Goal: Information Seeking & Learning: Learn about a topic

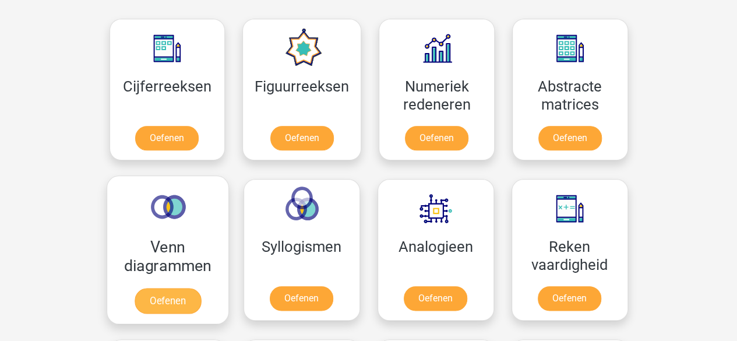
scroll to position [566, 0]
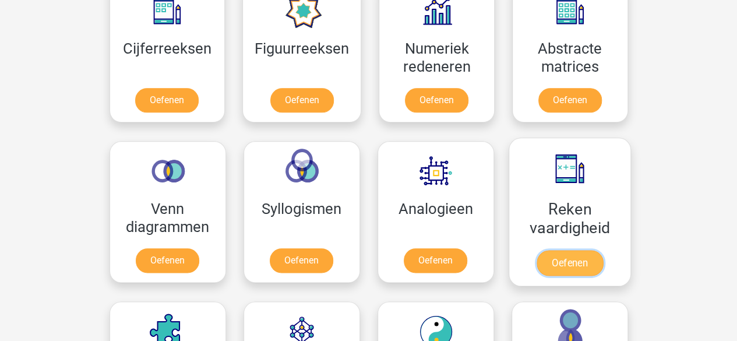
click at [577, 250] on link "Oefenen" at bounding box center [569, 263] width 66 height 26
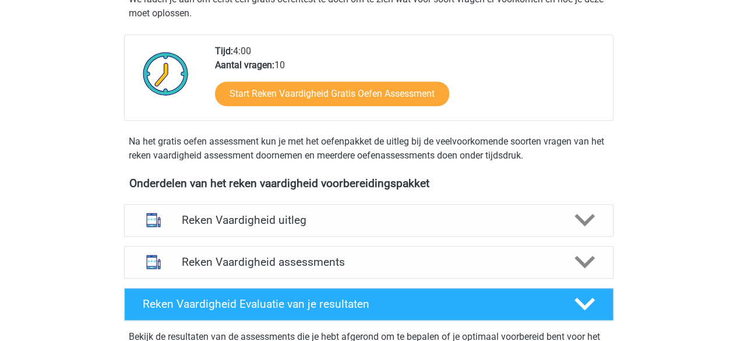
scroll to position [248, 0]
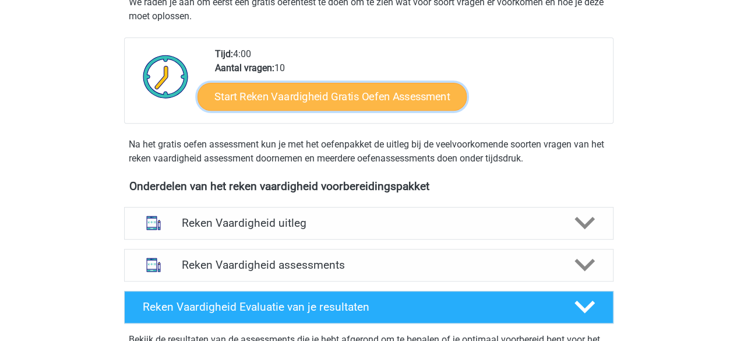
click at [345, 105] on link "Start Reken Vaardigheid Gratis Oefen Assessment" at bounding box center [332, 96] width 269 height 28
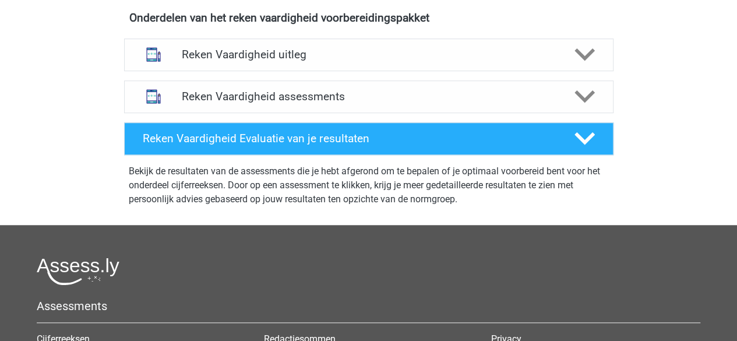
scroll to position [450, 0]
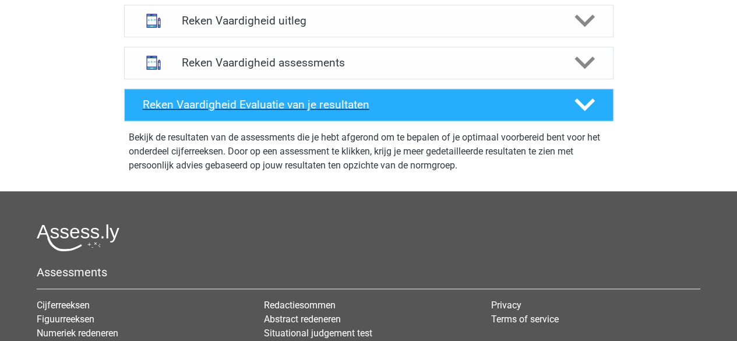
click at [218, 111] on div "Reken Vaardigheid Evaluatie van je resultaten" at bounding box center [369, 105] width 490 height 33
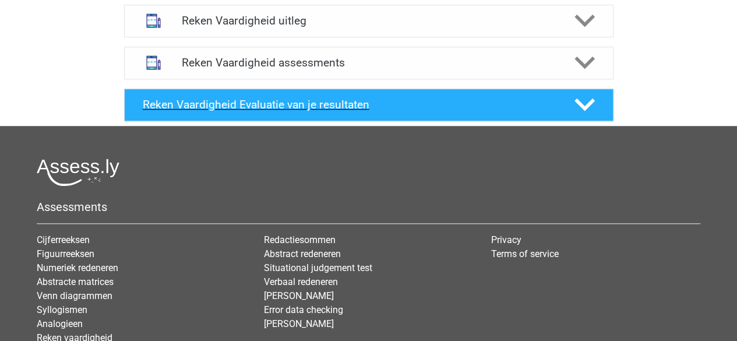
click at [218, 111] on div "Reken Vaardigheid Evaluatie van je resultaten" at bounding box center [369, 105] width 490 height 33
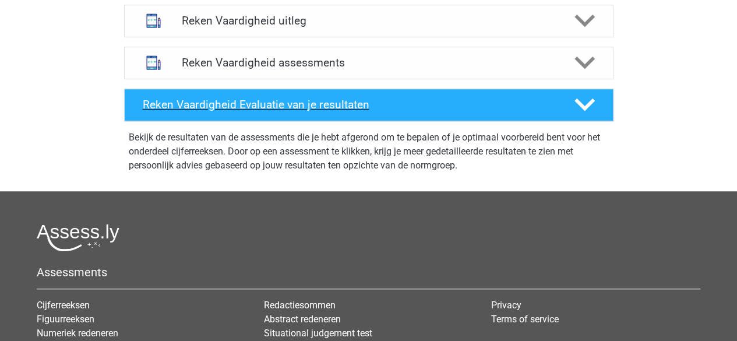
click at [218, 111] on div "Reken Vaardigheid Evaluatie van je resultaten" at bounding box center [369, 105] width 490 height 33
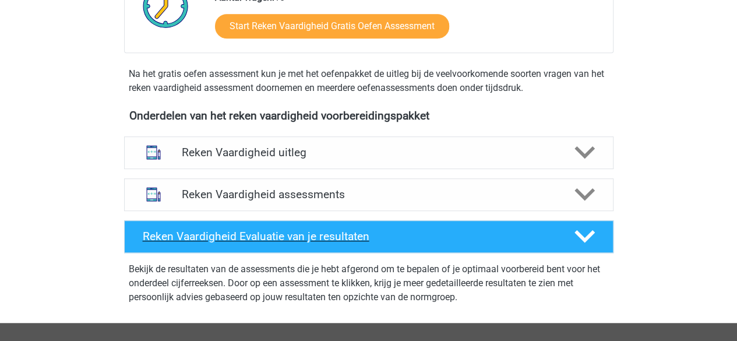
scroll to position [205, 0]
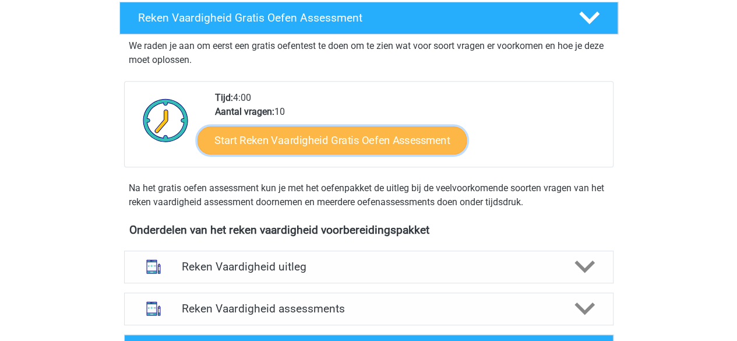
click at [242, 138] on link "Start Reken Vaardigheid Gratis Oefen Assessment" at bounding box center [332, 140] width 269 height 28
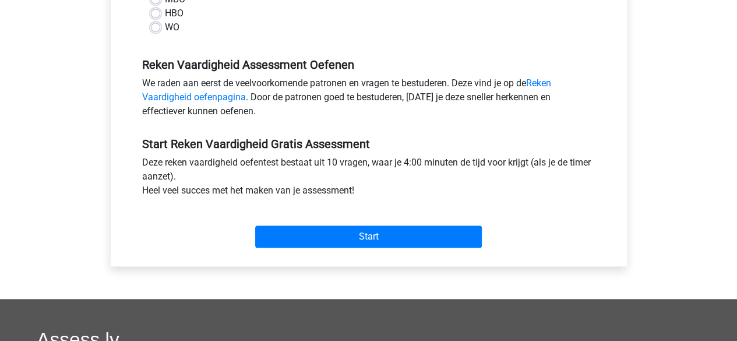
scroll to position [324, 0]
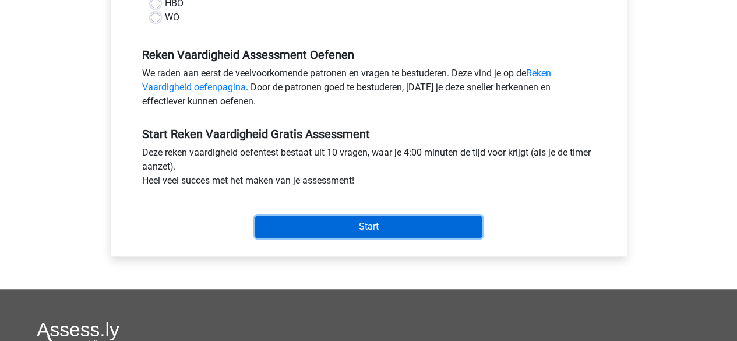
click at [322, 221] on input "Start" at bounding box center [368, 227] width 227 height 22
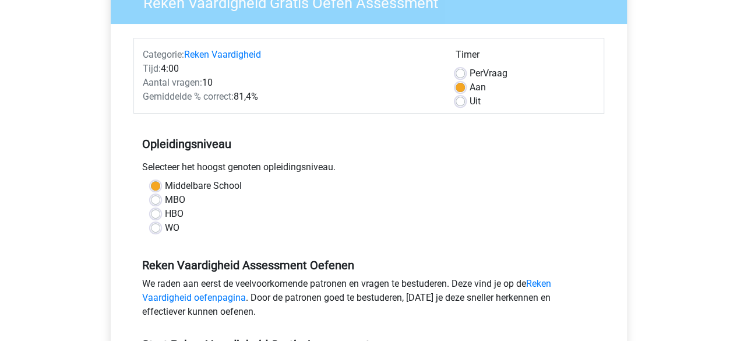
scroll to position [110, 0]
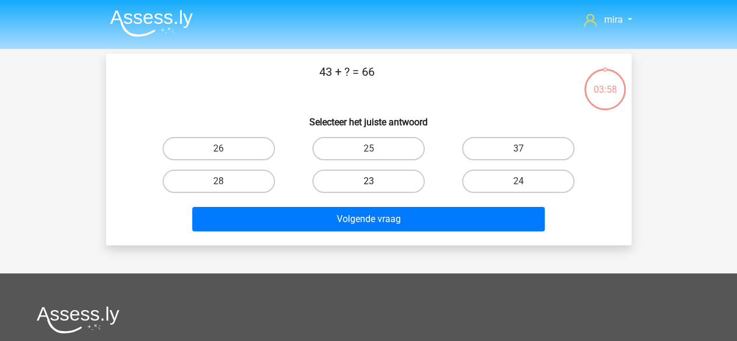
click at [340, 192] on label "23" at bounding box center [368, 181] width 112 height 23
click at [368, 189] on input "23" at bounding box center [372, 185] width 8 height 8
radio input "true"
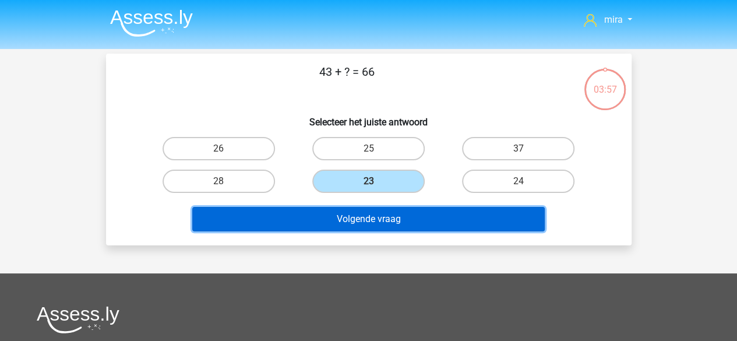
click at [342, 227] on button "Volgende vraag" at bounding box center [368, 219] width 353 height 24
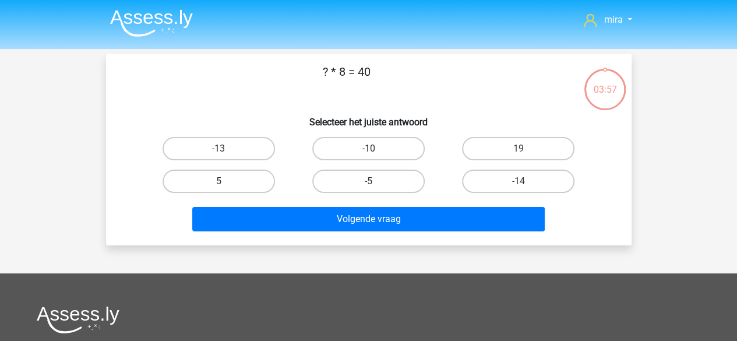
scroll to position [54, 0]
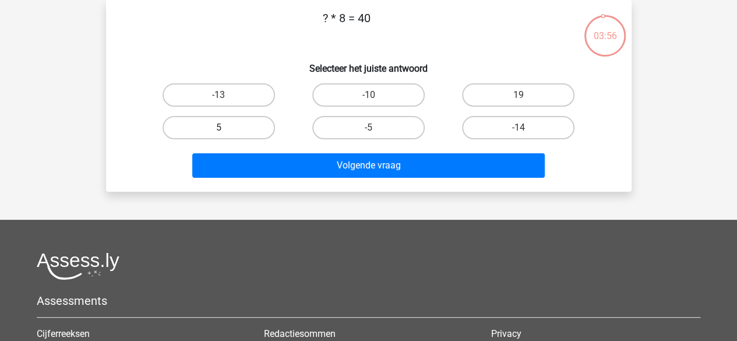
click at [258, 125] on label "5" at bounding box center [219, 127] width 112 height 23
click at [226, 128] on input "5" at bounding box center [223, 132] width 8 height 8
radio input "true"
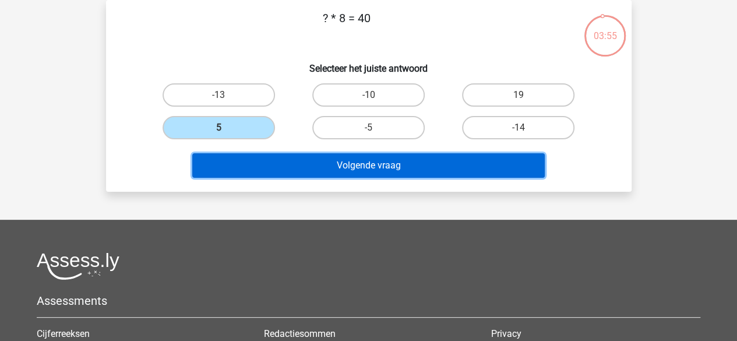
click at [268, 153] on button "Volgende vraag" at bounding box center [368, 165] width 353 height 24
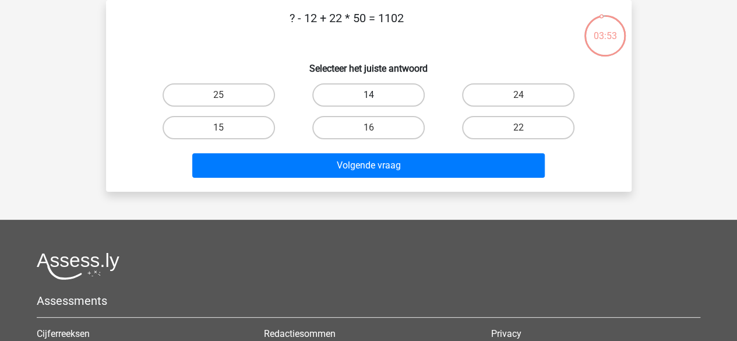
click at [328, 97] on label "14" at bounding box center [368, 94] width 112 height 23
click at [368, 97] on input "14" at bounding box center [372, 99] width 8 height 8
radio input "true"
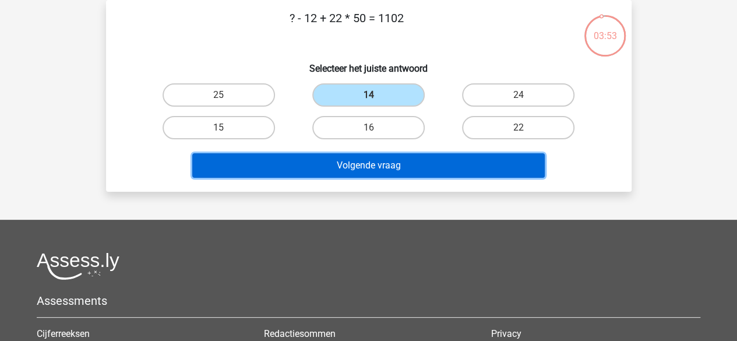
click at [301, 163] on button "Volgende vraag" at bounding box center [368, 165] width 353 height 24
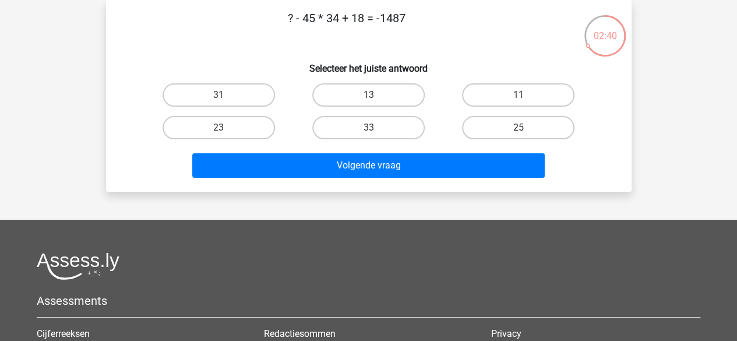
click at [542, 138] on label "25" at bounding box center [518, 127] width 112 height 23
click at [526, 135] on input "25" at bounding box center [523, 132] width 8 height 8
radio input "true"
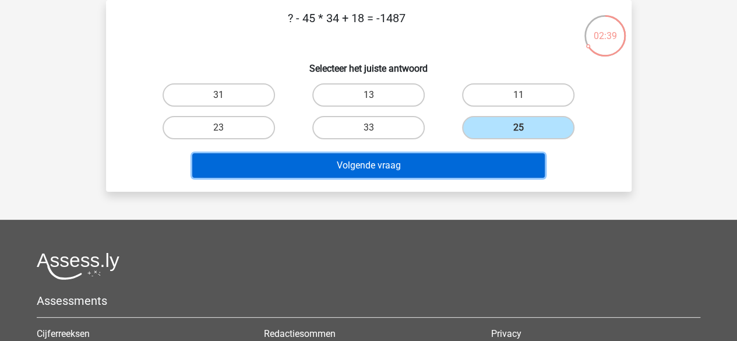
click at [508, 156] on button "Volgende vraag" at bounding box center [368, 165] width 353 height 24
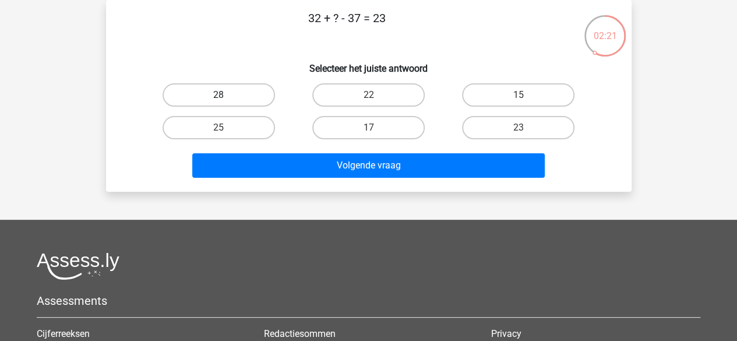
click at [245, 94] on label "28" at bounding box center [219, 94] width 112 height 23
click at [226, 95] on input "28" at bounding box center [223, 99] width 8 height 8
radio input "true"
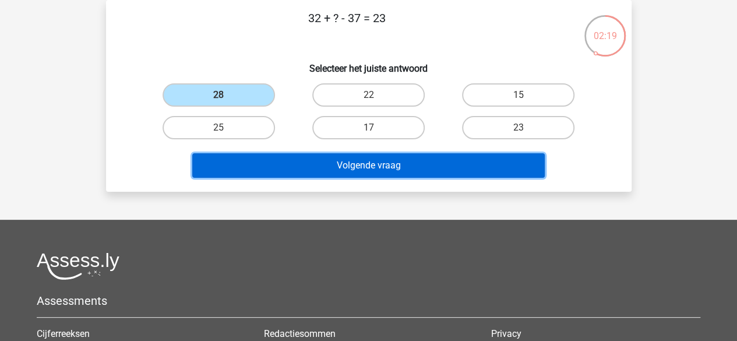
click at [245, 166] on button "Volgende vraag" at bounding box center [368, 165] width 353 height 24
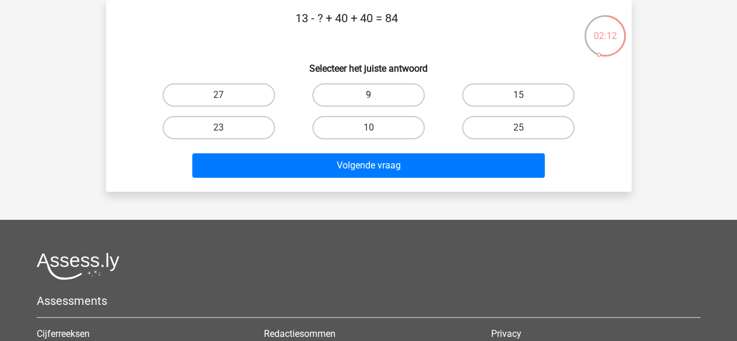
click at [396, 98] on label "9" at bounding box center [368, 94] width 112 height 23
click at [376, 98] on input "9" at bounding box center [372, 99] width 8 height 8
radio input "true"
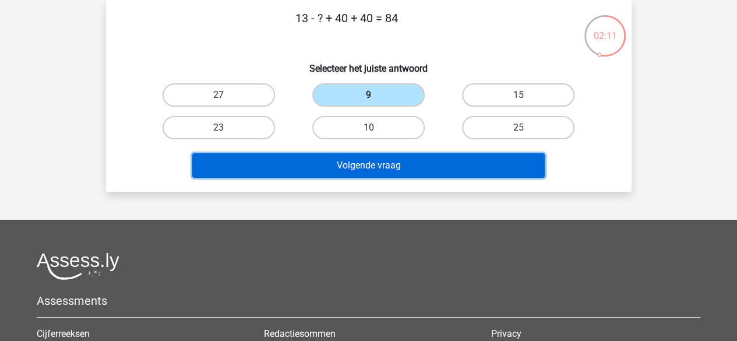
click at [399, 170] on button "Volgende vraag" at bounding box center [368, 165] width 353 height 24
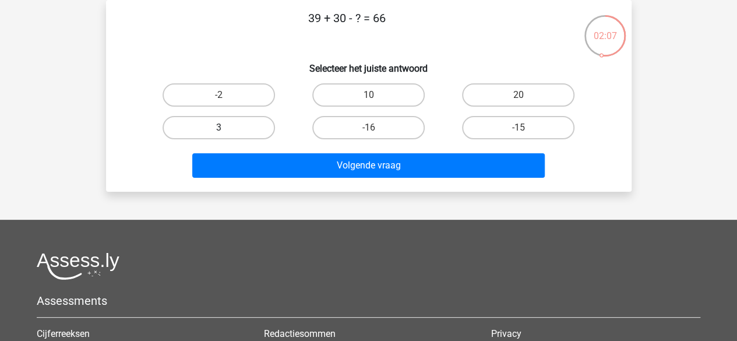
click at [260, 120] on label "3" at bounding box center [219, 127] width 112 height 23
click at [226, 128] on input "3" at bounding box center [223, 132] width 8 height 8
radio input "true"
click at [264, 152] on div "Volgende vraag" at bounding box center [369, 163] width 488 height 38
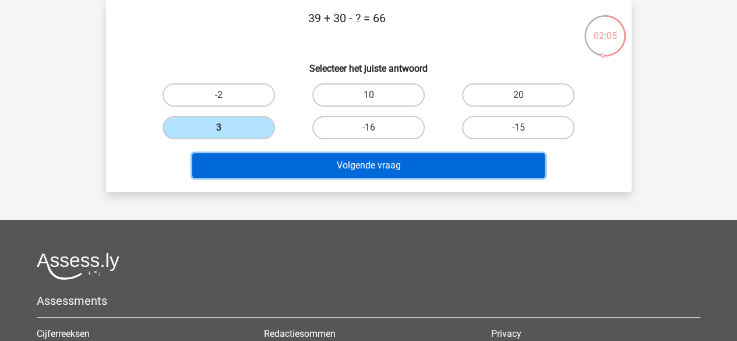
click at [269, 167] on button "Volgende vraag" at bounding box center [368, 165] width 353 height 24
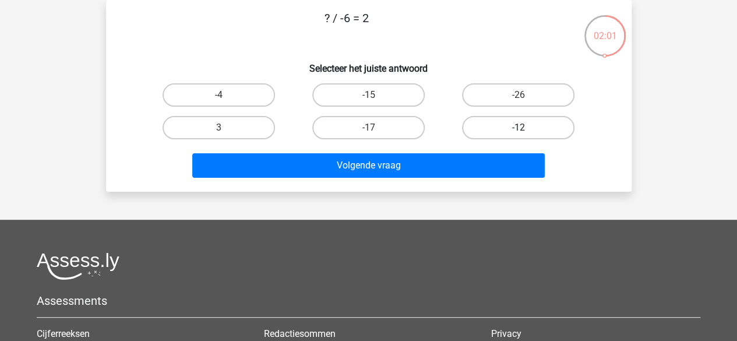
click at [486, 121] on label "-12" at bounding box center [518, 127] width 112 height 23
click at [519, 128] on input "-12" at bounding box center [523, 132] width 8 height 8
radio input "true"
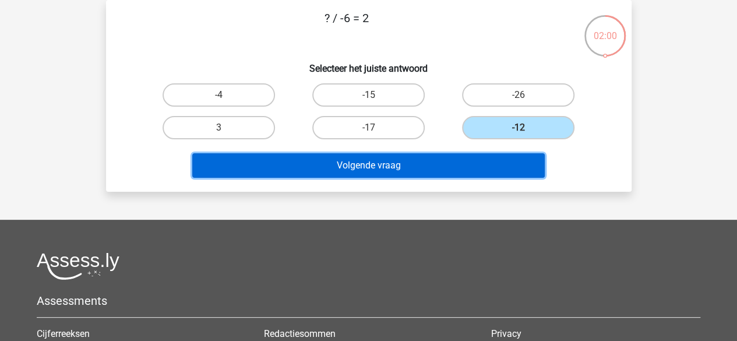
click at [449, 171] on button "Volgende vraag" at bounding box center [368, 165] width 353 height 24
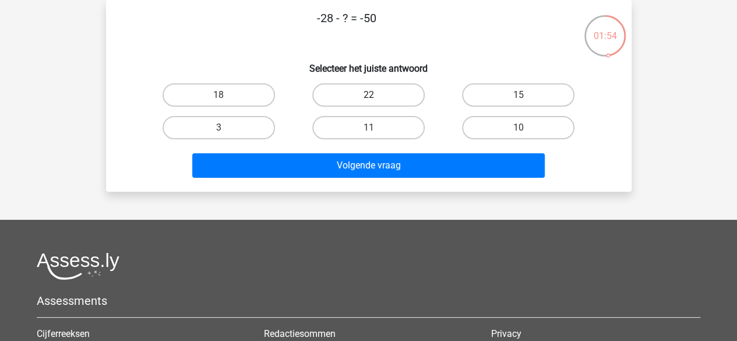
click at [361, 97] on label "22" at bounding box center [368, 94] width 112 height 23
click at [368, 97] on input "22" at bounding box center [372, 99] width 8 height 8
radio input "true"
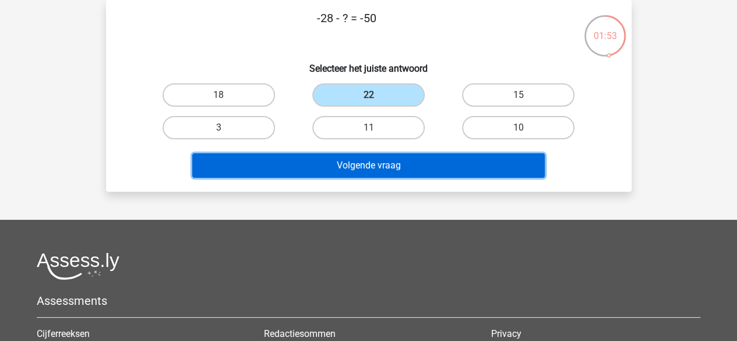
click at [340, 168] on button "Volgende vraag" at bounding box center [368, 165] width 353 height 24
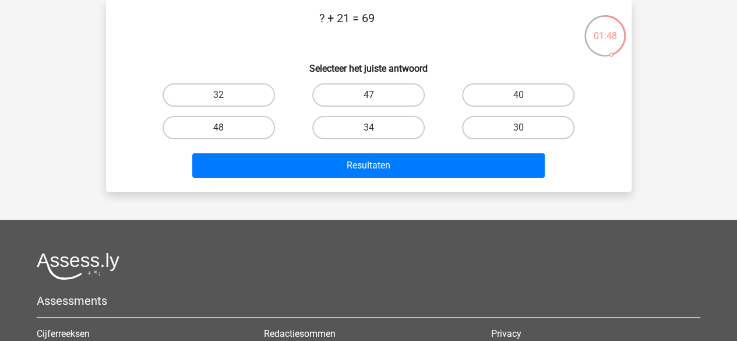
click at [261, 126] on label "48" at bounding box center [219, 127] width 112 height 23
click at [226, 128] on input "48" at bounding box center [223, 132] width 8 height 8
radio input "true"
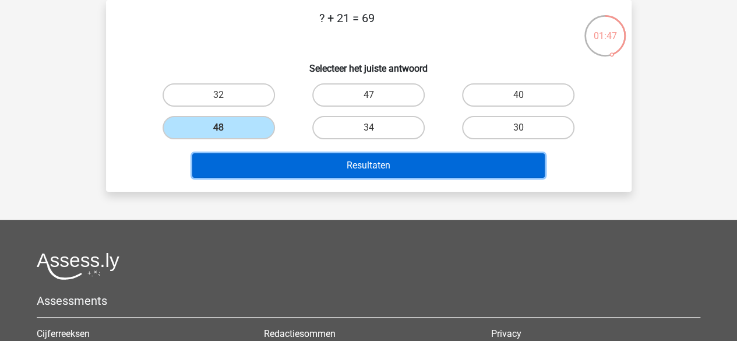
click at [272, 156] on button "Resultaten" at bounding box center [368, 165] width 353 height 24
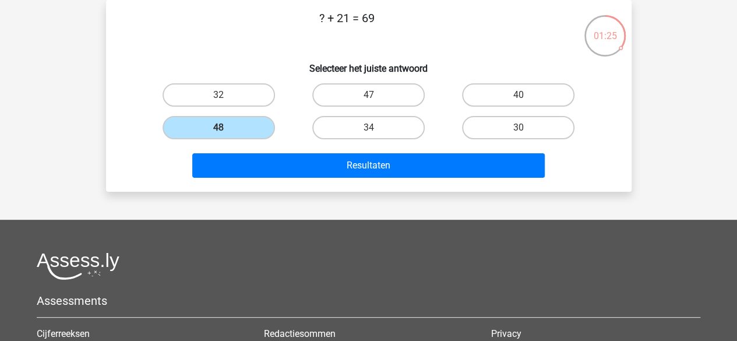
scroll to position [0, 0]
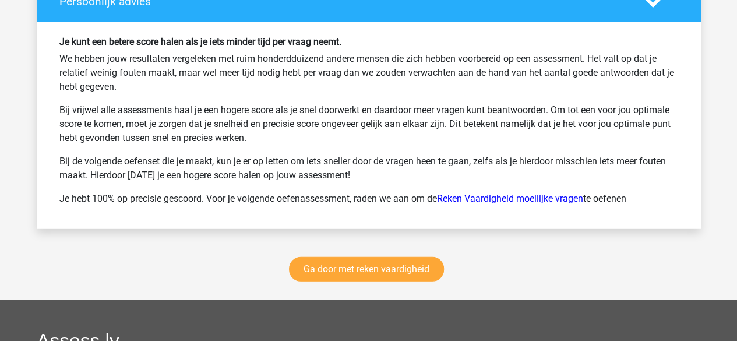
scroll to position [1571, 0]
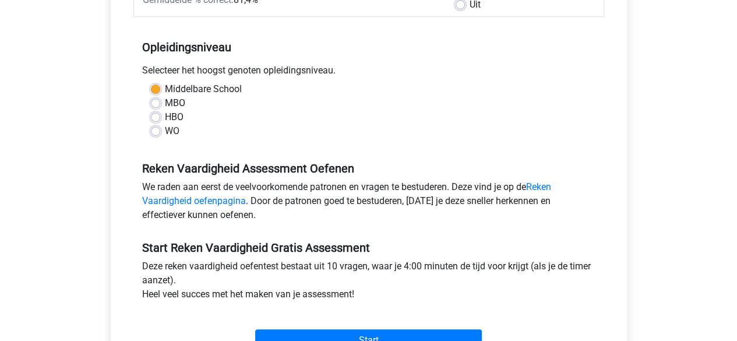
scroll to position [210, 0]
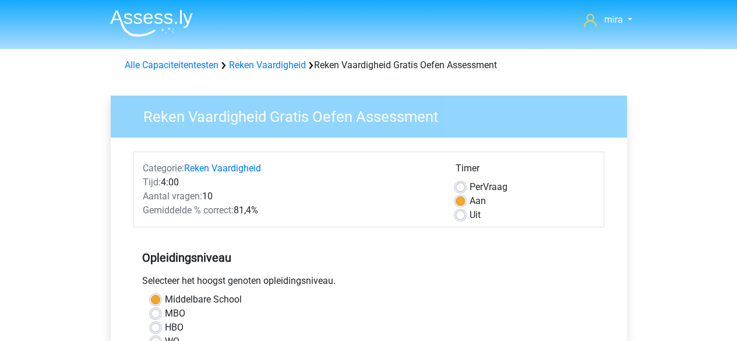
scroll to position [209, 0]
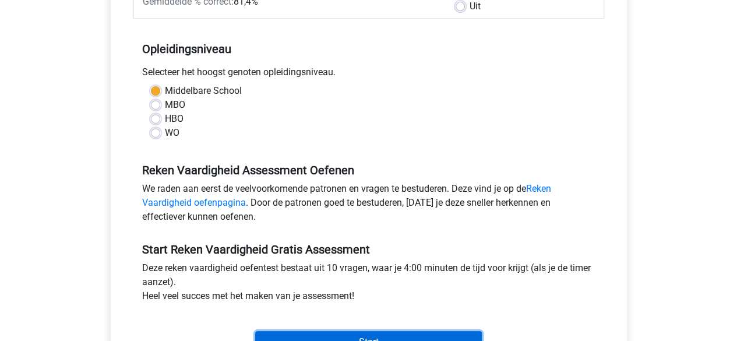
click at [330, 332] on input "Start" at bounding box center [368, 342] width 227 height 22
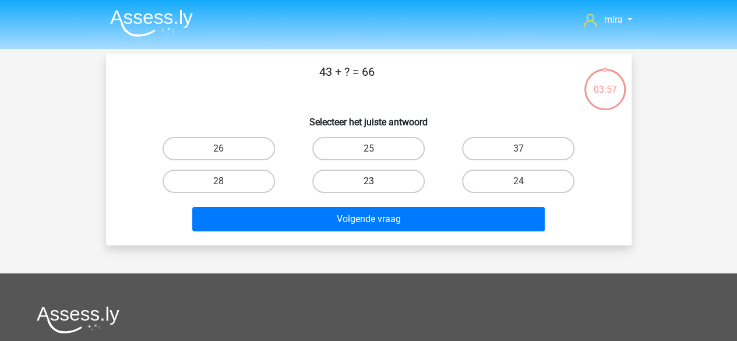
click at [316, 177] on label "23" at bounding box center [368, 181] width 112 height 23
click at [368, 181] on input "23" at bounding box center [372, 185] width 8 height 8
radio input "true"
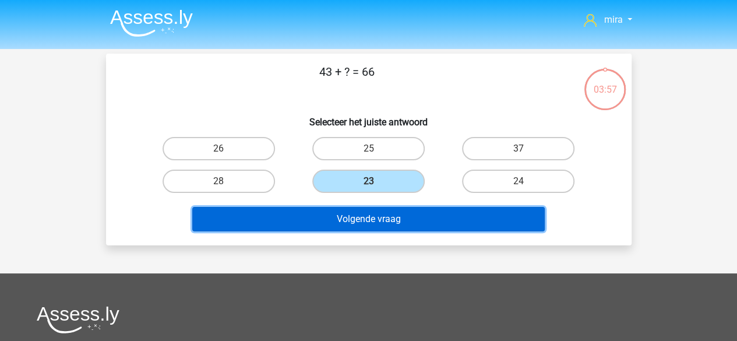
click at [309, 210] on button "Volgende vraag" at bounding box center [368, 219] width 353 height 24
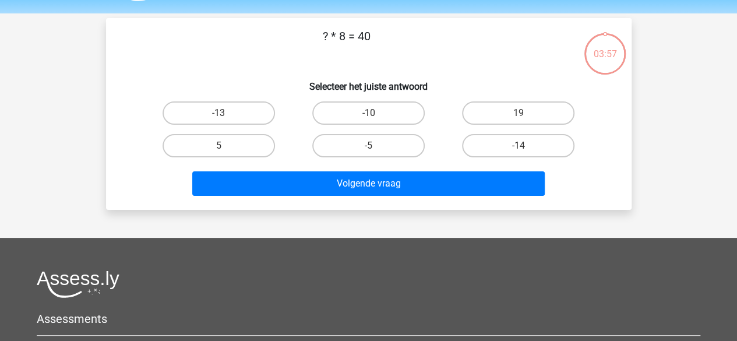
scroll to position [54, 0]
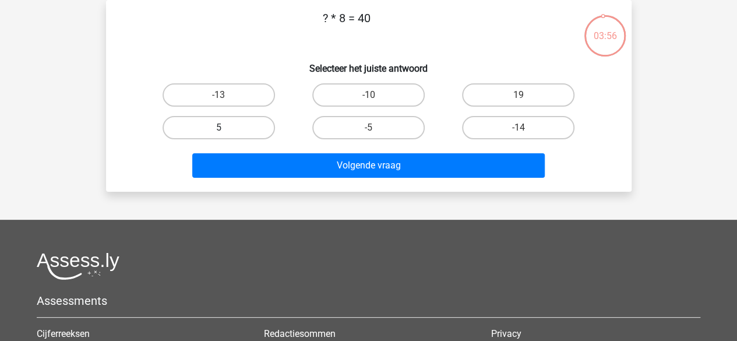
click at [269, 133] on label "5" at bounding box center [219, 127] width 112 height 23
click at [226, 133] on input "5" at bounding box center [223, 132] width 8 height 8
radio input "true"
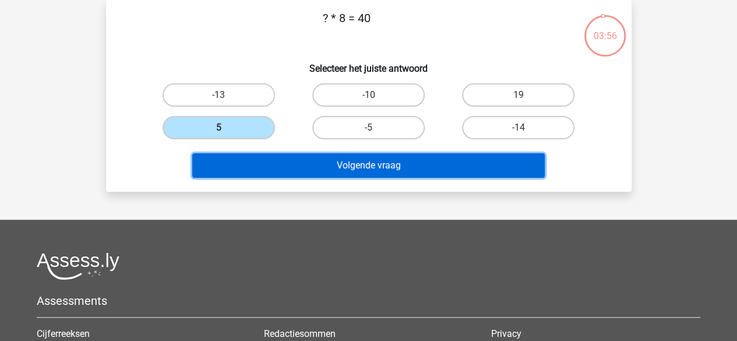
click at [280, 167] on button "Volgende vraag" at bounding box center [368, 165] width 353 height 24
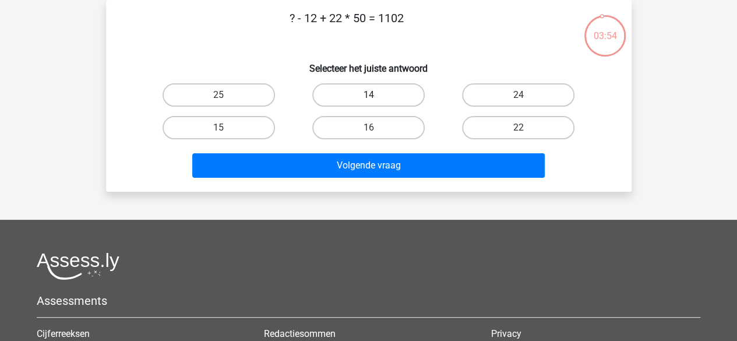
click at [348, 91] on label "14" at bounding box center [368, 94] width 112 height 23
click at [368, 95] on input "14" at bounding box center [372, 99] width 8 height 8
radio input "true"
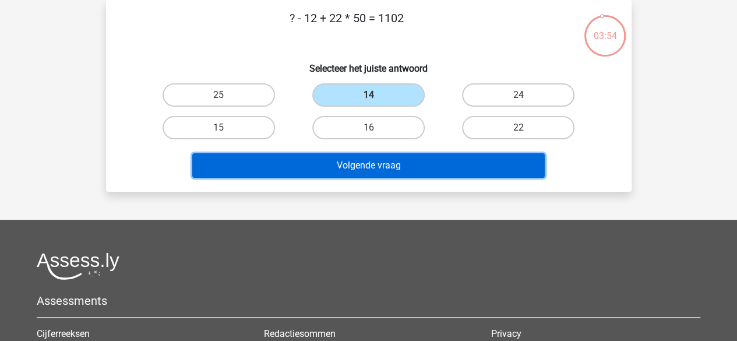
click at [315, 167] on button "Volgende vraag" at bounding box center [368, 165] width 353 height 24
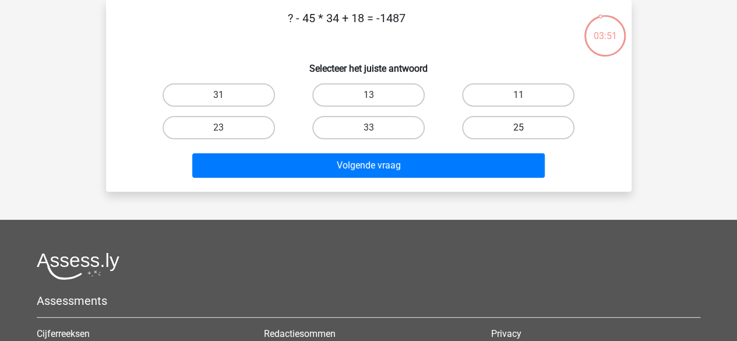
click at [499, 126] on label "25" at bounding box center [518, 127] width 112 height 23
click at [519, 128] on input "25" at bounding box center [523, 132] width 8 height 8
radio input "true"
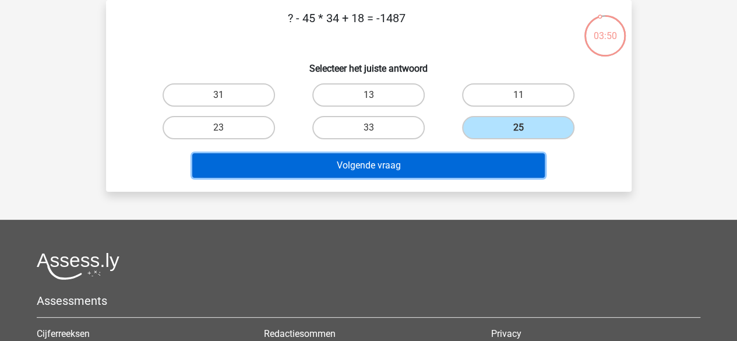
click at [467, 162] on button "Volgende vraag" at bounding box center [368, 165] width 353 height 24
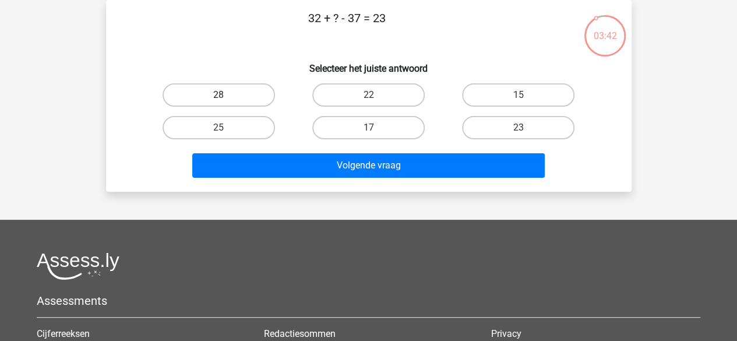
click at [254, 101] on label "28" at bounding box center [219, 94] width 112 height 23
click at [226, 101] on input "28" at bounding box center [223, 99] width 8 height 8
radio input "true"
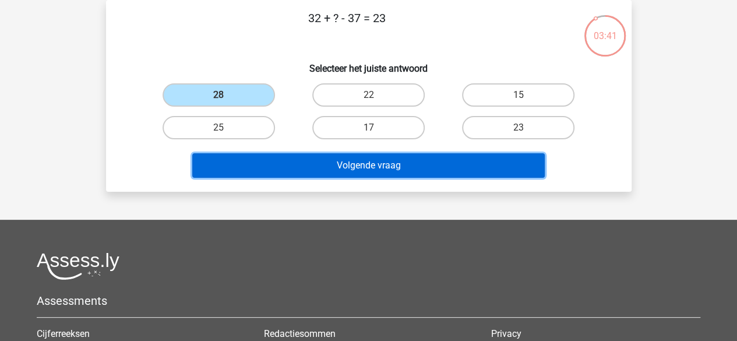
click at [267, 161] on button "Volgende vraag" at bounding box center [368, 165] width 353 height 24
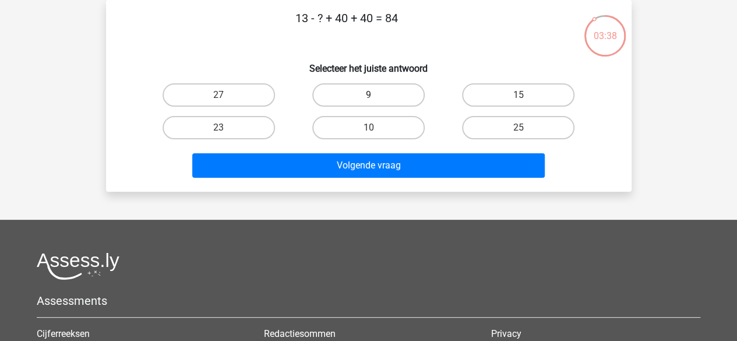
click at [337, 91] on label "9" at bounding box center [368, 94] width 112 height 23
click at [368, 95] on input "9" at bounding box center [372, 99] width 8 height 8
radio input "true"
click at [288, 192] on div "mira miraataallah897@gmail.com Nederlands English" at bounding box center [368, 236] width 737 height 581
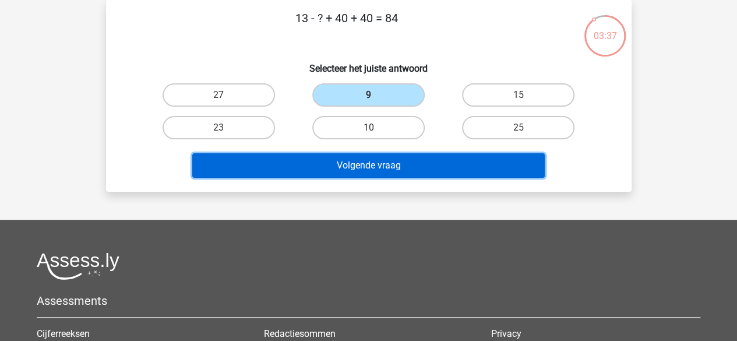
click at [291, 163] on button "Volgende vraag" at bounding box center [368, 165] width 353 height 24
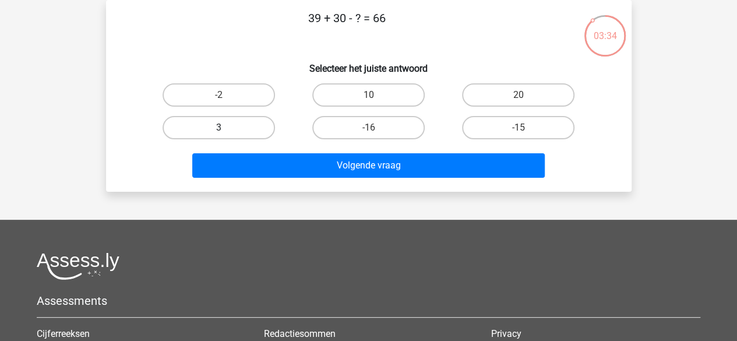
click at [266, 129] on label "3" at bounding box center [219, 127] width 112 height 23
click at [226, 129] on input "3" at bounding box center [223, 132] width 8 height 8
radio input "true"
click at [312, 181] on div "Volgende vraag" at bounding box center [369, 167] width 450 height 29
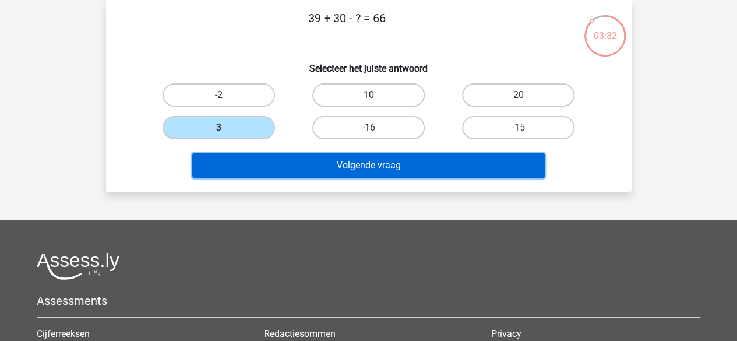
click at [311, 166] on button "Volgende vraag" at bounding box center [368, 165] width 353 height 24
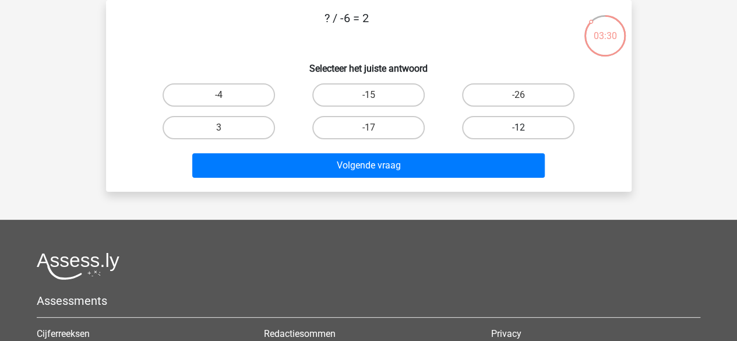
click at [470, 131] on label "-12" at bounding box center [518, 127] width 112 height 23
click at [519, 131] on input "-12" at bounding box center [523, 132] width 8 height 8
radio input "true"
click at [442, 182] on div "Volgende vraag" at bounding box center [369, 167] width 450 height 29
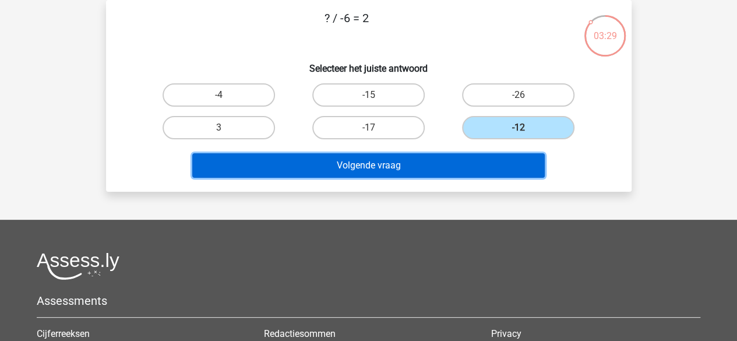
click at [442, 174] on button "Volgende vraag" at bounding box center [368, 165] width 353 height 24
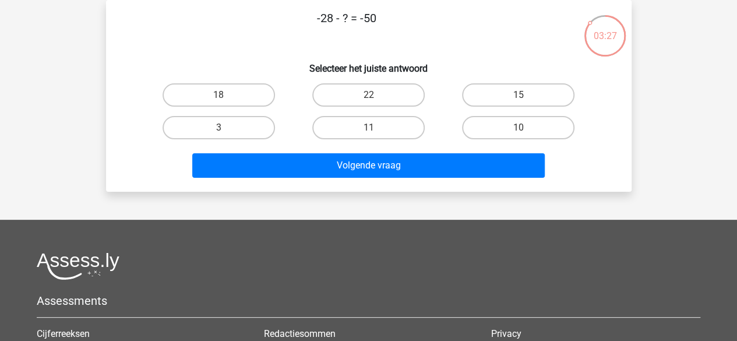
click at [393, 80] on div "22" at bounding box center [369, 95] width 150 height 33
click at [392, 92] on label "22" at bounding box center [368, 94] width 112 height 23
click at [376, 95] on input "22" at bounding box center [372, 99] width 8 height 8
radio input "true"
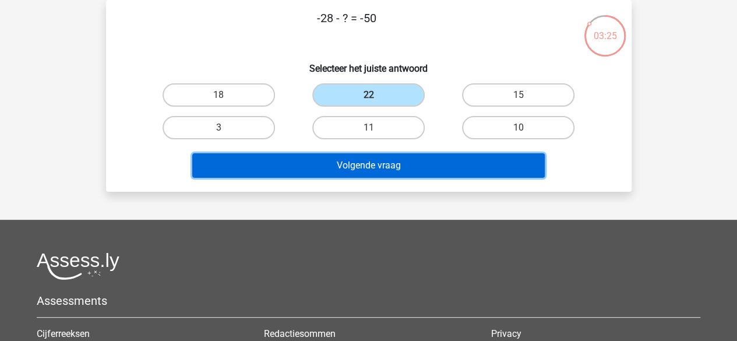
click at [385, 162] on button "Volgende vraag" at bounding box center [368, 165] width 353 height 24
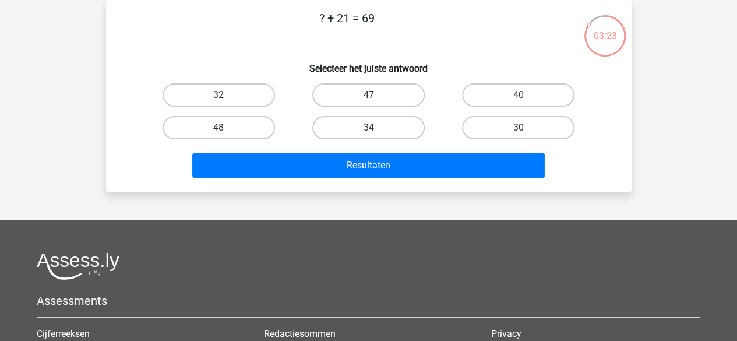
click at [266, 122] on label "48" at bounding box center [219, 127] width 112 height 23
click at [226, 128] on input "48" at bounding box center [223, 132] width 8 height 8
radio input "true"
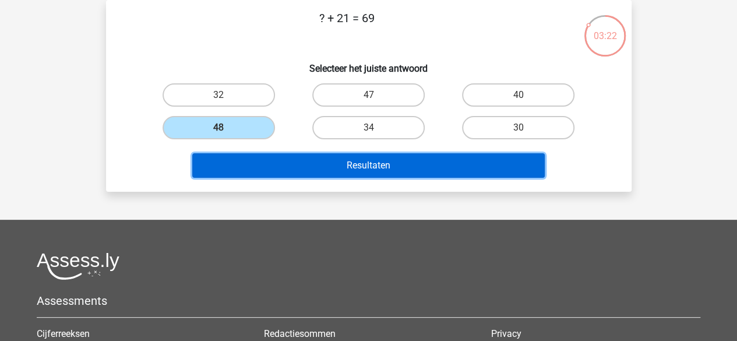
click at [270, 168] on button "Resultaten" at bounding box center [368, 165] width 353 height 24
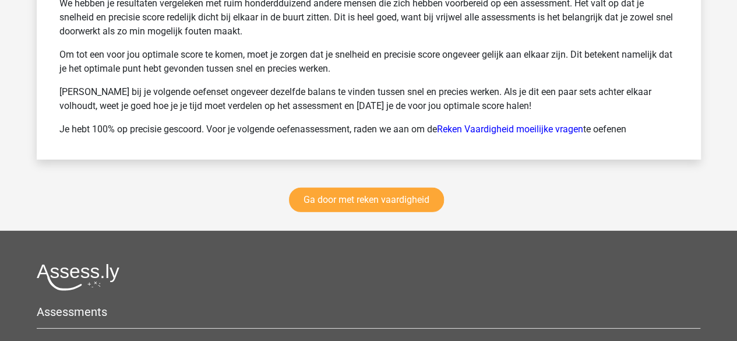
scroll to position [1663, 0]
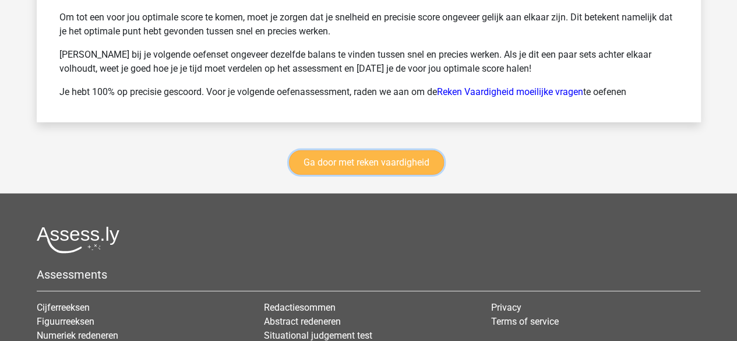
click at [305, 163] on link "Ga door met reken vaardigheid" at bounding box center [366, 162] width 155 height 24
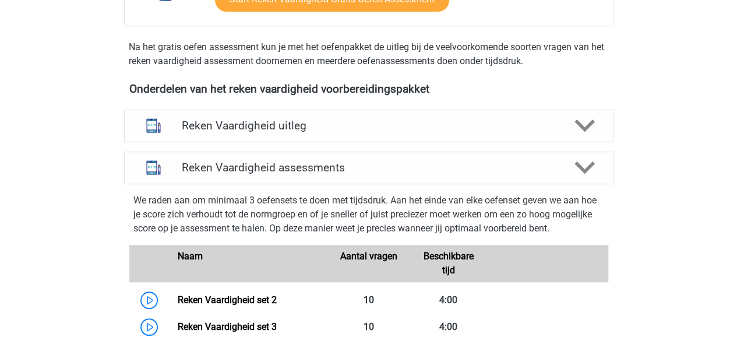
scroll to position [408, 0]
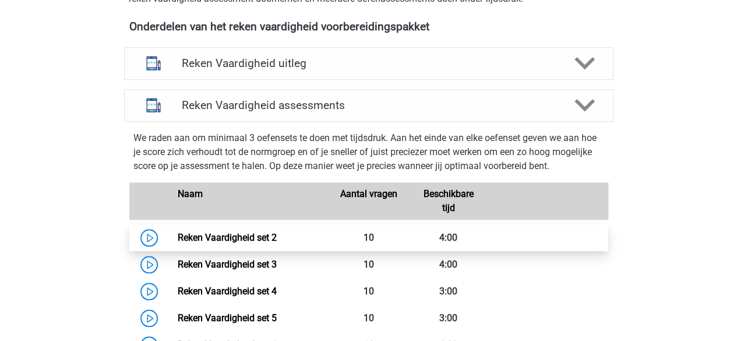
click at [249, 237] on link "Reken Vaardigheid set 2" at bounding box center [227, 237] width 99 height 11
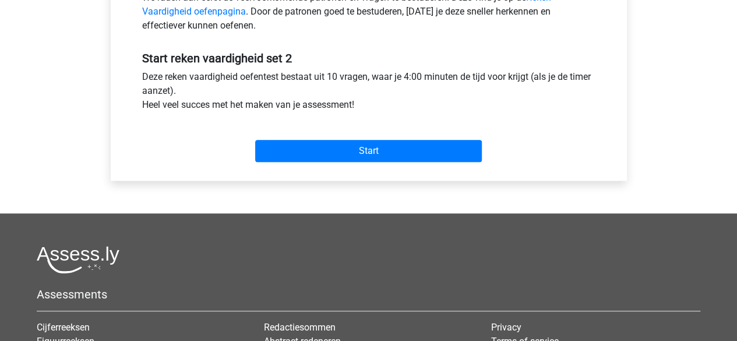
scroll to position [400, 0]
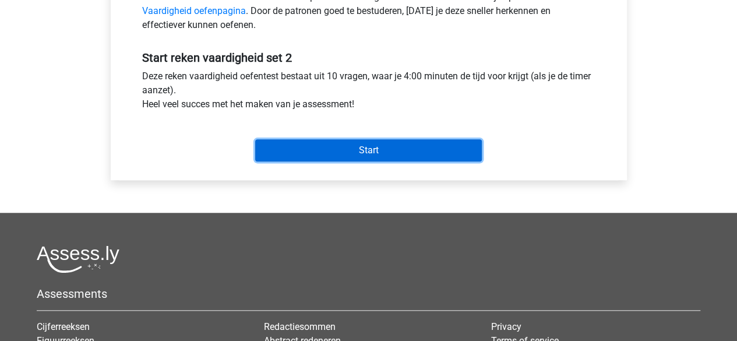
click at [375, 149] on input "Start" at bounding box center [368, 150] width 227 height 22
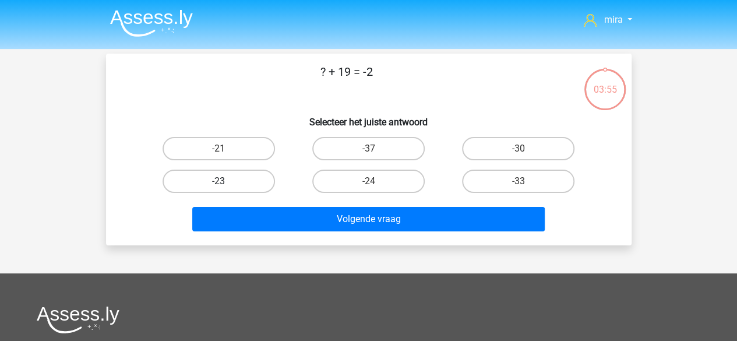
click at [233, 189] on label "-23" at bounding box center [219, 181] width 112 height 23
click at [226, 189] on input "-23" at bounding box center [223, 185] width 8 height 8
radio input "true"
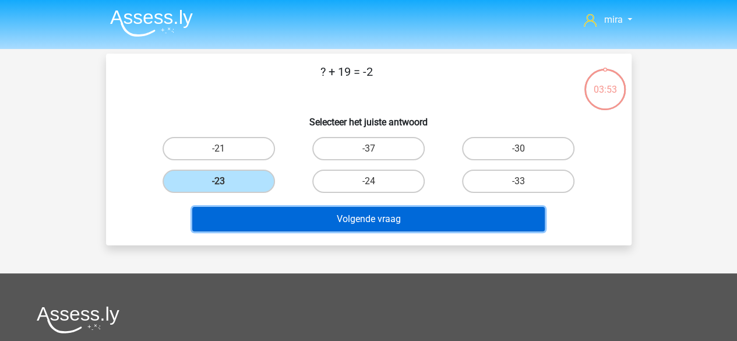
click at [284, 219] on button "Volgende vraag" at bounding box center [368, 219] width 353 height 24
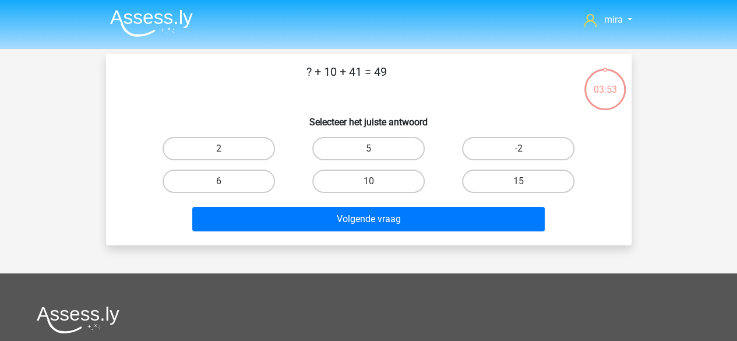
scroll to position [54, 0]
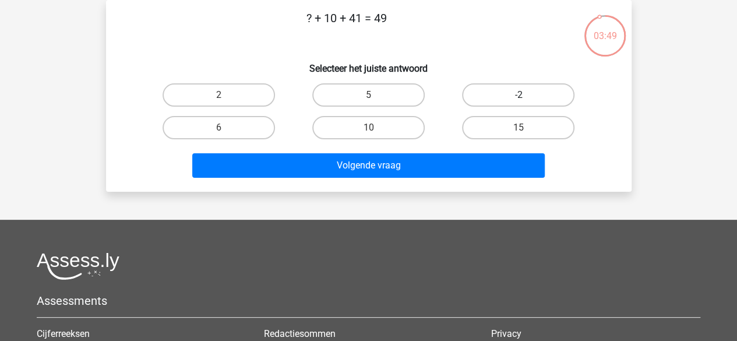
click at [467, 103] on label "-2" at bounding box center [518, 94] width 112 height 23
click at [519, 103] on input "-2" at bounding box center [523, 99] width 8 height 8
radio input "true"
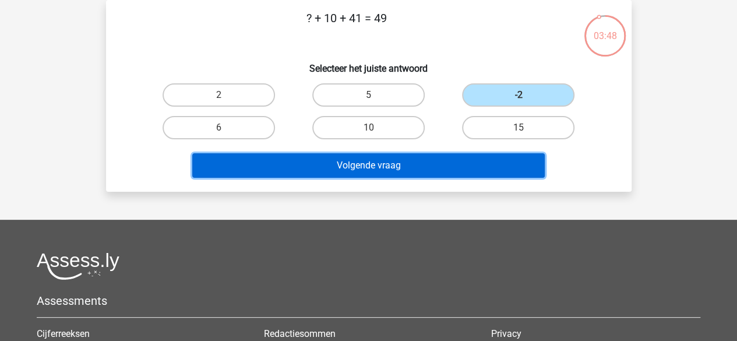
click at [424, 172] on button "Volgende vraag" at bounding box center [368, 165] width 353 height 24
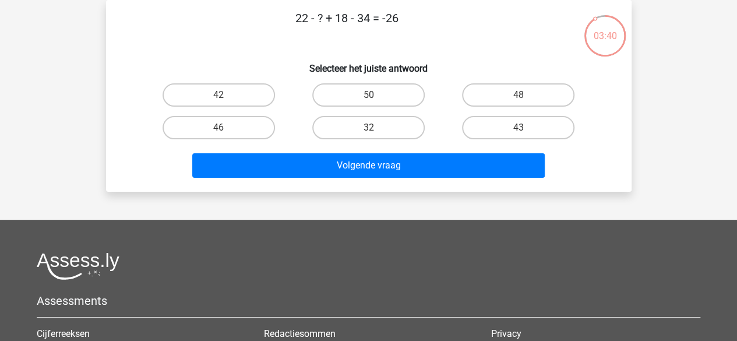
click at [337, 149] on div "Volgende vraag" at bounding box center [369, 163] width 488 height 38
click at [330, 132] on label "32" at bounding box center [368, 127] width 112 height 23
click at [368, 132] on input "32" at bounding box center [372, 132] width 8 height 8
radio input "true"
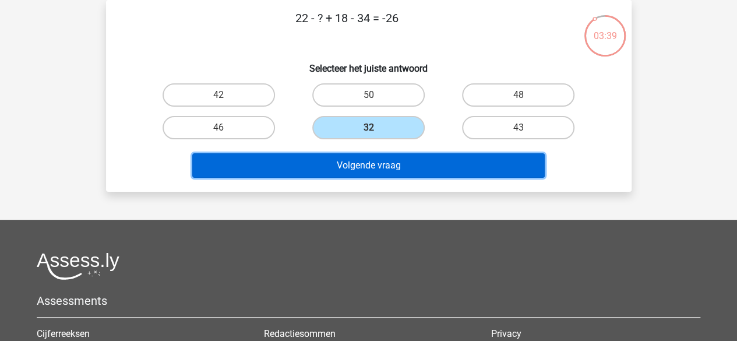
click at [324, 158] on button "Volgende vraag" at bounding box center [368, 165] width 353 height 24
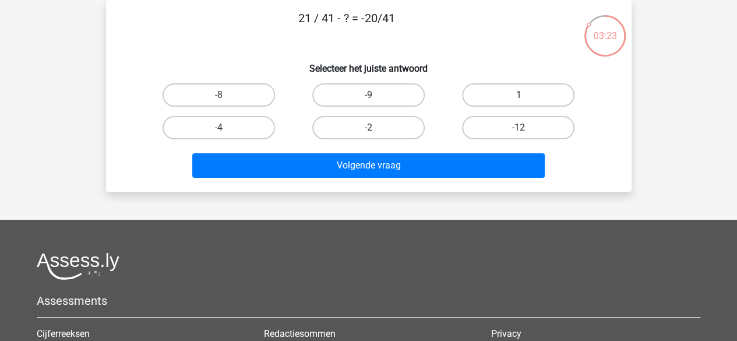
click at [517, 96] on label "1" at bounding box center [518, 94] width 112 height 23
click at [519, 96] on input "1" at bounding box center [523, 99] width 8 height 8
radio input "true"
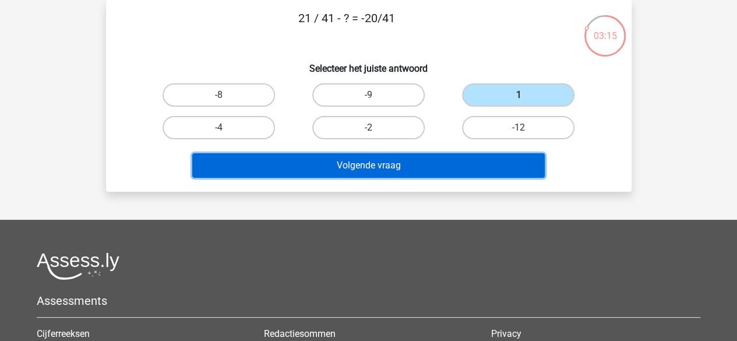
click at [407, 169] on button "Volgende vraag" at bounding box center [368, 165] width 353 height 24
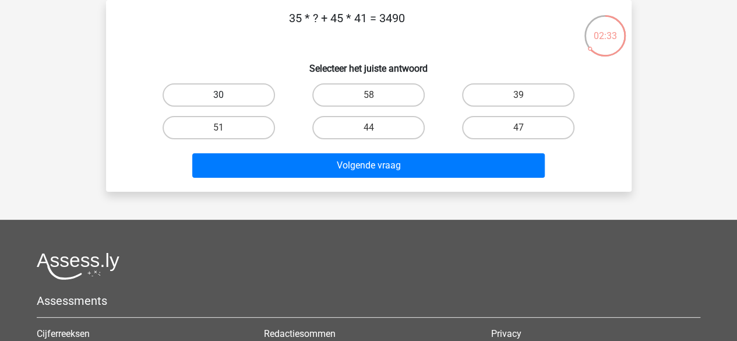
click at [231, 91] on label "30" at bounding box center [219, 94] width 112 height 23
click at [226, 95] on input "30" at bounding box center [223, 99] width 8 height 8
radio input "true"
click at [569, 93] on label "39" at bounding box center [518, 94] width 112 height 23
click at [526, 95] on input "39" at bounding box center [523, 99] width 8 height 8
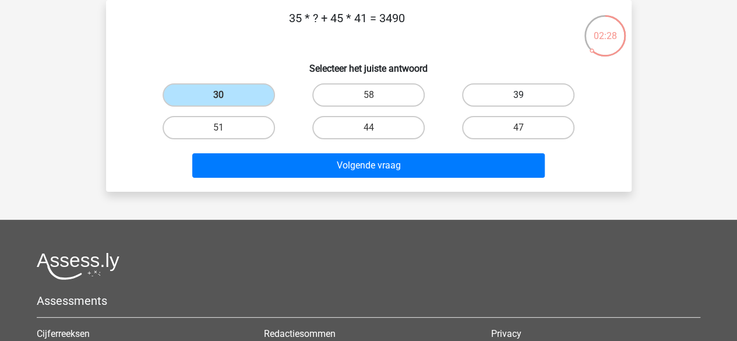
radio input "true"
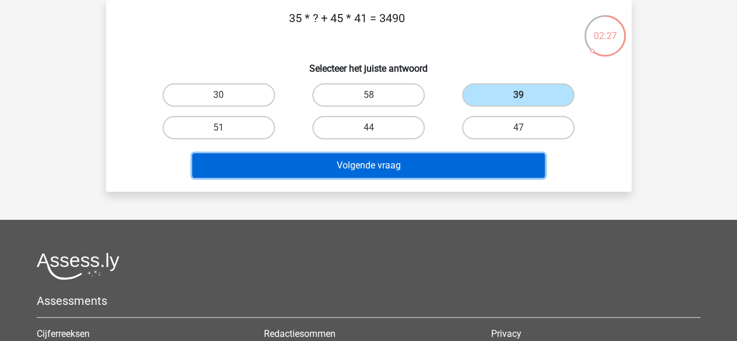
click at [404, 166] on button "Volgende vraag" at bounding box center [368, 165] width 353 height 24
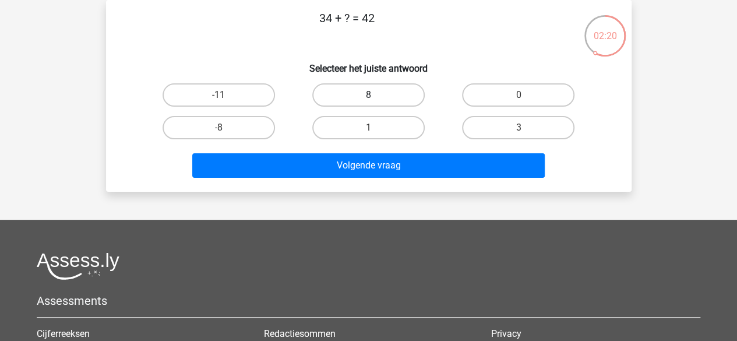
click at [341, 88] on label "8" at bounding box center [368, 94] width 112 height 23
click at [368, 95] on input "8" at bounding box center [372, 99] width 8 height 8
radio input "true"
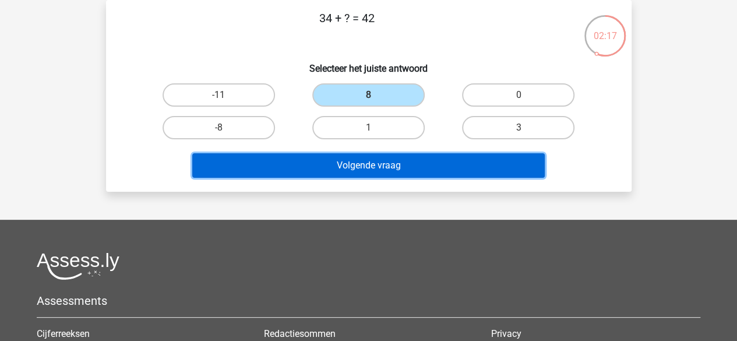
click at [288, 154] on button "Volgende vraag" at bounding box center [368, 165] width 353 height 24
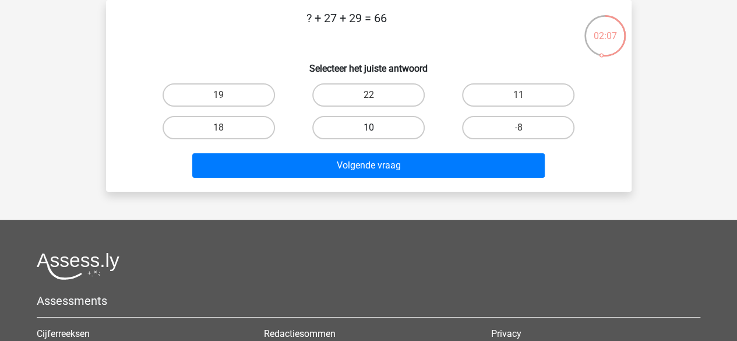
click at [360, 125] on label "10" at bounding box center [368, 127] width 112 height 23
click at [368, 128] on input "10" at bounding box center [372, 132] width 8 height 8
radio input "true"
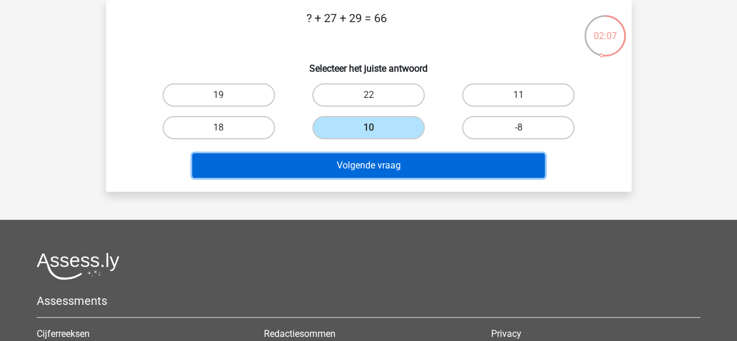
click at [339, 163] on button "Volgende vraag" at bounding box center [368, 165] width 353 height 24
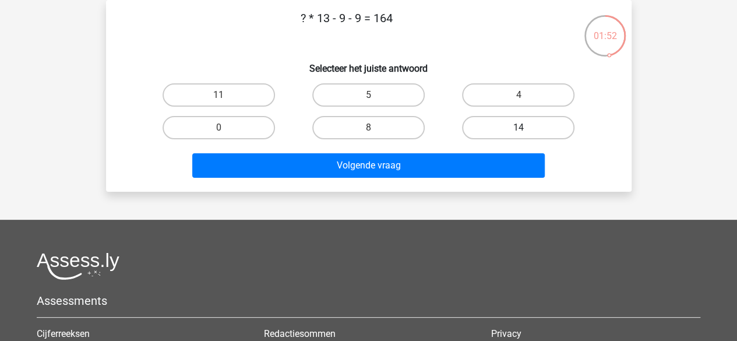
click at [484, 124] on label "14" at bounding box center [518, 127] width 112 height 23
click at [519, 128] on input "14" at bounding box center [523, 132] width 8 height 8
radio input "true"
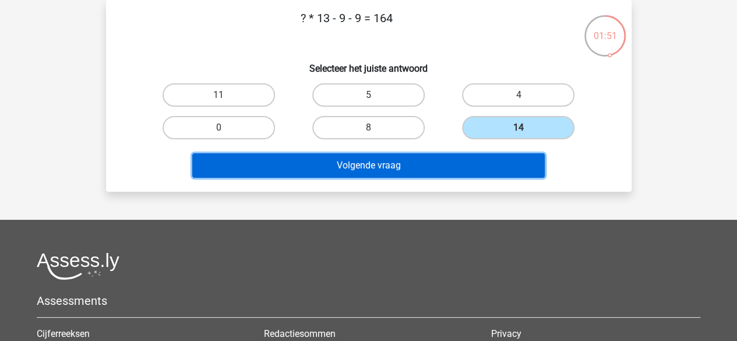
click at [462, 174] on button "Volgende vraag" at bounding box center [368, 165] width 353 height 24
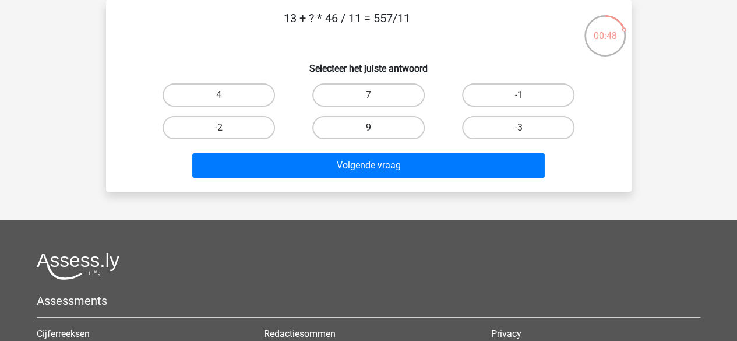
click at [390, 121] on label "9" at bounding box center [368, 127] width 112 height 23
click at [376, 128] on input "9" at bounding box center [372, 132] width 8 height 8
radio input "true"
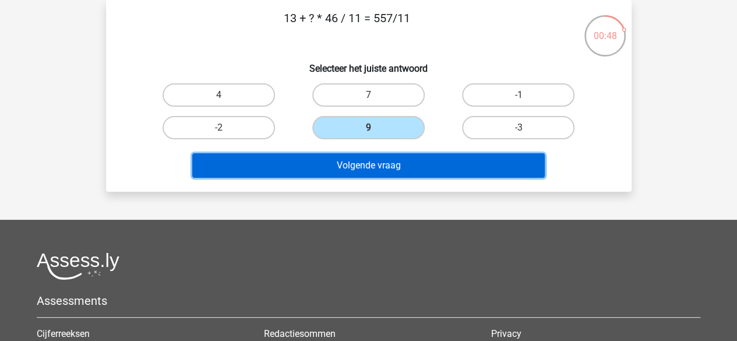
click at [390, 160] on button "Volgende vraag" at bounding box center [368, 165] width 353 height 24
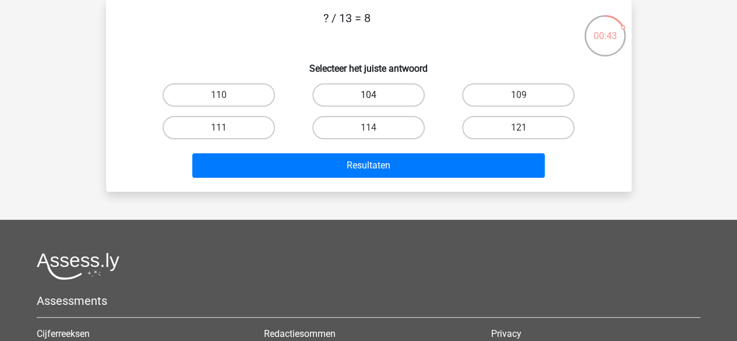
click at [406, 93] on label "104" at bounding box center [368, 94] width 112 height 23
click at [376, 95] on input "104" at bounding box center [372, 99] width 8 height 8
radio input "true"
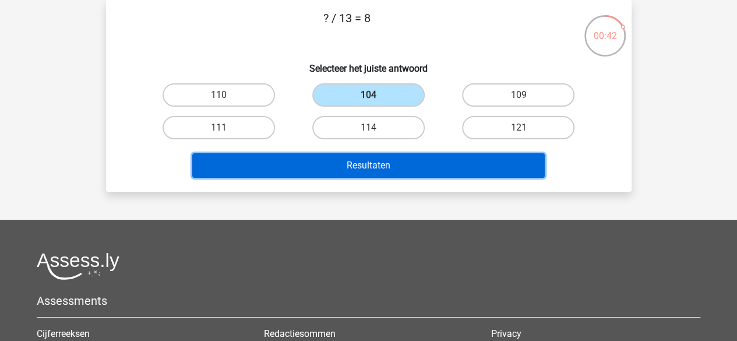
click at [392, 157] on button "Resultaten" at bounding box center [368, 165] width 353 height 24
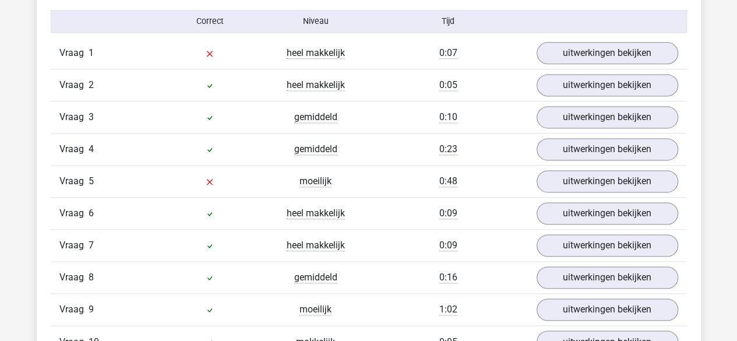
scroll to position [764, 0]
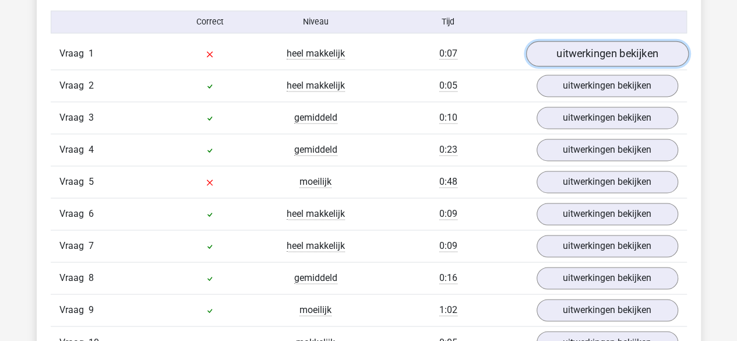
click at [572, 59] on link "uitwerkingen bekijken" at bounding box center [607, 54] width 163 height 26
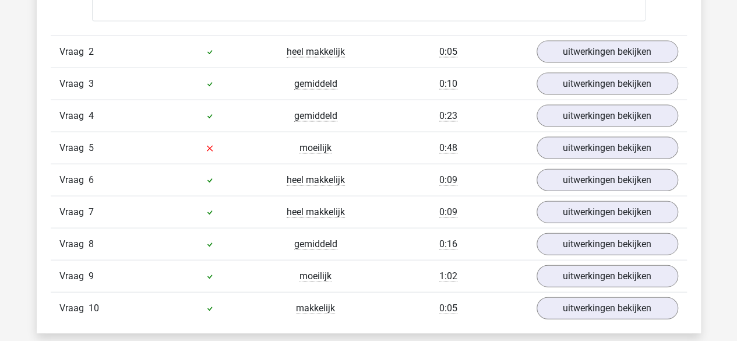
scroll to position [1244, 0]
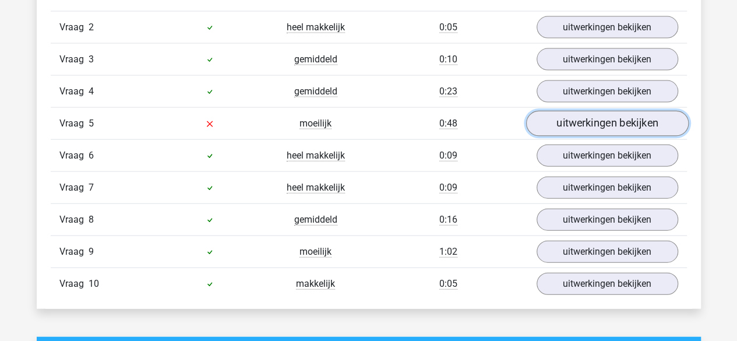
click at [544, 121] on link "uitwerkingen bekijken" at bounding box center [607, 124] width 163 height 26
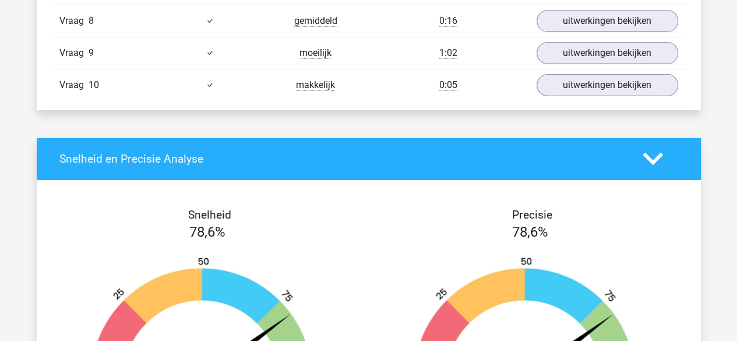
scroll to position [2037, 0]
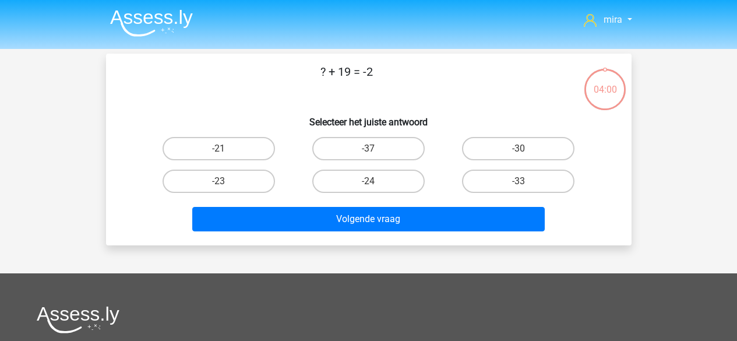
scroll to position [54, 0]
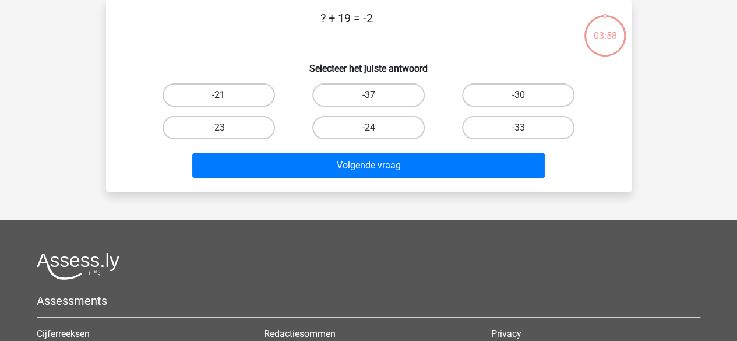
click at [219, 93] on label "-21" at bounding box center [219, 94] width 112 height 23
click at [219, 95] on input "-21" at bounding box center [223, 99] width 8 height 8
radio input "true"
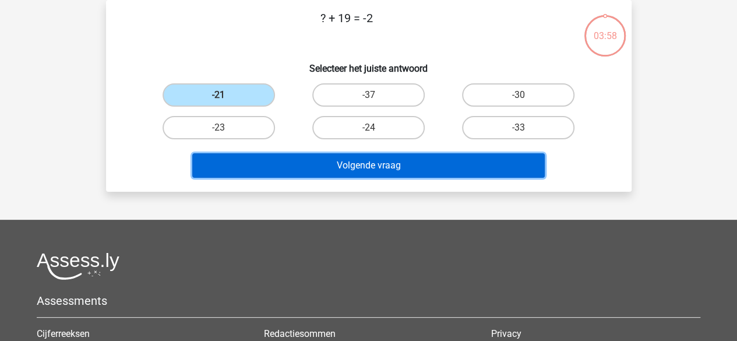
click at [244, 160] on button "Volgende vraag" at bounding box center [368, 165] width 353 height 24
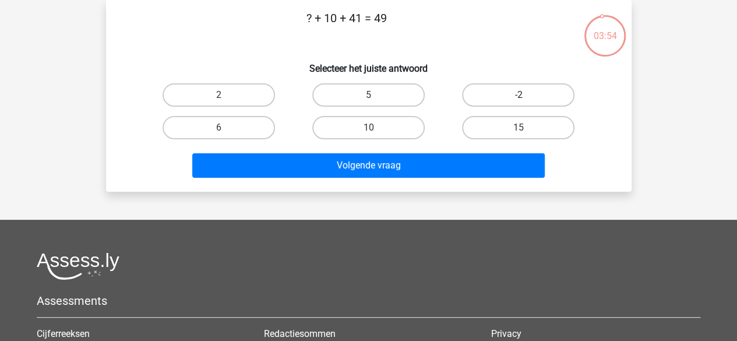
click at [542, 88] on label "-2" at bounding box center [518, 94] width 112 height 23
click at [526, 95] on input "-2" at bounding box center [523, 99] width 8 height 8
radio input "true"
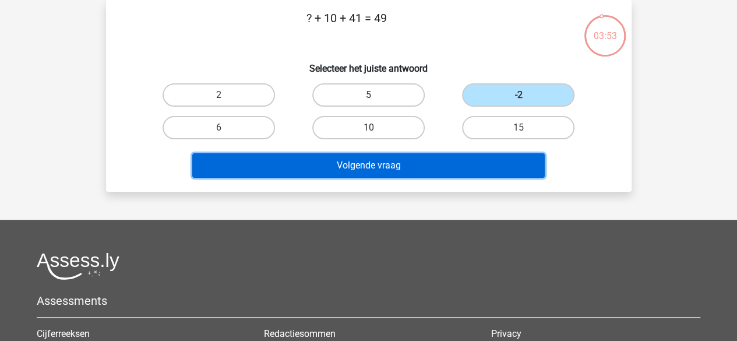
click at [415, 168] on button "Volgende vraag" at bounding box center [368, 165] width 353 height 24
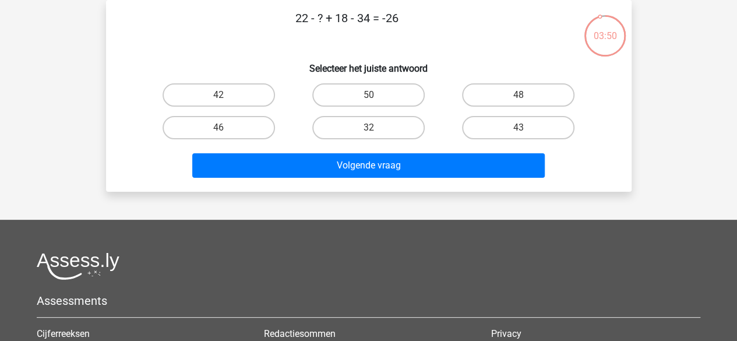
click at [340, 26] on p "22 - ? + 18 - 34 = -26" at bounding box center [347, 26] width 445 height 35
click at [363, 21] on p "22 - ? + 18 - 34 = -26" at bounding box center [347, 26] width 445 height 35
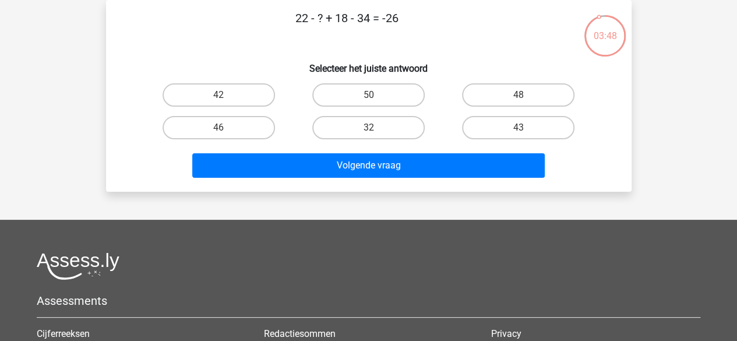
click at [363, 21] on p "22 - ? + 18 - 34 = -26" at bounding box center [347, 26] width 445 height 35
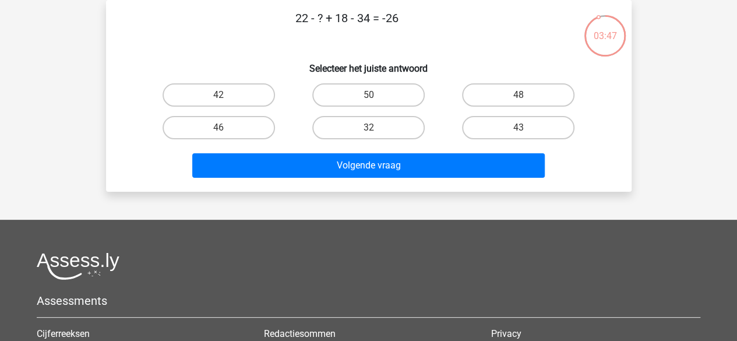
click at [363, 21] on p "22 - ? + 18 - 34 = -26" at bounding box center [347, 26] width 445 height 35
click at [368, 124] on label "32" at bounding box center [368, 127] width 112 height 23
click at [368, 128] on input "32" at bounding box center [372, 132] width 8 height 8
radio input "true"
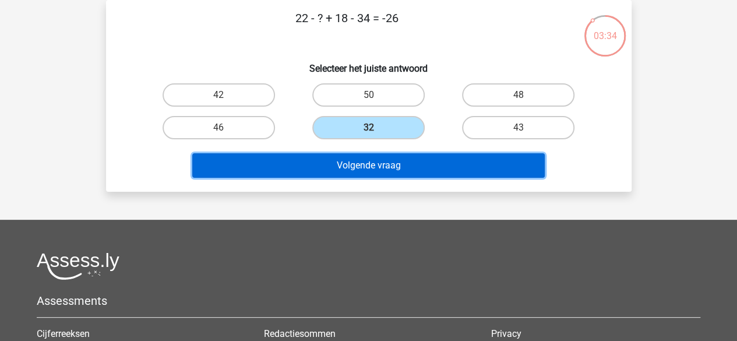
click at [375, 167] on button "Volgende vraag" at bounding box center [368, 165] width 353 height 24
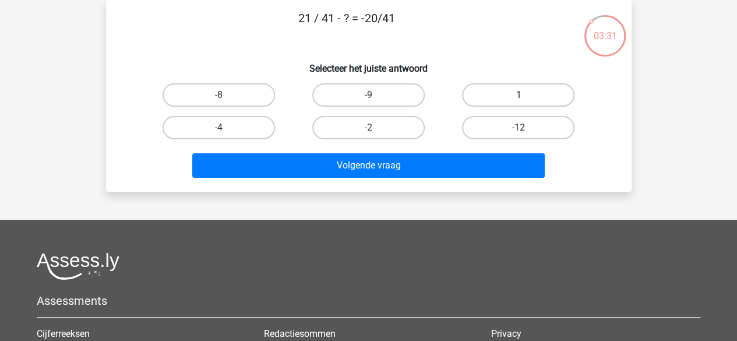
click at [518, 104] on label "1" at bounding box center [518, 94] width 112 height 23
click at [519, 103] on input "1" at bounding box center [523, 99] width 8 height 8
radio input "true"
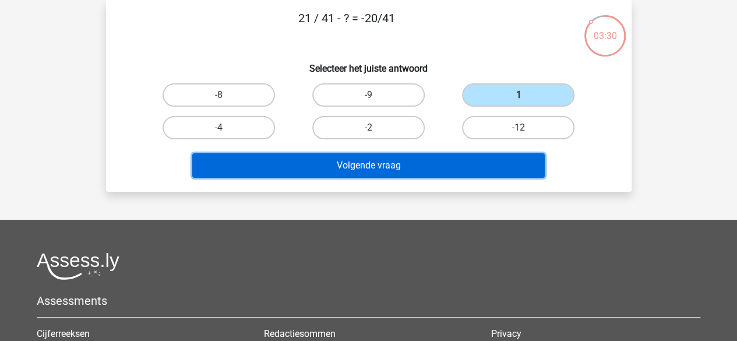
click at [463, 156] on button "Volgende vraag" at bounding box center [368, 165] width 353 height 24
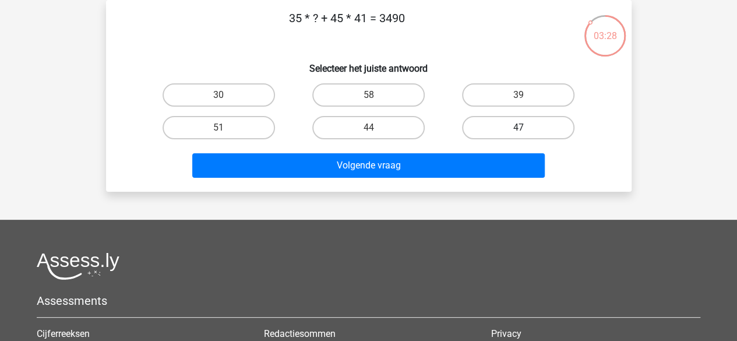
click at [476, 133] on label "47" at bounding box center [518, 127] width 112 height 23
click at [519, 133] on input "47" at bounding box center [523, 132] width 8 height 8
radio input "true"
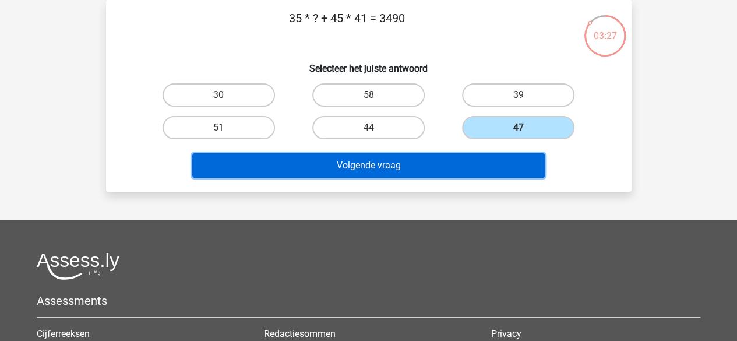
click at [450, 168] on button "Volgende vraag" at bounding box center [368, 165] width 353 height 24
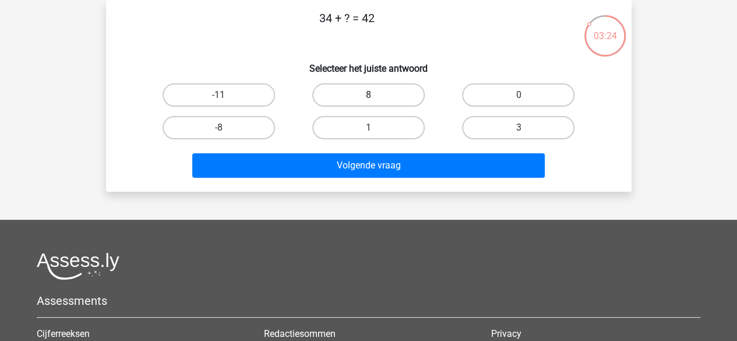
click at [367, 89] on label "8" at bounding box center [368, 94] width 112 height 23
click at [368, 95] on input "8" at bounding box center [372, 99] width 8 height 8
radio input "true"
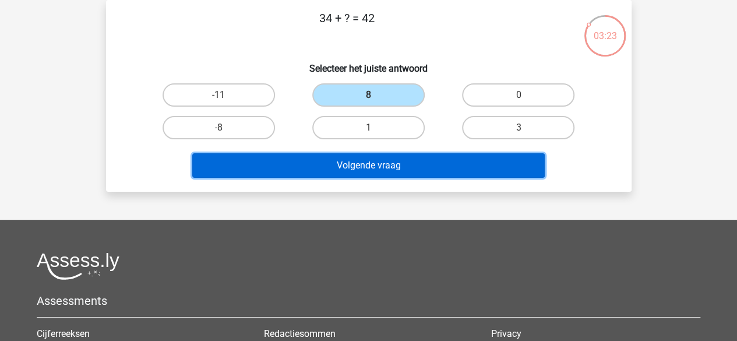
click at [365, 159] on button "Volgende vraag" at bounding box center [368, 165] width 353 height 24
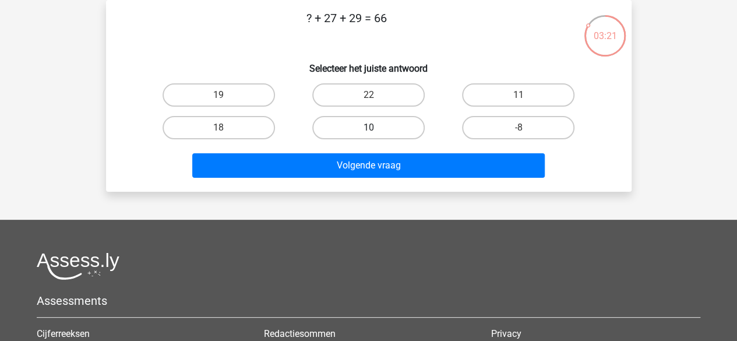
click at [379, 131] on label "10" at bounding box center [368, 127] width 112 height 23
click at [376, 131] on input "10" at bounding box center [372, 132] width 8 height 8
radio input "true"
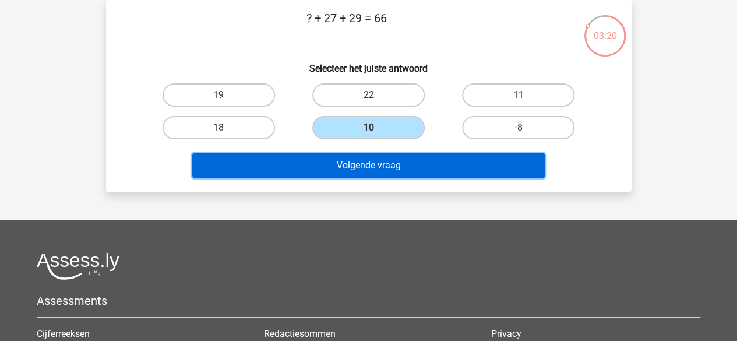
click at [377, 166] on button "Volgende vraag" at bounding box center [368, 165] width 353 height 24
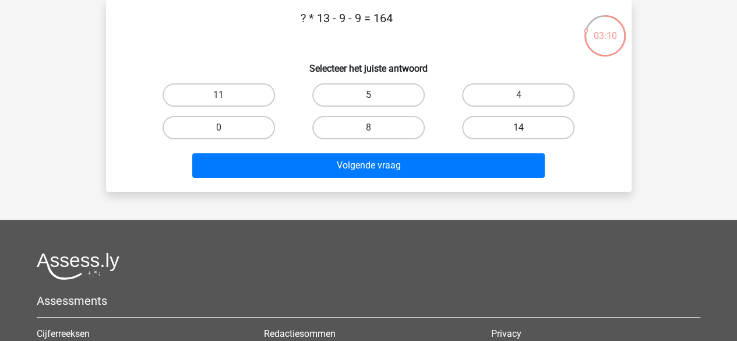
click at [466, 124] on label "14" at bounding box center [518, 127] width 112 height 23
click at [519, 128] on input "14" at bounding box center [523, 132] width 8 height 8
radio input "true"
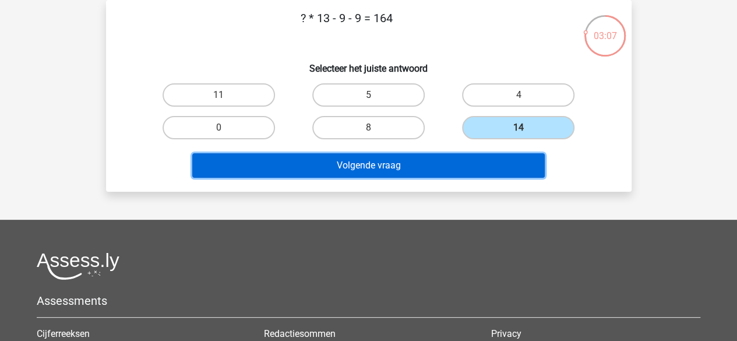
click at [476, 163] on button "Volgende vraag" at bounding box center [368, 165] width 353 height 24
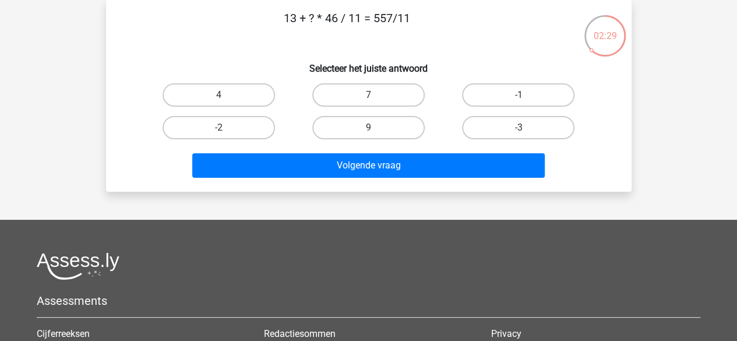
click at [289, 107] on div "9" at bounding box center [219, 94] width 140 height 23
click at [420, 119] on label "9" at bounding box center [368, 127] width 112 height 23
click at [376, 128] on input "9" at bounding box center [372, 132] width 8 height 8
radio input "true"
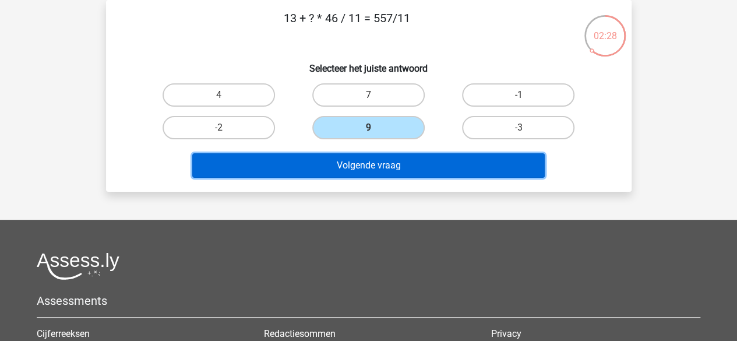
click at [407, 160] on button "Volgende vraag" at bounding box center [368, 165] width 353 height 24
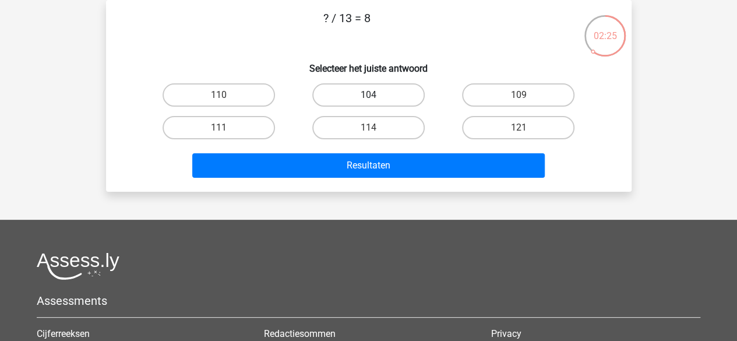
click at [354, 97] on label "104" at bounding box center [368, 94] width 112 height 23
click at [368, 97] on input "104" at bounding box center [372, 99] width 8 height 8
radio input "true"
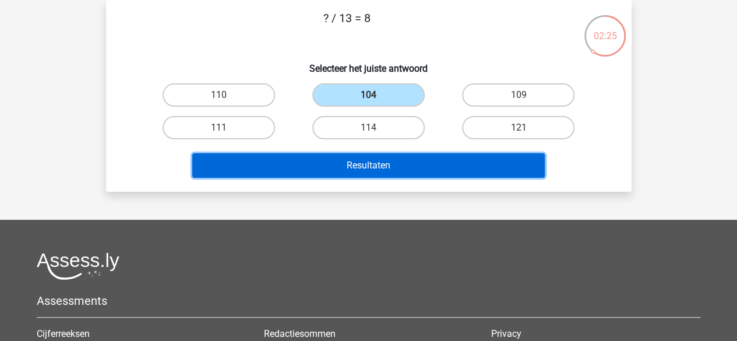
click at [361, 160] on button "Resultaten" at bounding box center [368, 165] width 353 height 24
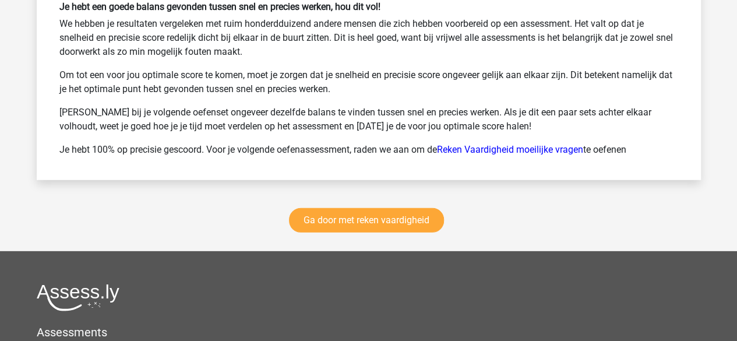
scroll to position [1700, 0]
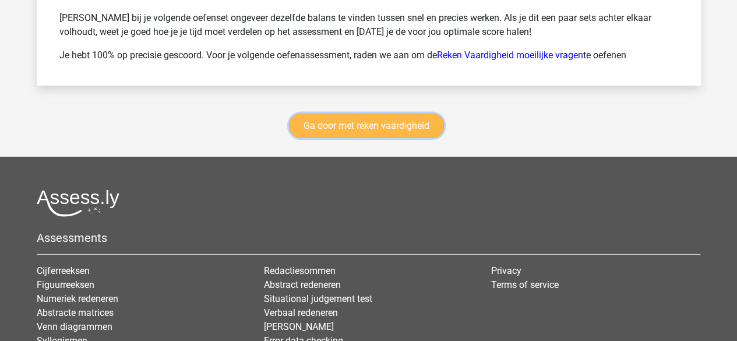
click at [362, 125] on link "Ga door met reken vaardigheid" at bounding box center [366, 126] width 155 height 24
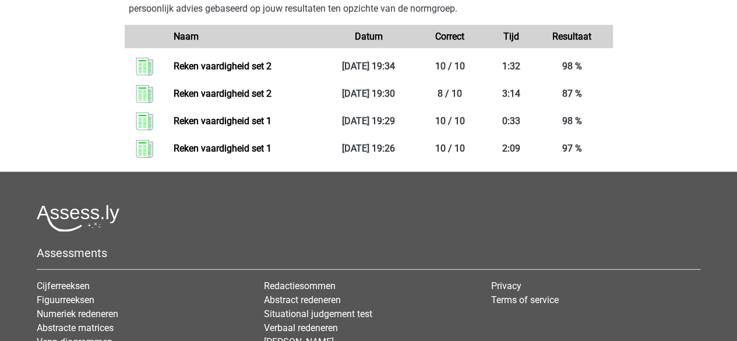
scroll to position [1335, 0]
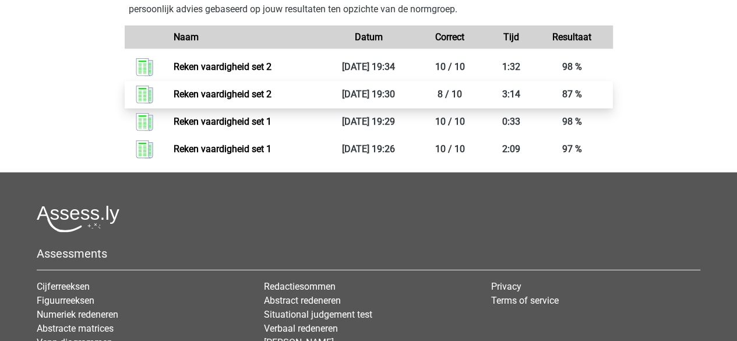
click at [255, 91] on link "Reken vaardigheid set 2" at bounding box center [223, 94] width 98 height 11
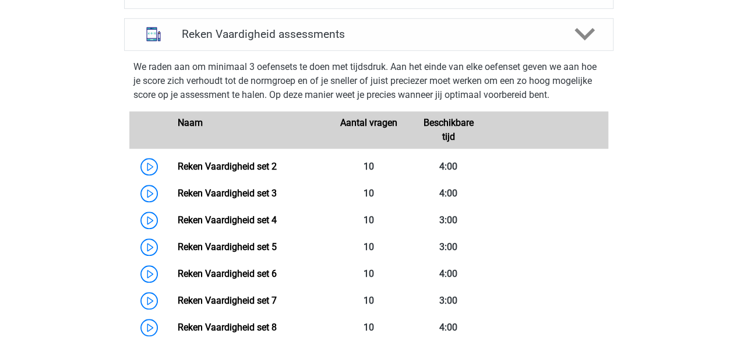
scroll to position [537, 0]
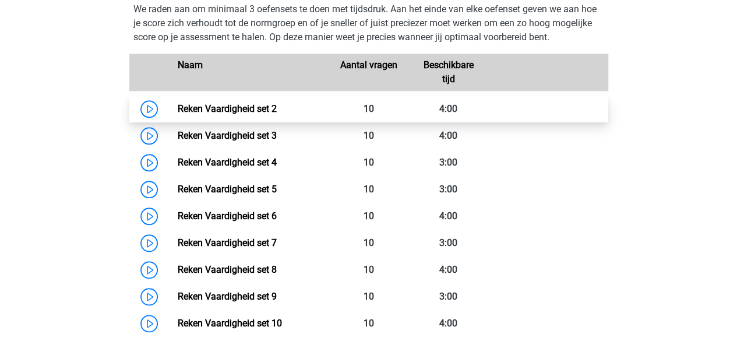
click at [277, 103] on link "Reken Vaardigheid set 2" at bounding box center [227, 108] width 99 height 11
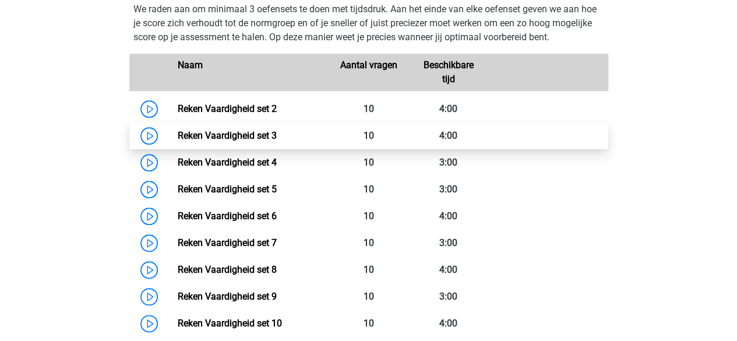
scroll to position [562, 0]
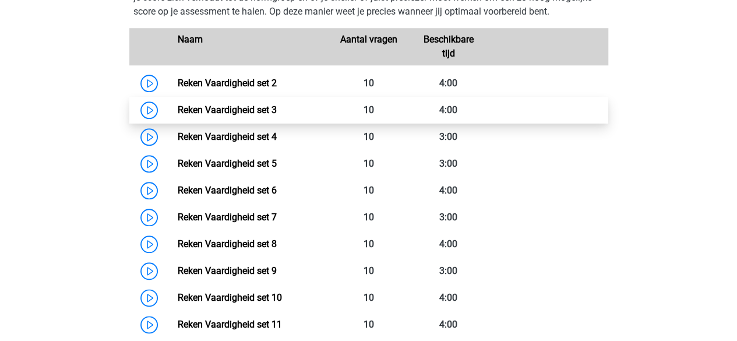
click at [275, 114] on link "Reken Vaardigheid set 3" at bounding box center [227, 109] width 99 height 11
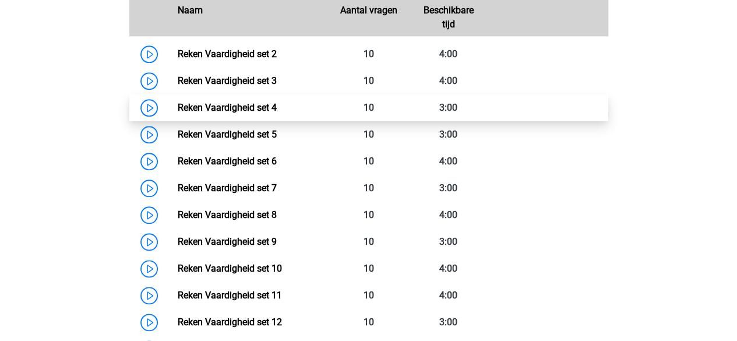
scroll to position [591, 0]
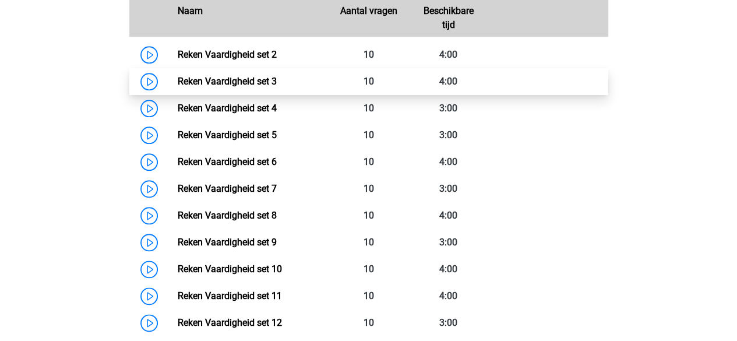
click at [265, 80] on link "Reken Vaardigheid set 3" at bounding box center [227, 81] width 99 height 11
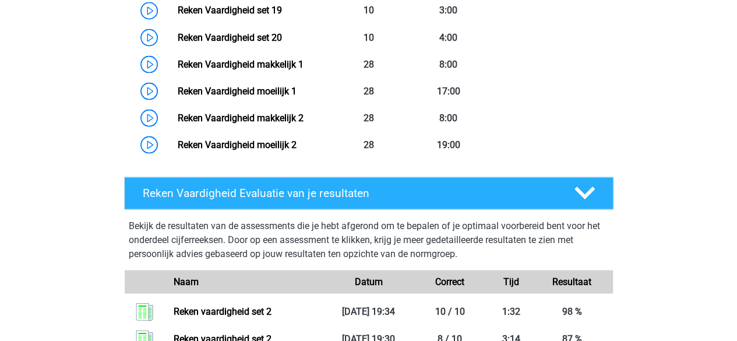
scroll to position [1242, 0]
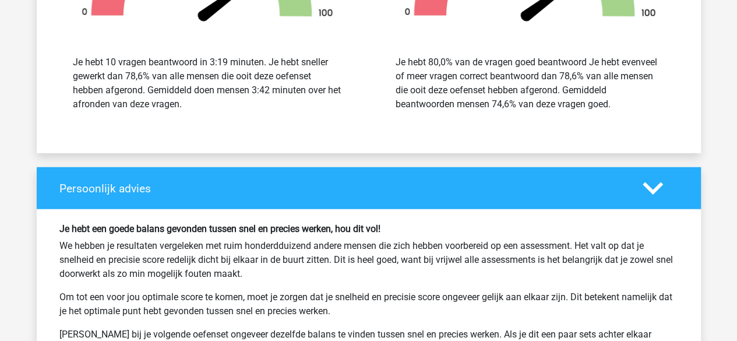
scroll to position [1378, 0]
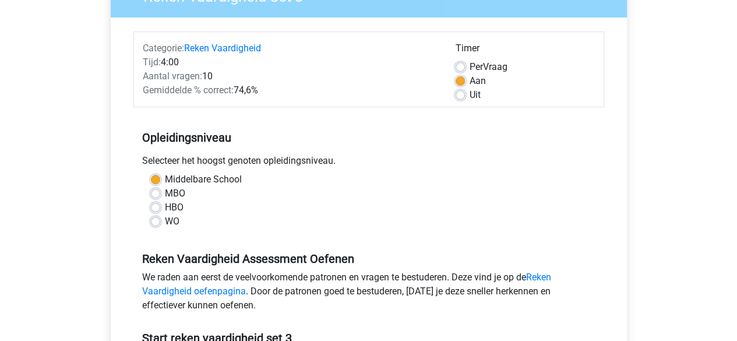
scroll to position [117, 0]
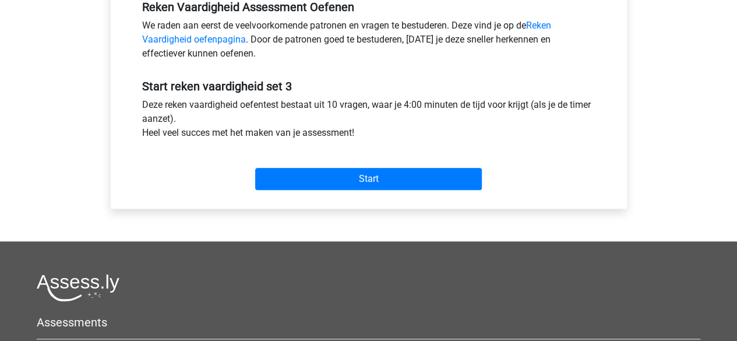
scroll to position [373, 0]
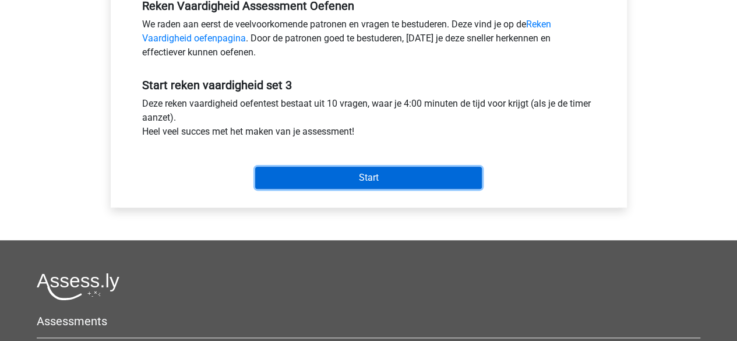
click at [279, 185] on input "Start" at bounding box center [368, 178] width 227 height 22
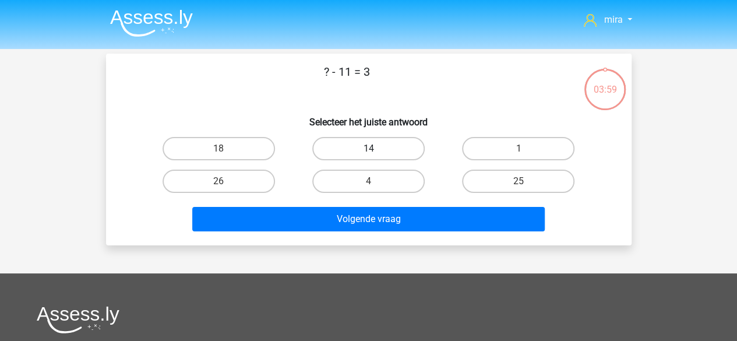
click at [324, 156] on label "14" at bounding box center [368, 148] width 112 height 23
click at [368, 156] on input "14" at bounding box center [372, 153] width 8 height 8
radio input "true"
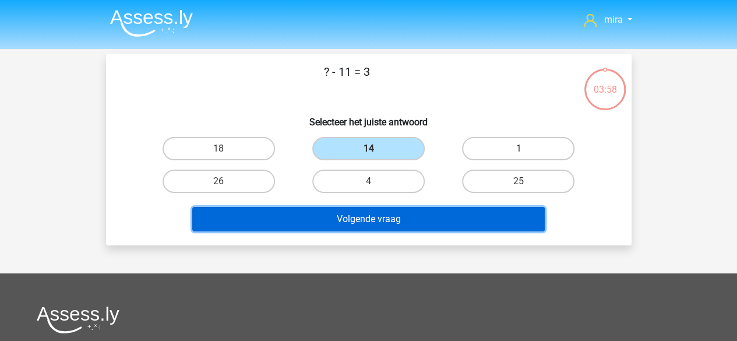
click at [308, 219] on button "Volgende vraag" at bounding box center [368, 219] width 353 height 24
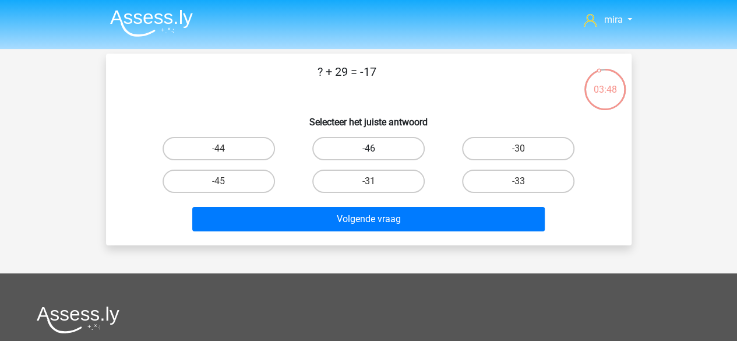
click at [357, 144] on label "-46" at bounding box center [368, 148] width 112 height 23
click at [368, 149] on input "-46" at bounding box center [372, 153] width 8 height 8
radio input "true"
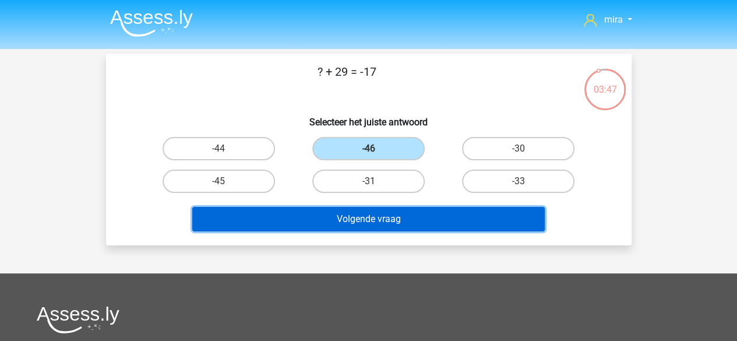
click at [354, 212] on button "Volgende vraag" at bounding box center [368, 219] width 353 height 24
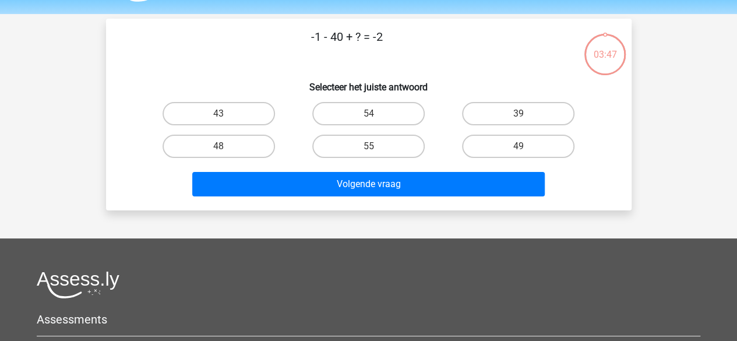
scroll to position [54, 0]
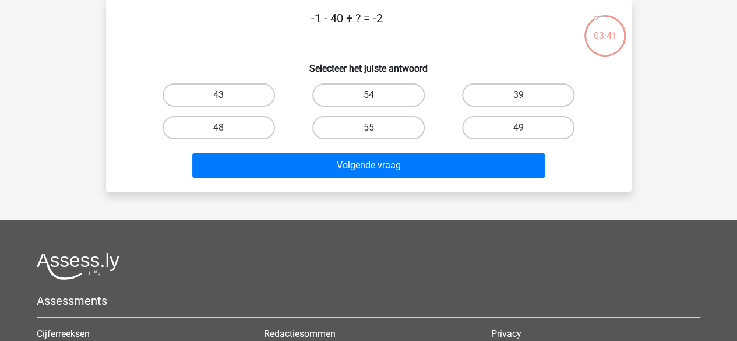
click at [227, 100] on label "43" at bounding box center [219, 94] width 112 height 23
click at [226, 100] on input "43" at bounding box center [223, 99] width 8 height 8
radio input "true"
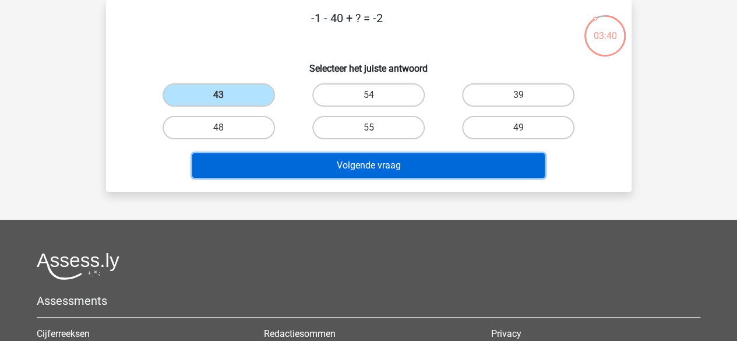
click at [282, 166] on button "Volgende vraag" at bounding box center [368, 165] width 353 height 24
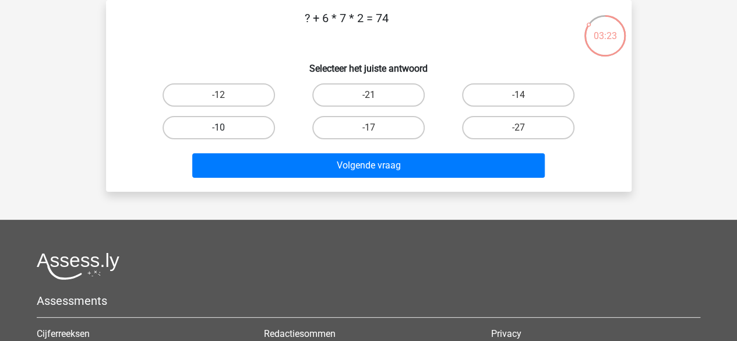
click at [251, 136] on label "-10" at bounding box center [219, 127] width 112 height 23
click at [226, 135] on input "-10" at bounding box center [223, 132] width 8 height 8
radio input "true"
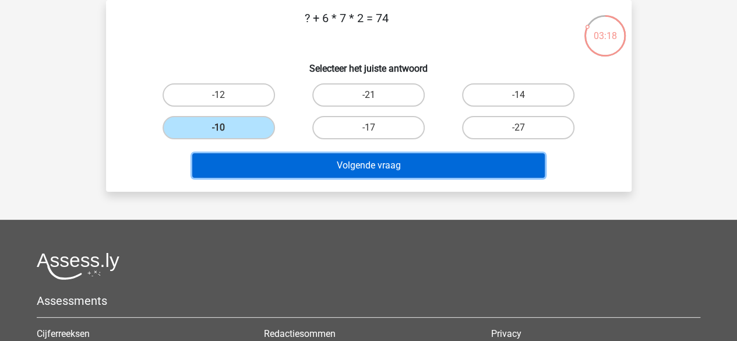
click at [252, 155] on button "Volgende vraag" at bounding box center [368, 165] width 353 height 24
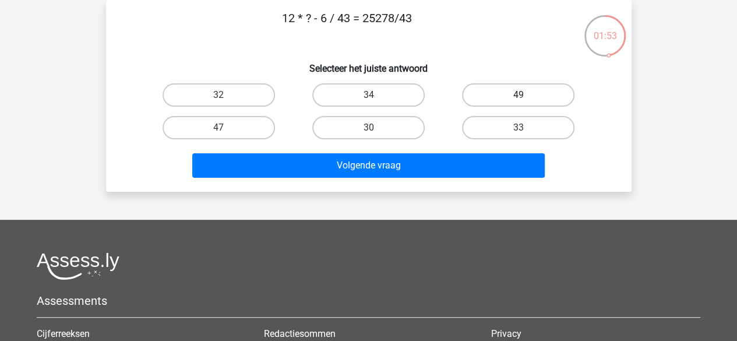
click at [495, 85] on label "49" at bounding box center [518, 94] width 112 height 23
click at [519, 95] on input "49" at bounding box center [523, 99] width 8 height 8
radio input "true"
click at [447, 179] on div "Volgende vraag" at bounding box center [369, 167] width 450 height 29
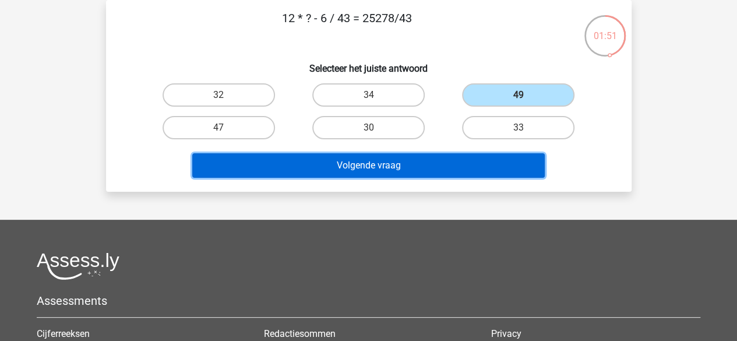
click at [449, 173] on button "Volgende vraag" at bounding box center [368, 165] width 353 height 24
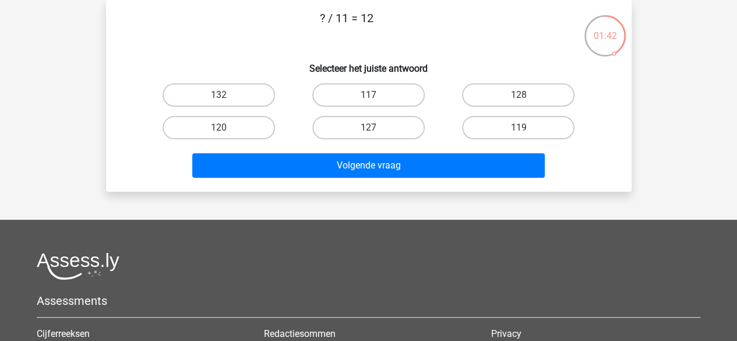
drag, startPoint x: 341, startPoint y: 23, endPoint x: 379, endPoint y: 31, distance: 38.7
click at [379, 31] on p "? / 11 = 12" at bounding box center [347, 26] width 445 height 35
click at [247, 82] on div "132" at bounding box center [219, 95] width 150 height 33
click at [247, 89] on label "132" at bounding box center [219, 94] width 112 height 23
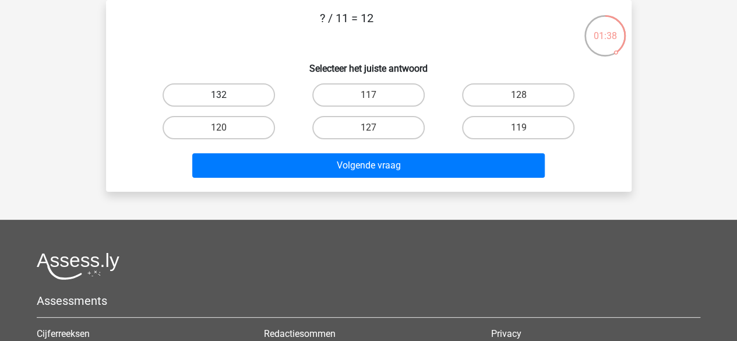
click at [226, 95] on input "132" at bounding box center [223, 99] width 8 height 8
radio input "true"
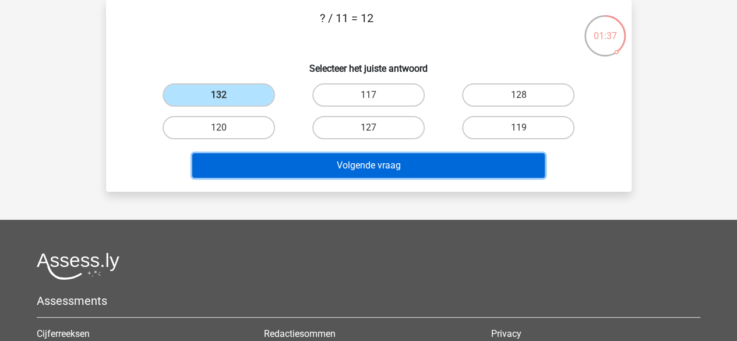
click at [287, 157] on button "Volgende vraag" at bounding box center [368, 165] width 353 height 24
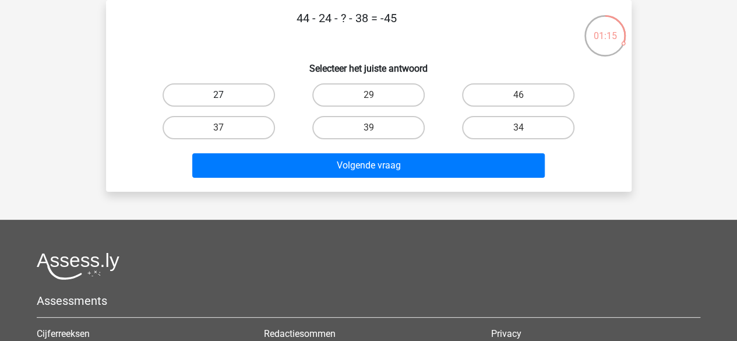
click at [256, 91] on label "27" at bounding box center [219, 94] width 112 height 23
click at [226, 95] on input "27" at bounding box center [223, 99] width 8 height 8
radio input "true"
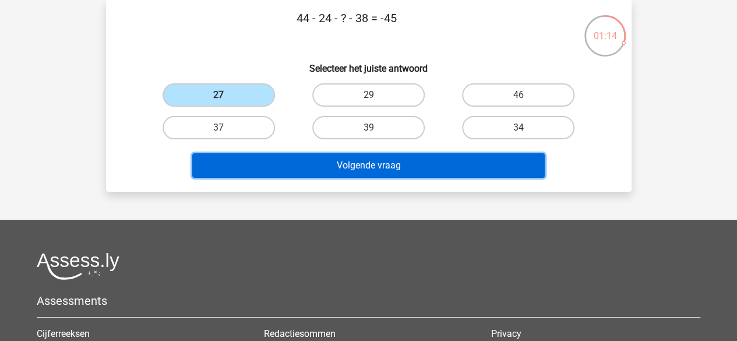
click at [265, 155] on button "Volgende vraag" at bounding box center [368, 165] width 353 height 24
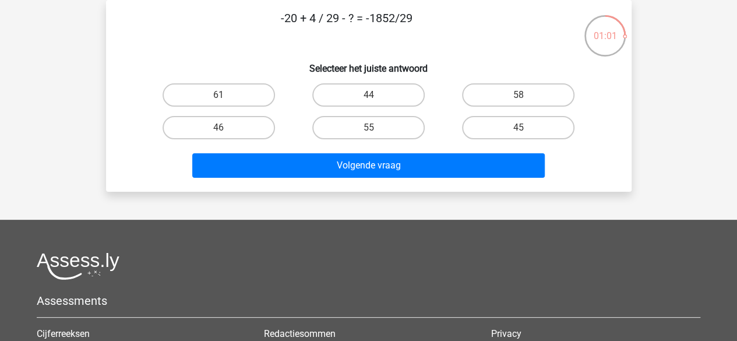
drag, startPoint x: 370, startPoint y: 16, endPoint x: 396, endPoint y: 17, distance: 26.3
click at [396, 17] on p "-20 + 4 / 29 - ? = -1852/29" at bounding box center [347, 26] width 445 height 35
drag, startPoint x: 396, startPoint y: 17, endPoint x: 363, endPoint y: 12, distance: 33.6
click at [363, 12] on p "-20 + 4 / 29 - ? = -1852/29" at bounding box center [347, 26] width 445 height 35
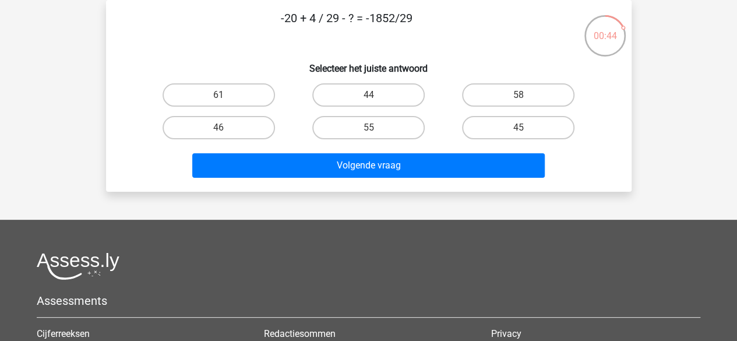
click at [367, 23] on p "-20 + 4 / 29 - ? = -1852/29" at bounding box center [347, 26] width 445 height 35
click at [349, 36] on p "-20 + 4 / 29 - ? = -1852/29" at bounding box center [347, 26] width 445 height 35
click at [350, 89] on label "44" at bounding box center [368, 94] width 112 height 23
click at [368, 95] on input "44" at bounding box center [372, 99] width 8 height 8
radio input "true"
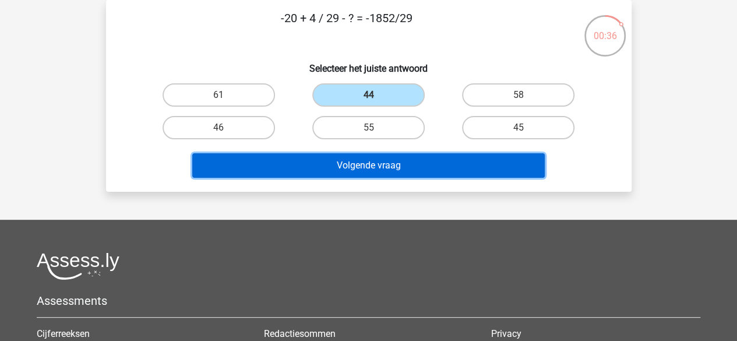
drag, startPoint x: 364, startPoint y: 163, endPoint x: 478, endPoint y: 108, distance: 126.4
click at [478, 108] on div "-20 + 4 / 29 - ? = -1852/29 Selecteer het juiste antwoord 61 44 58 46" at bounding box center [369, 95] width 516 height 173
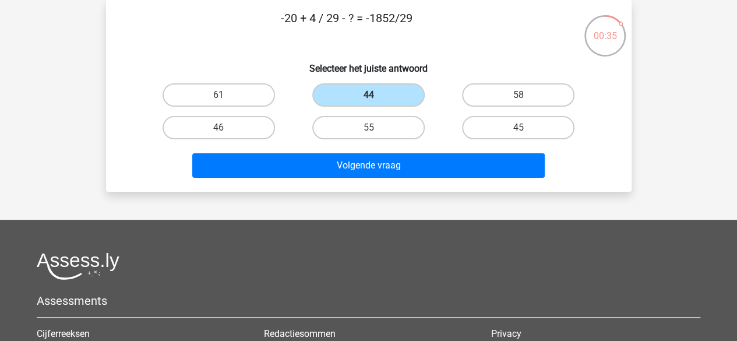
drag, startPoint x: 478, startPoint y: 108, endPoint x: 430, endPoint y: 117, distance: 48.6
click at [430, 117] on div "61 44 58 46 55" at bounding box center [369, 111] width 450 height 65
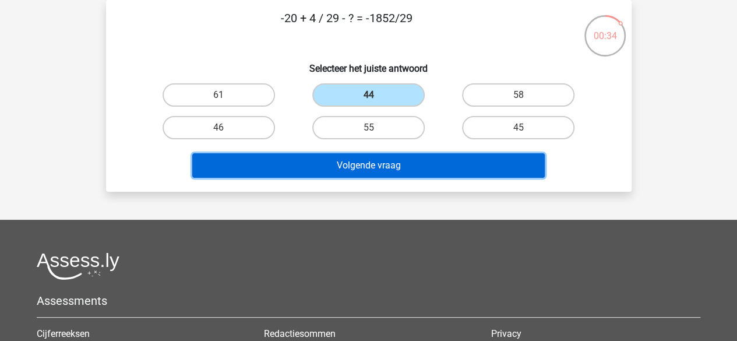
click at [420, 173] on button "Volgende vraag" at bounding box center [368, 165] width 353 height 24
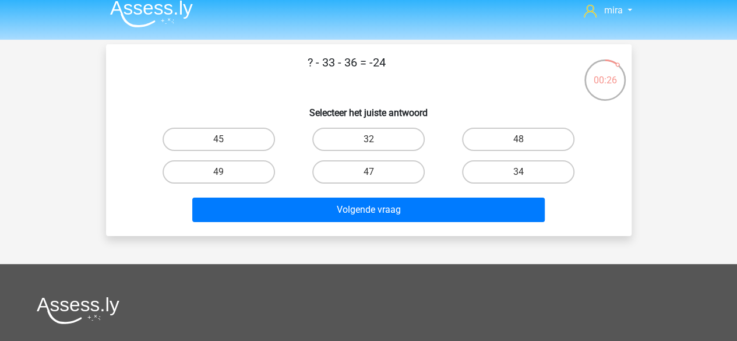
scroll to position [0, 0]
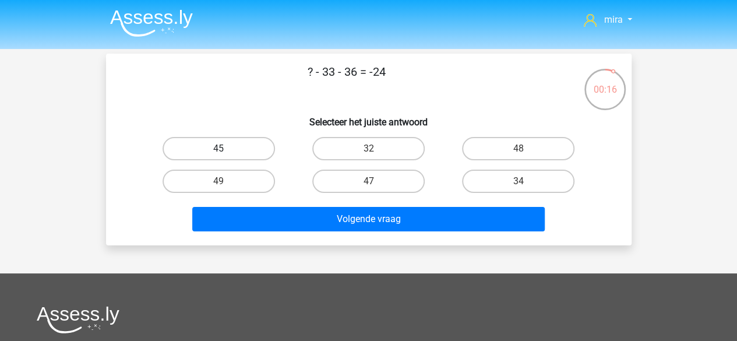
click at [263, 153] on label "45" at bounding box center [219, 148] width 112 height 23
click at [226, 153] on input "45" at bounding box center [223, 153] width 8 height 8
radio input "true"
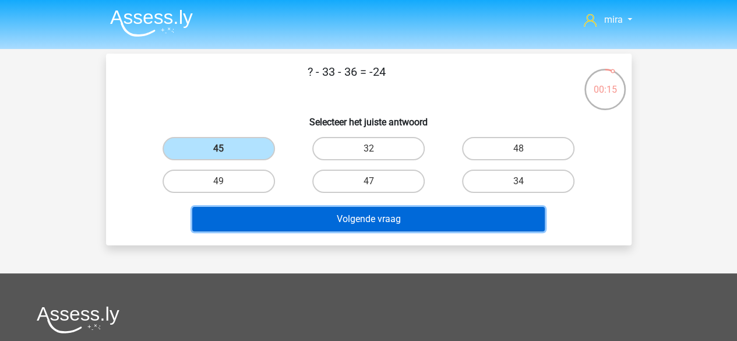
click at [293, 222] on button "Volgende vraag" at bounding box center [368, 219] width 353 height 24
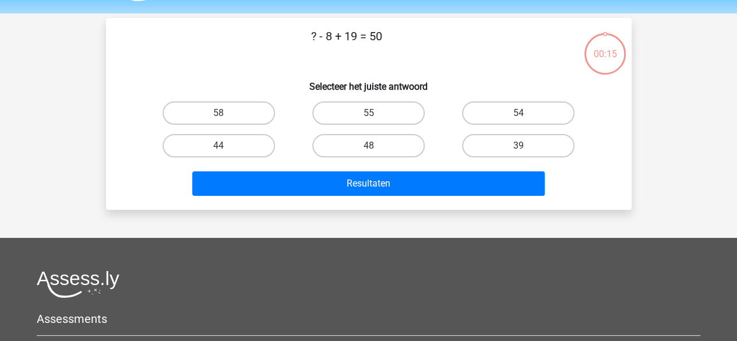
scroll to position [54, 0]
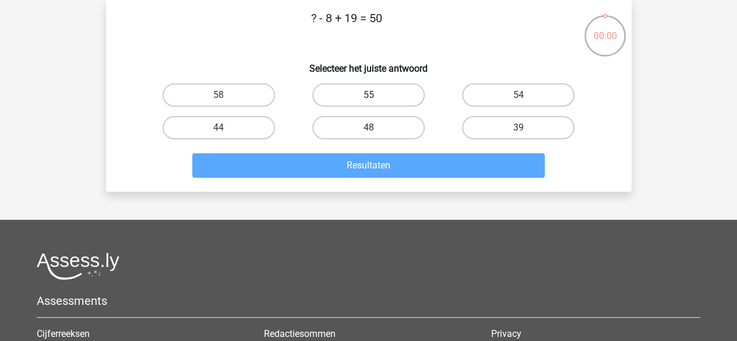
click at [348, 101] on label "55" at bounding box center [368, 94] width 112 height 23
click at [368, 101] on input "55" at bounding box center [372, 99] width 8 height 8
radio input "true"
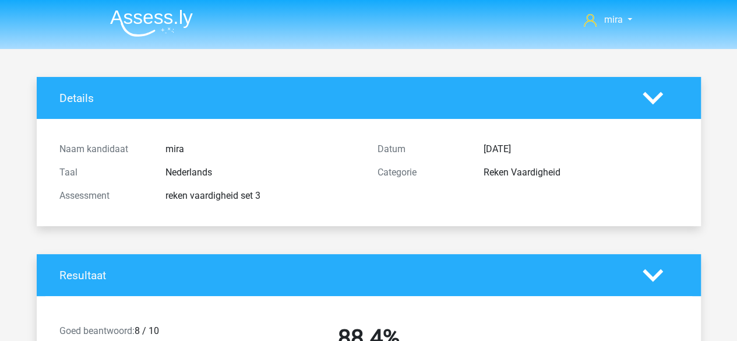
click at [418, 122] on div "Naam kandidaat mira Taal Nederlands Assessment reken vaardigheid set 3 Datum 27…" at bounding box center [368, 172] width 647 height 107
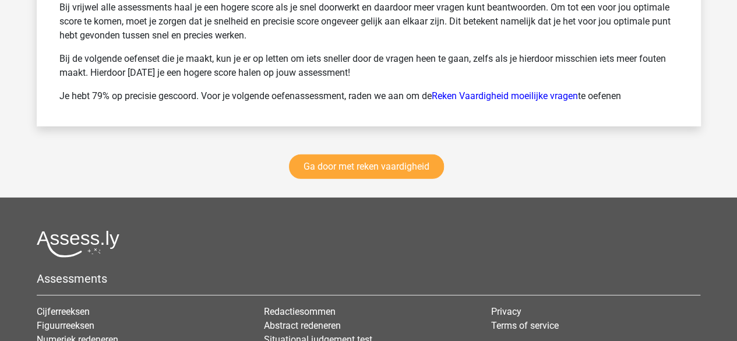
scroll to position [1674, 0]
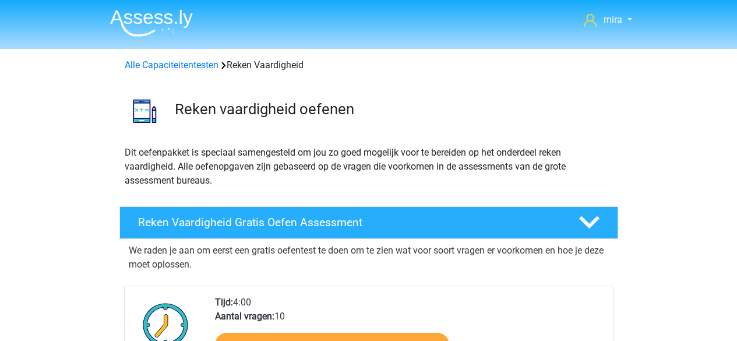
scroll to position [1242, 0]
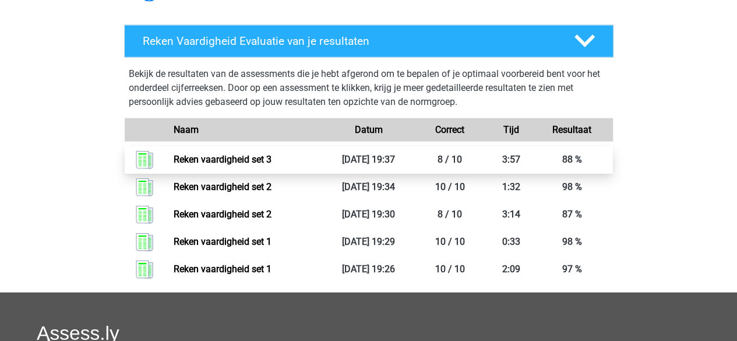
click at [217, 159] on link "Reken vaardigheid set 3" at bounding box center [223, 159] width 98 height 11
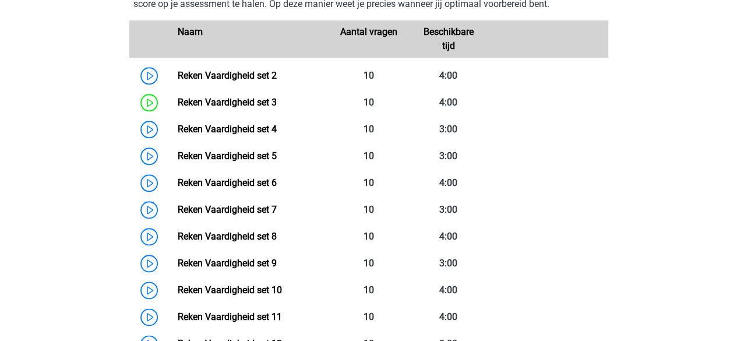
scroll to position [561, 0]
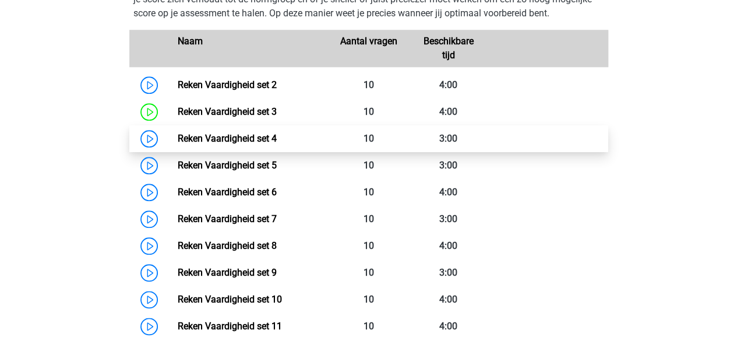
click at [277, 139] on link "Reken Vaardigheid set 4" at bounding box center [227, 138] width 99 height 11
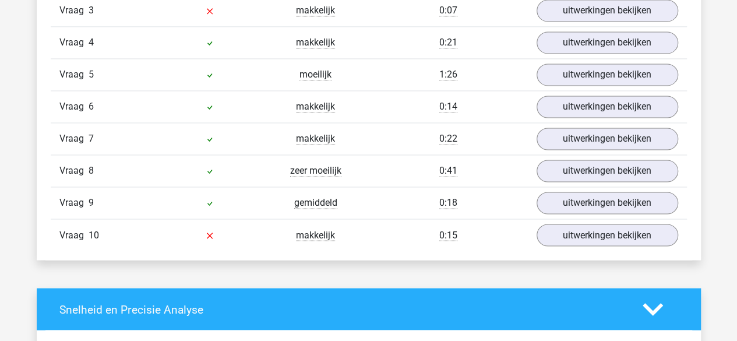
scroll to position [872, 0]
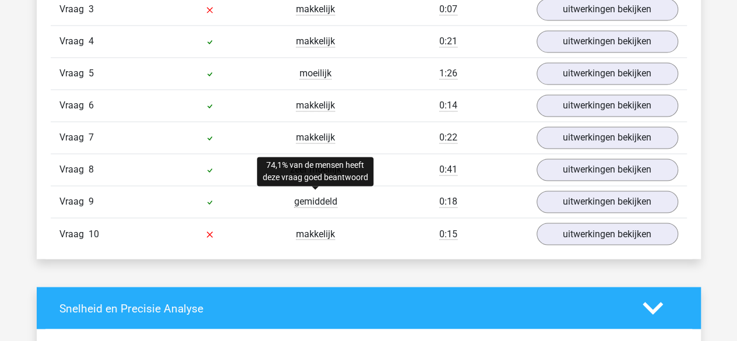
click at [318, 196] on span "gemiddeld" at bounding box center [315, 202] width 43 height 12
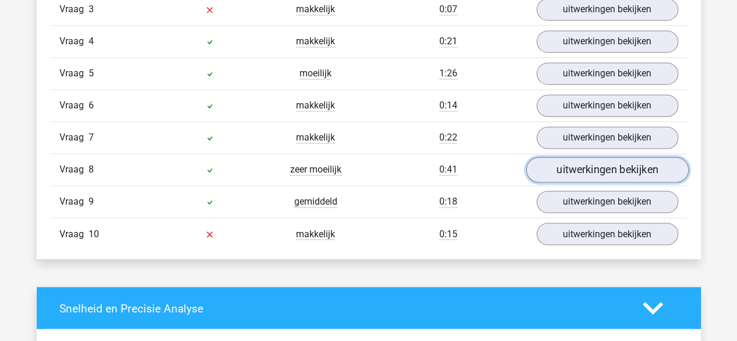
click at [549, 164] on link "uitwerkingen bekijken" at bounding box center [607, 170] width 163 height 26
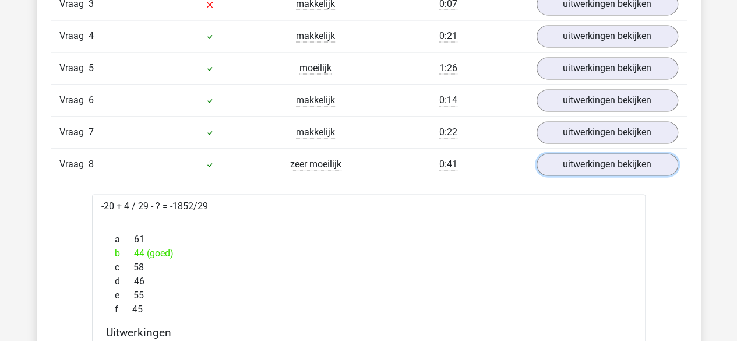
scroll to position [795, 0]
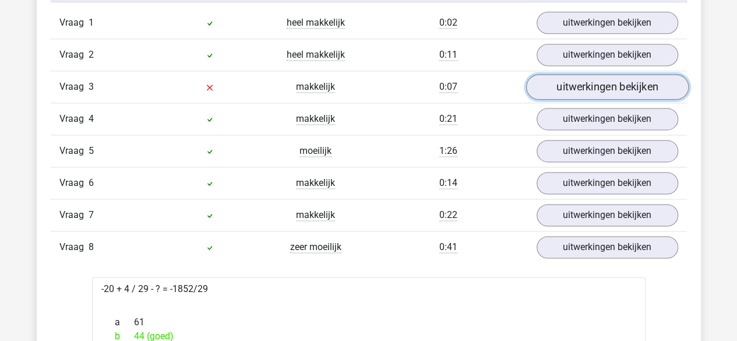
click at [565, 83] on link "uitwerkingen bekijken" at bounding box center [607, 87] width 163 height 26
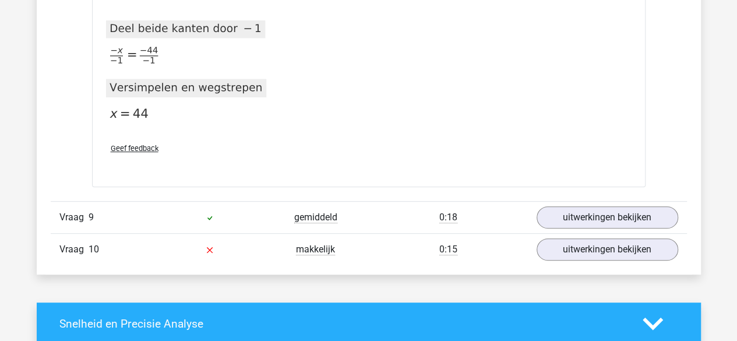
scroll to position [2409, 0]
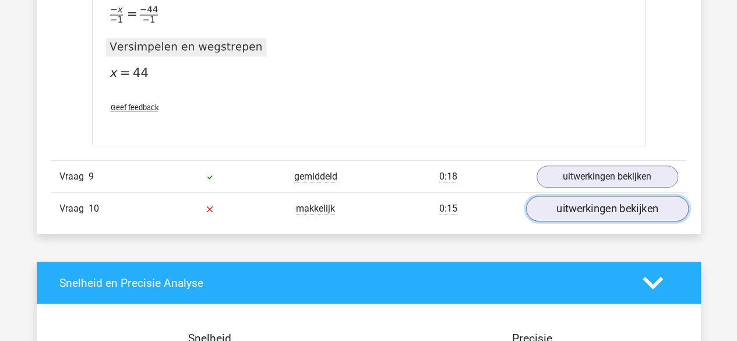
click at [550, 196] on link "uitwerkingen bekijken" at bounding box center [607, 209] width 163 height 26
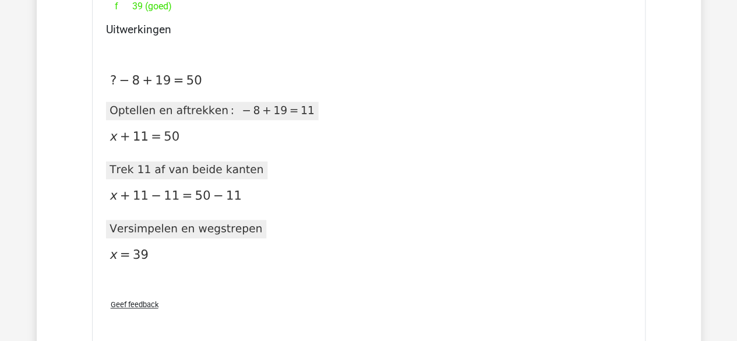
scroll to position [2969, 0]
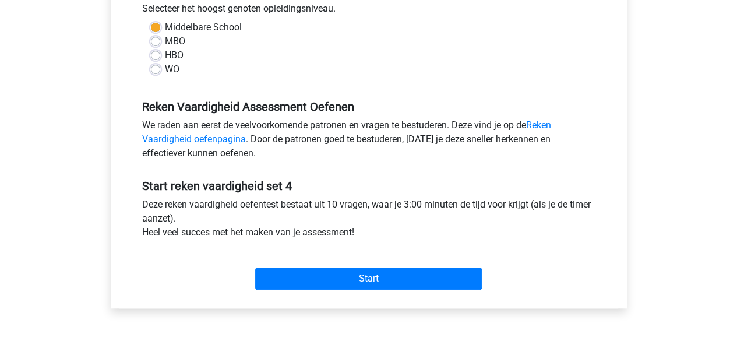
scroll to position [308, 0]
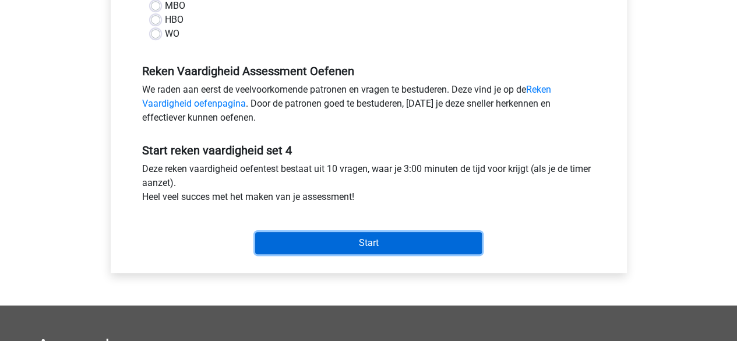
click at [288, 241] on input "Start" at bounding box center [368, 243] width 227 height 22
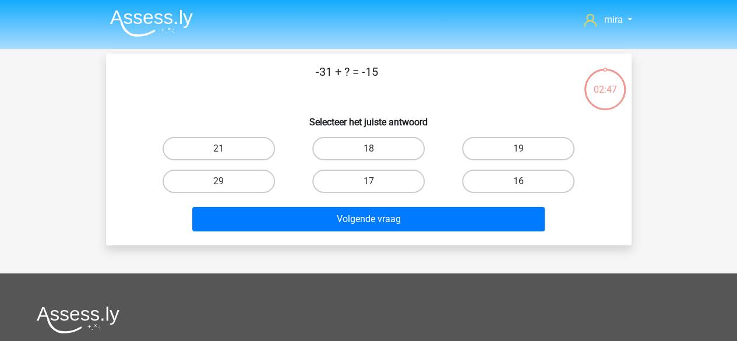
click at [504, 177] on label "16" at bounding box center [518, 181] width 112 height 23
click at [519, 181] on input "16" at bounding box center [523, 185] width 8 height 8
radio input "true"
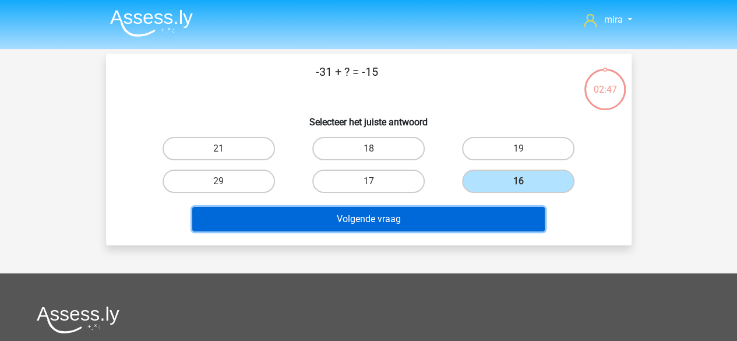
click at [485, 215] on button "Volgende vraag" at bounding box center [368, 219] width 353 height 24
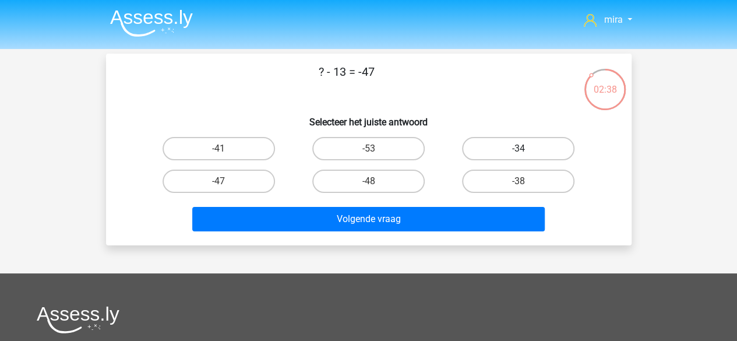
click at [512, 153] on label "-34" at bounding box center [518, 148] width 112 height 23
click at [519, 153] on input "-34" at bounding box center [523, 153] width 8 height 8
radio input "true"
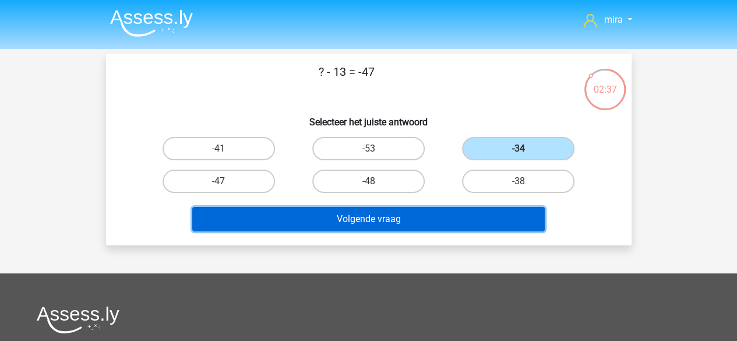
click at [504, 221] on button "Volgende vraag" at bounding box center [368, 219] width 353 height 24
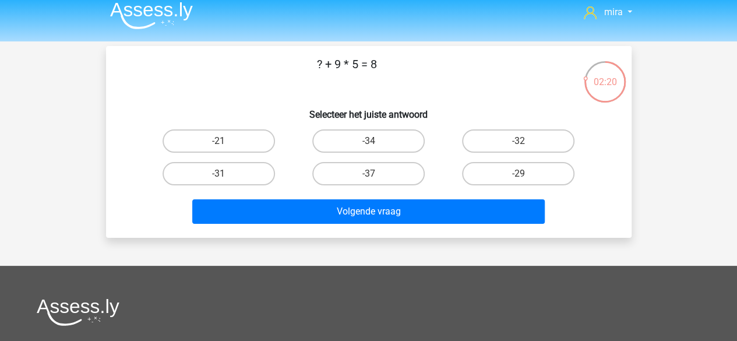
scroll to position [8, 0]
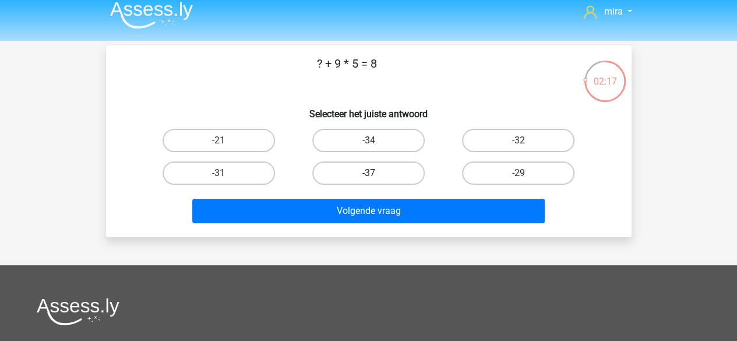
click at [404, 167] on label "-37" at bounding box center [368, 172] width 112 height 23
click at [376, 173] on input "-37" at bounding box center [372, 177] width 8 height 8
radio input "true"
click at [402, 196] on div "Volgende vraag" at bounding box center [369, 208] width 488 height 38
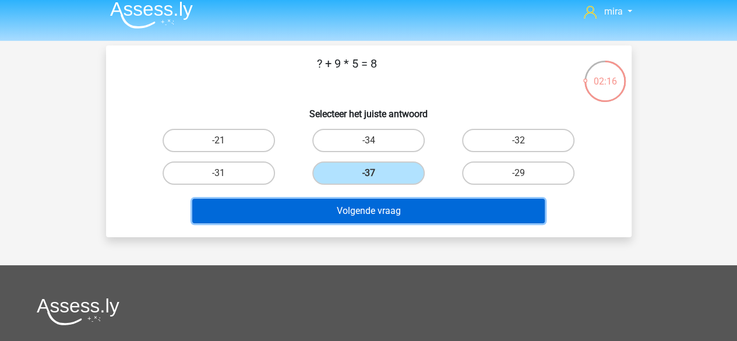
click at [403, 207] on button "Volgende vraag" at bounding box center [368, 211] width 353 height 24
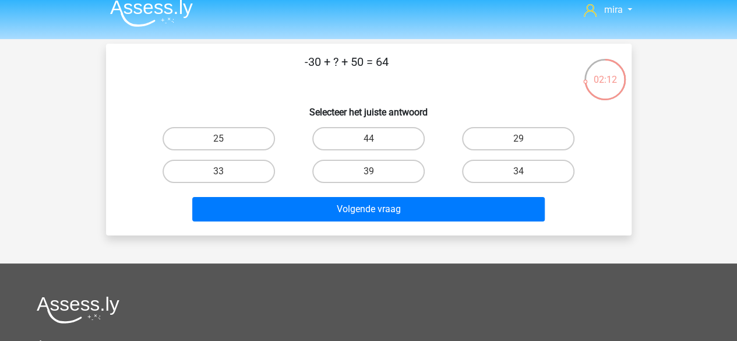
scroll to position [10, 0]
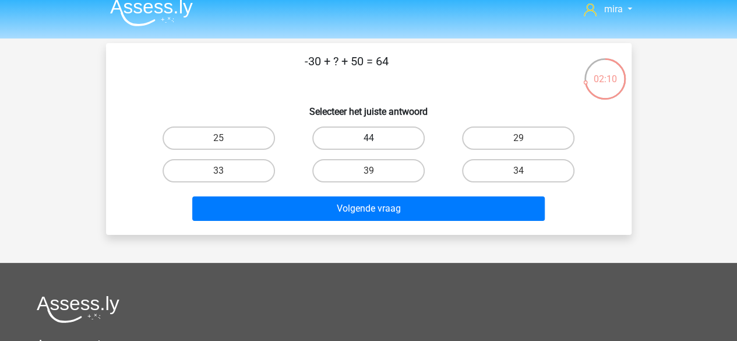
click at [395, 130] on label "44" at bounding box center [368, 137] width 112 height 23
click at [376, 138] on input "44" at bounding box center [372, 142] width 8 height 8
radio input "true"
click at [389, 191] on div "Volgende vraag" at bounding box center [369, 206] width 488 height 38
click at [390, 195] on div "Volgende vraag" at bounding box center [369, 206] width 488 height 38
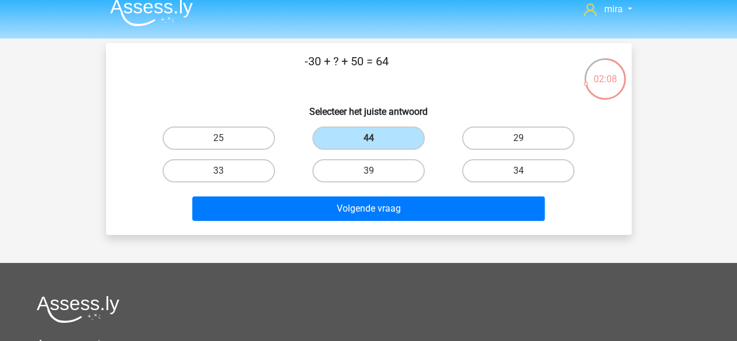
click at [390, 196] on div "Volgende vraag" at bounding box center [369, 206] width 488 height 38
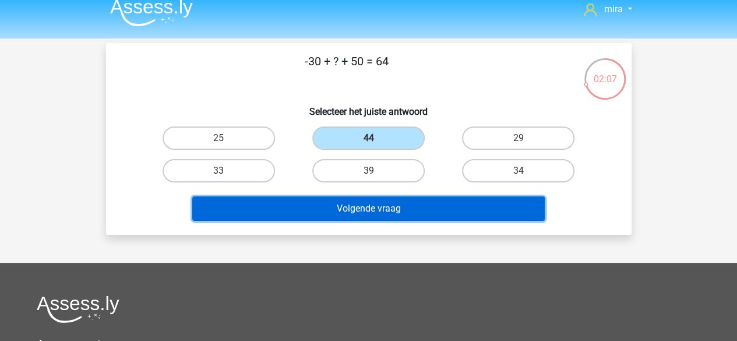
click at [390, 206] on button "Volgende vraag" at bounding box center [368, 208] width 353 height 24
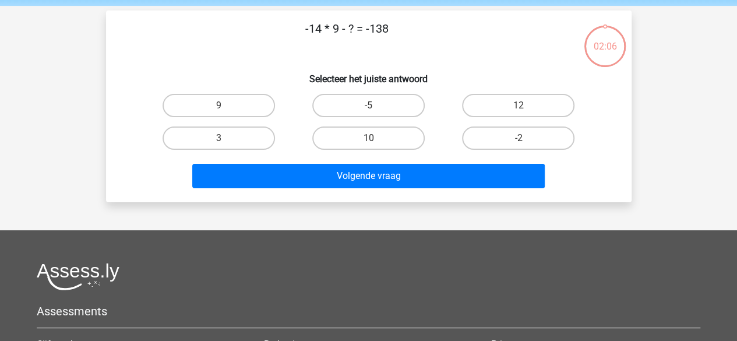
scroll to position [54, 0]
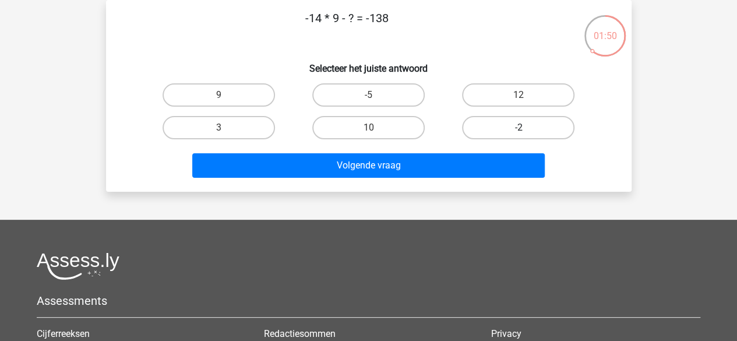
click at [490, 128] on label "-2" at bounding box center [518, 127] width 112 height 23
click at [519, 128] on input "-2" at bounding box center [523, 132] width 8 height 8
radio input "true"
drag, startPoint x: 345, startPoint y: 16, endPoint x: 282, endPoint y: 24, distance: 63.4
click at [282, 24] on p "-14 * 9 - ? = -138" at bounding box center [347, 26] width 445 height 35
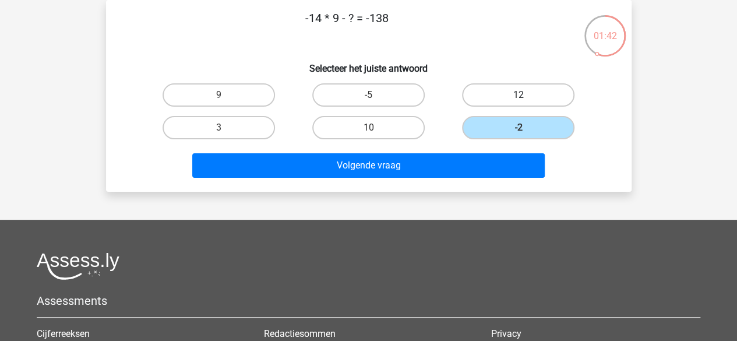
click at [505, 98] on label "12" at bounding box center [518, 94] width 112 height 23
click at [519, 98] on input "12" at bounding box center [523, 99] width 8 height 8
radio input "true"
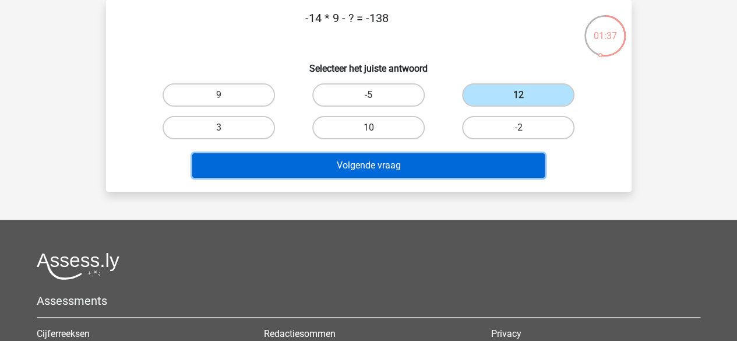
click at [425, 160] on button "Volgende vraag" at bounding box center [368, 165] width 353 height 24
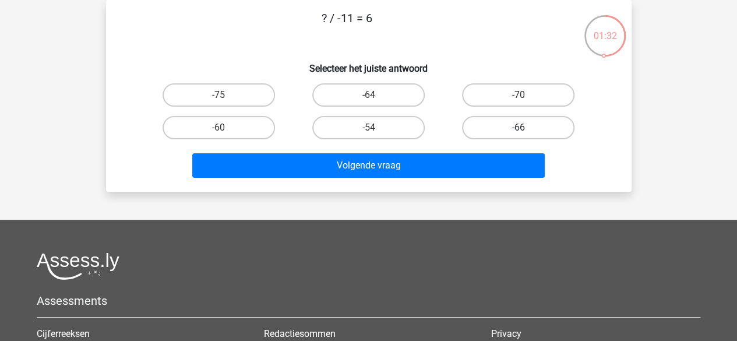
click at [481, 129] on label "-66" at bounding box center [518, 127] width 112 height 23
click at [519, 129] on input "-66" at bounding box center [523, 132] width 8 height 8
radio input "true"
click at [463, 179] on div "Volgende vraag" at bounding box center [369, 167] width 450 height 29
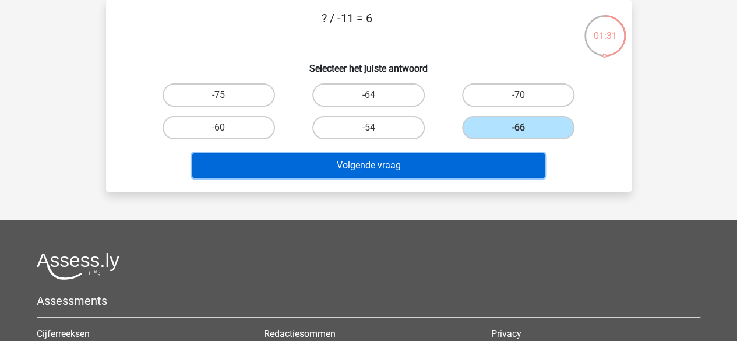
click at [462, 168] on button "Volgende vraag" at bounding box center [368, 165] width 353 height 24
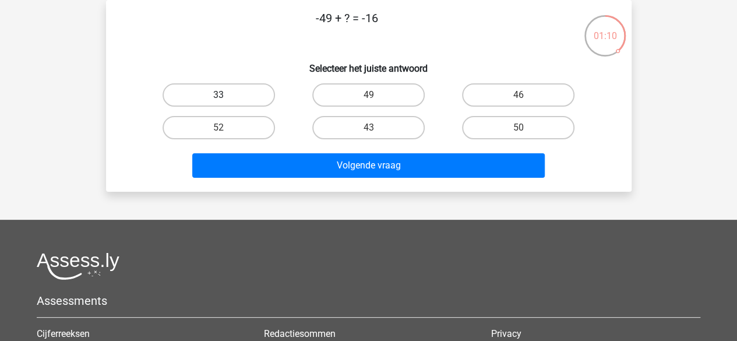
click at [250, 86] on label "33" at bounding box center [219, 94] width 112 height 23
click at [226, 95] on input "33" at bounding box center [223, 99] width 8 height 8
radio input "true"
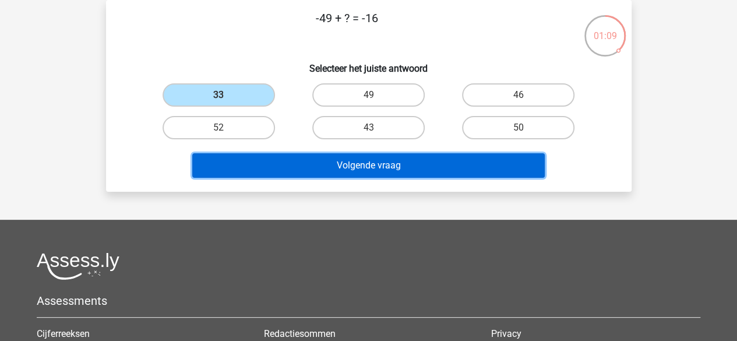
click at [326, 163] on button "Volgende vraag" at bounding box center [368, 165] width 353 height 24
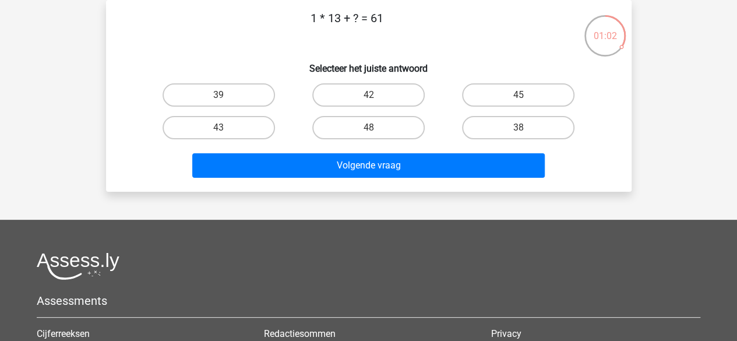
drag, startPoint x: 342, startPoint y: 13, endPoint x: 325, endPoint y: 17, distance: 17.4
click at [325, 17] on p "1 * 13 + ? = 61" at bounding box center [347, 26] width 445 height 35
click at [378, 121] on label "48" at bounding box center [368, 127] width 112 height 23
click at [376, 128] on input "48" at bounding box center [372, 132] width 8 height 8
radio input "true"
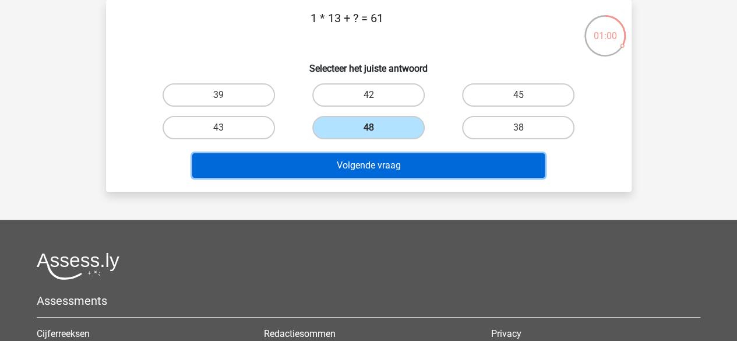
click at [378, 167] on button "Volgende vraag" at bounding box center [368, 165] width 353 height 24
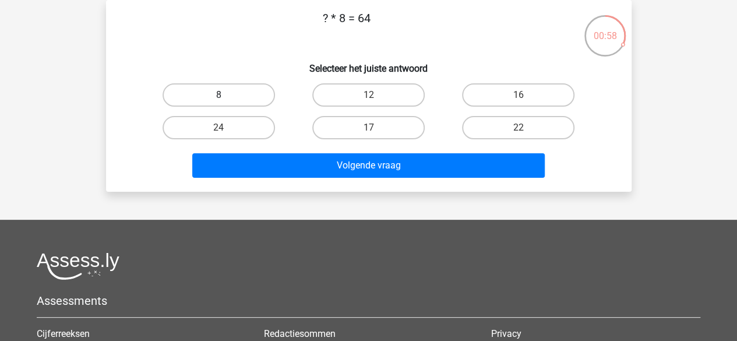
click at [237, 95] on label "8" at bounding box center [219, 94] width 112 height 23
click at [226, 95] on input "8" at bounding box center [223, 99] width 8 height 8
radio input "true"
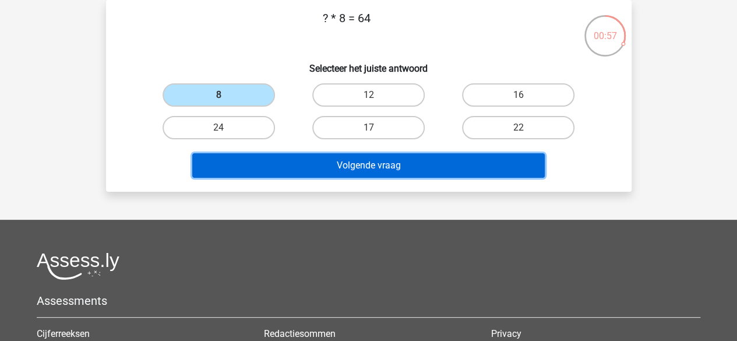
click at [290, 169] on button "Volgende vraag" at bounding box center [368, 165] width 353 height 24
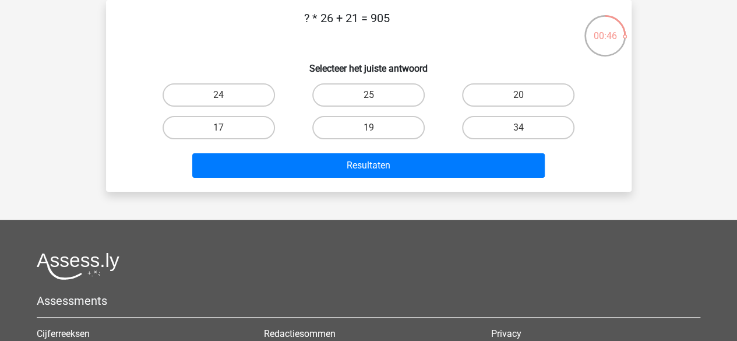
click at [325, 18] on p "? * 26 + 21 = 905" at bounding box center [347, 26] width 445 height 35
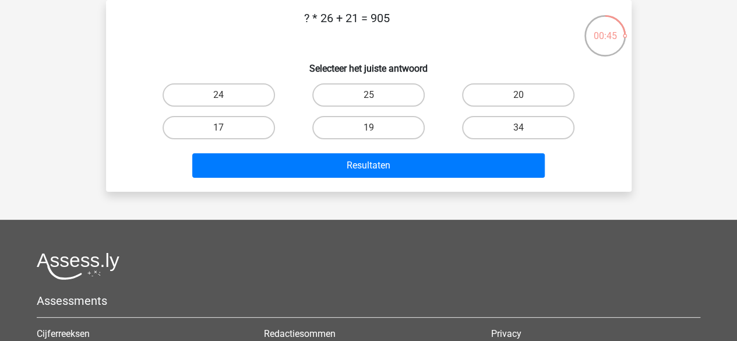
click at [325, 18] on p "? * 26 + 21 = 905" at bounding box center [347, 26] width 445 height 35
drag, startPoint x: 331, startPoint y: 17, endPoint x: 324, endPoint y: 22, distance: 8.4
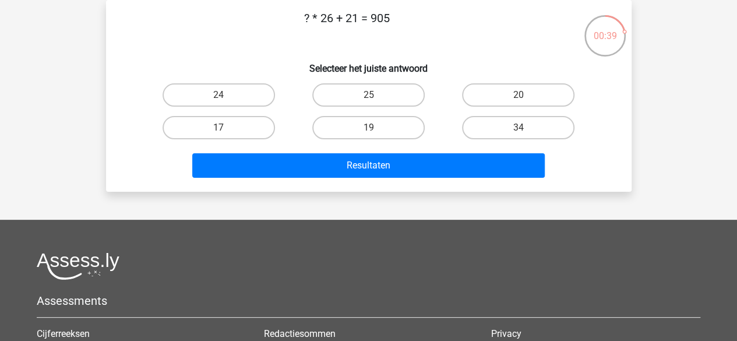
click at [324, 22] on p "? * 26 + 21 = 905" at bounding box center [347, 26] width 445 height 35
drag, startPoint x: 318, startPoint y: 22, endPoint x: 332, endPoint y: 20, distance: 13.5
click at [332, 20] on p "? * 26 + 21 = 905" at bounding box center [347, 26] width 445 height 35
click at [529, 123] on label "34" at bounding box center [518, 127] width 112 height 23
click at [526, 128] on input "34" at bounding box center [523, 132] width 8 height 8
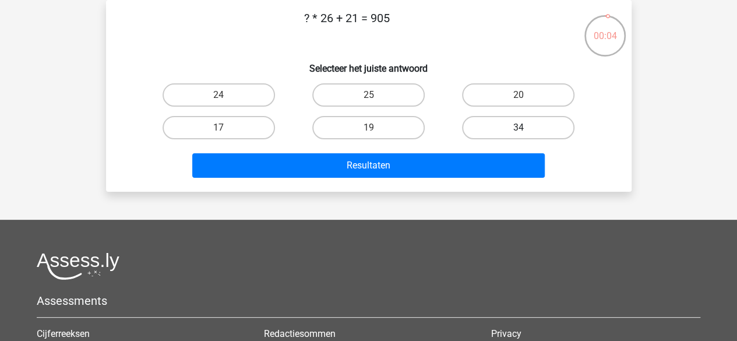
radio input "true"
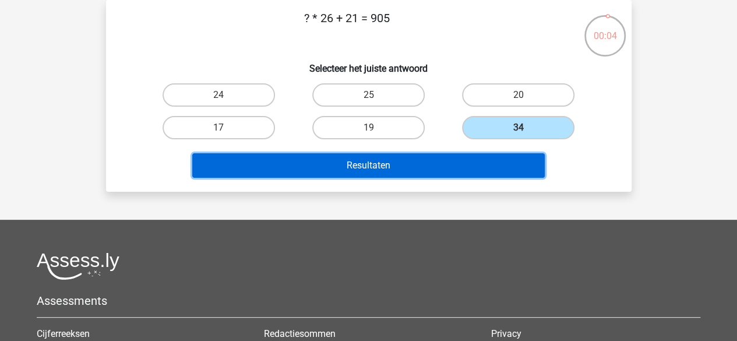
click at [493, 168] on button "Resultaten" at bounding box center [368, 165] width 353 height 24
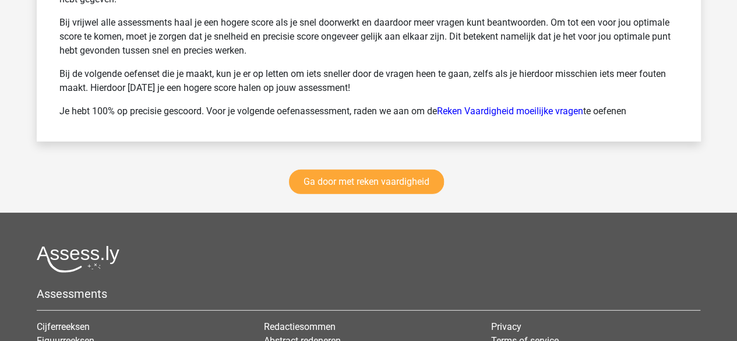
scroll to position [1663, 0]
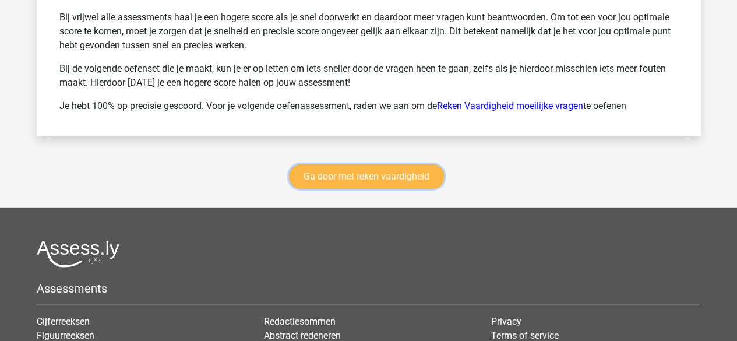
click at [397, 171] on link "Ga door met reken vaardigheid" at bounding box center [366, 176] width 155 height 24
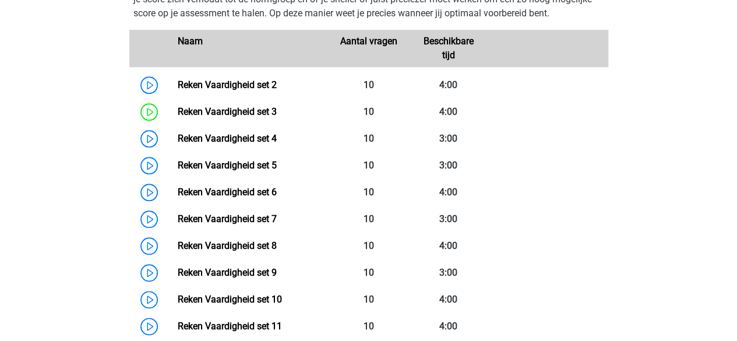
scroll to position [560, 0]
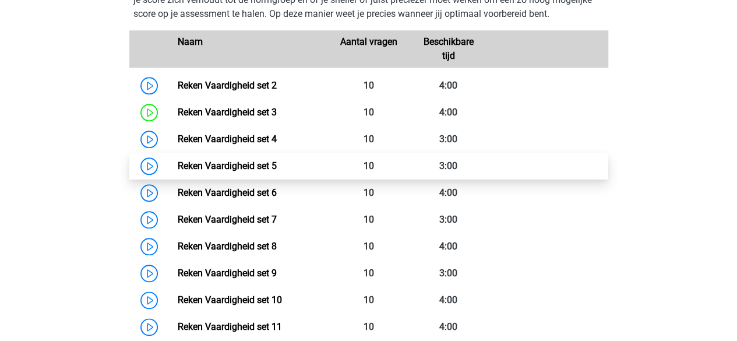
click at [277, 165] on link "Reken Vaardigheid set 5" at bounding box center [227, 165] width 99 height 11
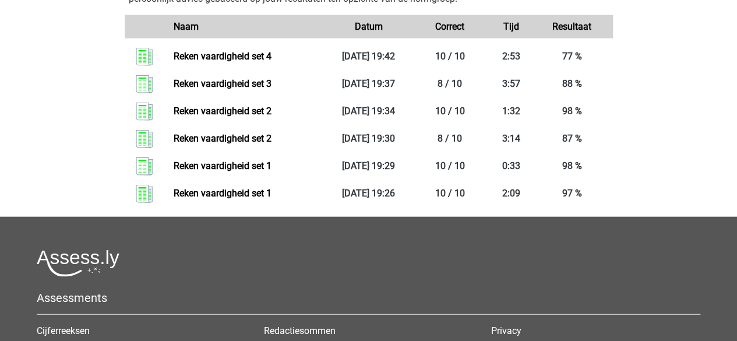
scroll to position [1346, 0]
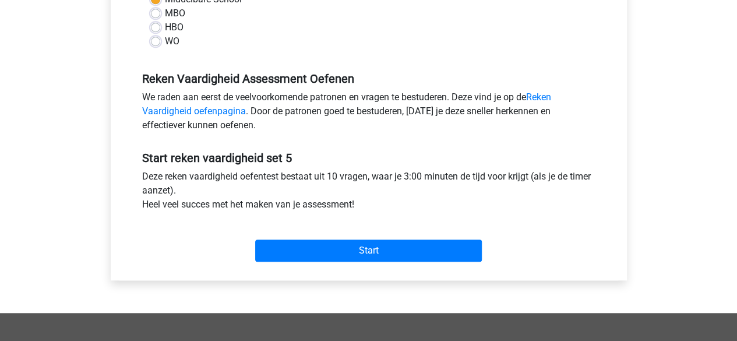
scroll to position [301, 0]
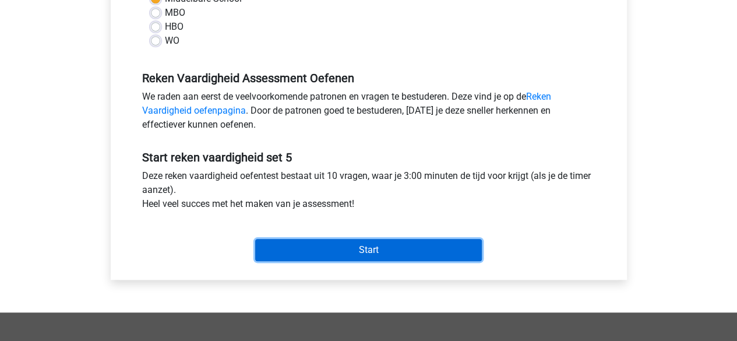
click at [307, 248] on input "Start" at bounding box center [368, 250] width 227 height 22
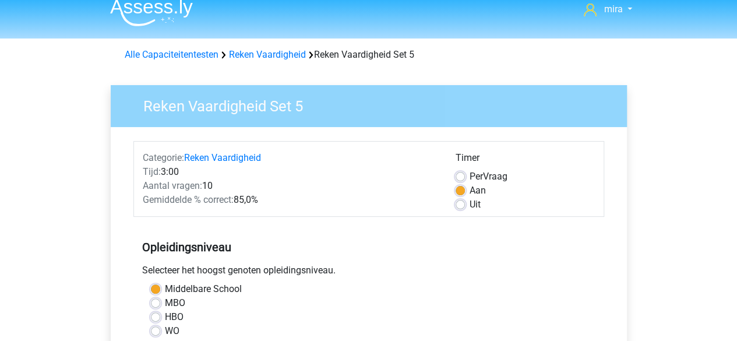
scroll to position [10, 0]
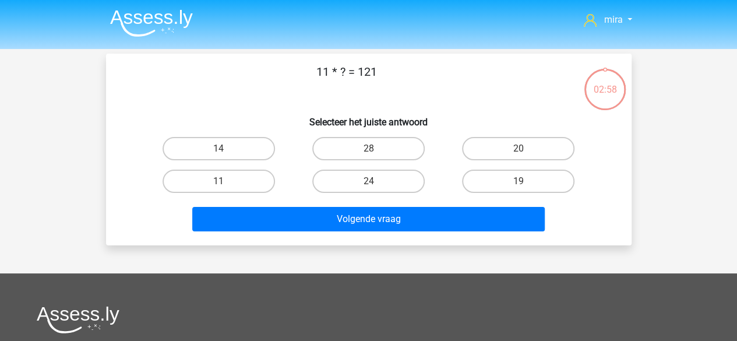
click at [238, 195] on div "11" at bounding box center [219, 181] width 150 height 33
click at [235, 178] on label "11" at bounding box center [219, 181] width 112 height 23
click at [226, 181] on input "11" at bounding box center [223, 185] width 8 height 8
radio input "true"
click at [262, 206] on div "Volgende vraag" at bounding box center [369, 217] width 488 height 38
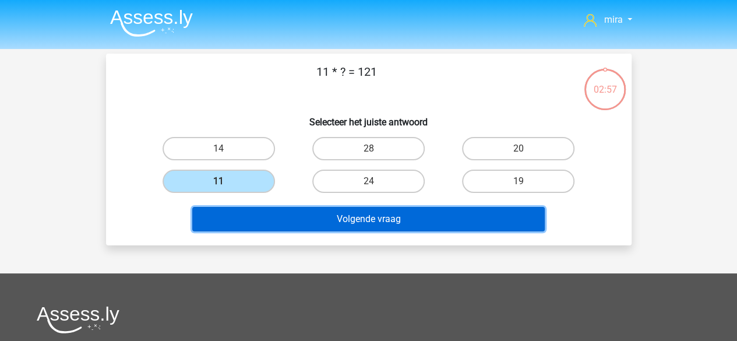
click at [266, 210] on button "Volgende vraag" at bounding box center [368, 219] width 353 height 24
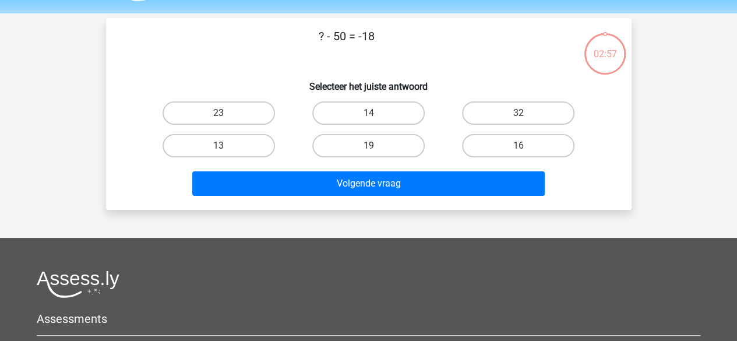
scroll to position [54, 0]
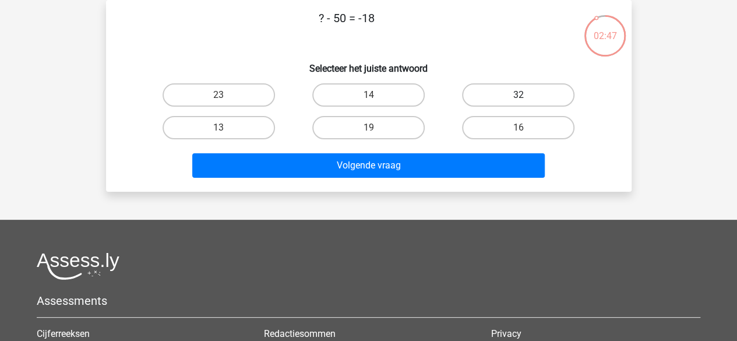
click at [471, 88] on label "32" at bounding box center [518, 94] width 112 height 23
click at [519, 95] on input "32" at bounding box center [523, 99] width 8 height 8
radio input "true"
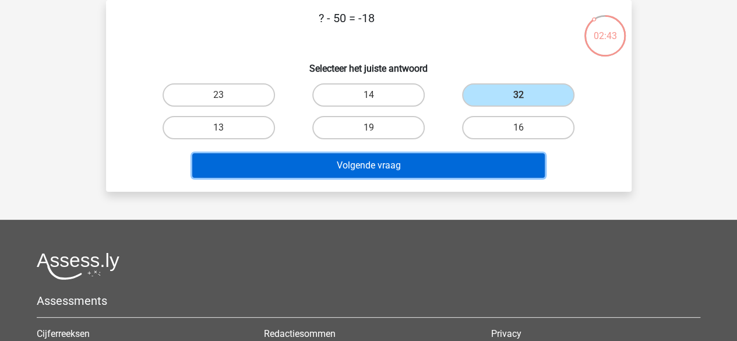
click at [441, 160] on button "Volgende vraag" at bounding box center [368, 165] width 353 height 24
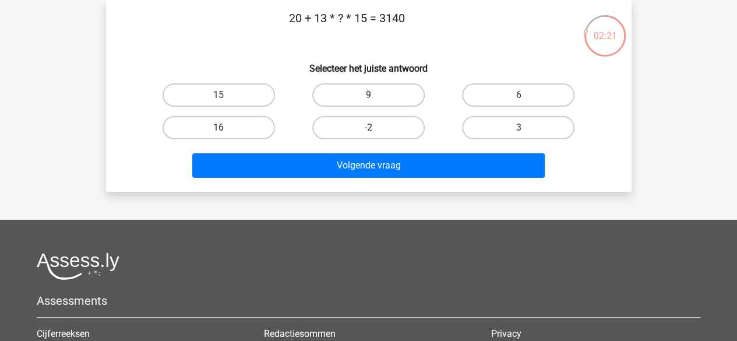
click at [241, 130] on label "16" at bounding box center [219, 127] width 112 height 23
click at [226, 130] on input "16" at bounding box center [223, 132] width 8 height 8
radio input "true"
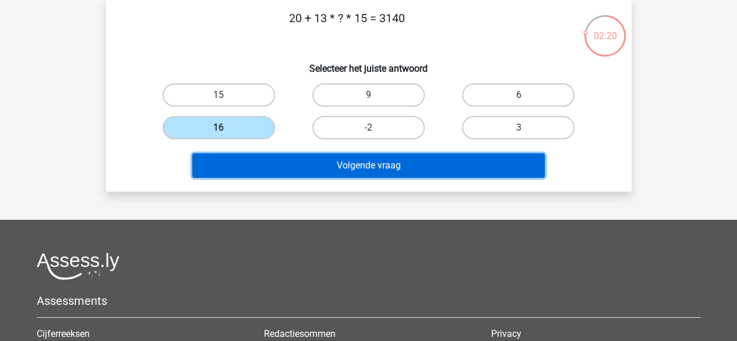
click at [291, 165] on button "Volgende vraag" at bounding box center [368, 165] width 353 height 24
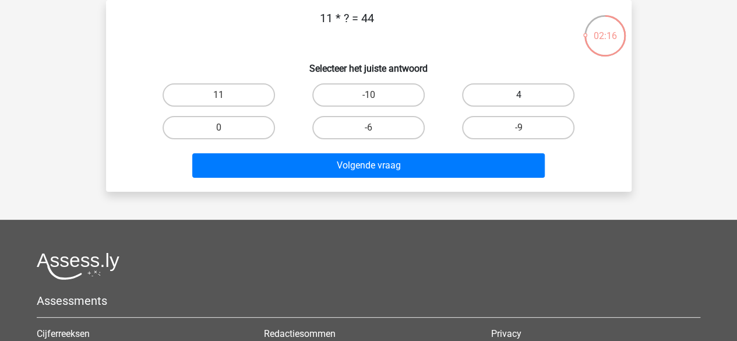
click at [478, 89] on label "4" at bounding box center [518, 94] width 112 height 23
click at [519, 95] on input "4" at bounding box center [523, 99] width 8 height 8
radio input "true"
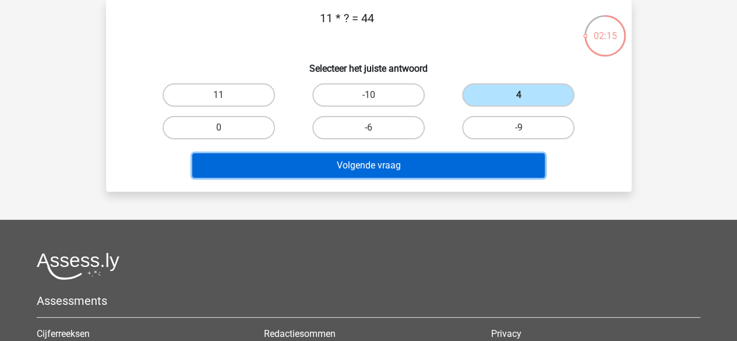
click at [421, 172] on button "Volgende vraag" at bounding box center [368, 165] width 353 height 24
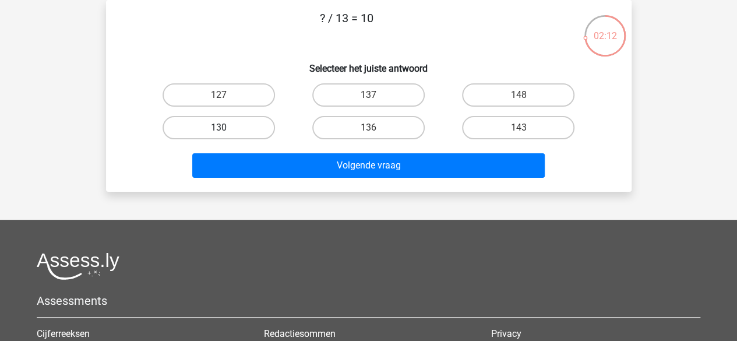
click at [230, 128] on label "130" at bounding box center [219, 127] width 112 height 23
click at [226, 128] on input "130" at bounding box center [223, 132] width 8 height 8
radio input "true"
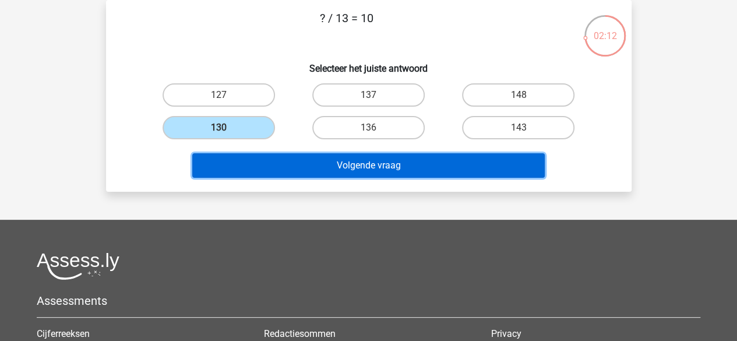
click at [246, 153] on button "Volgende vraag" at bounding box center [368, 165] width 353 height 24
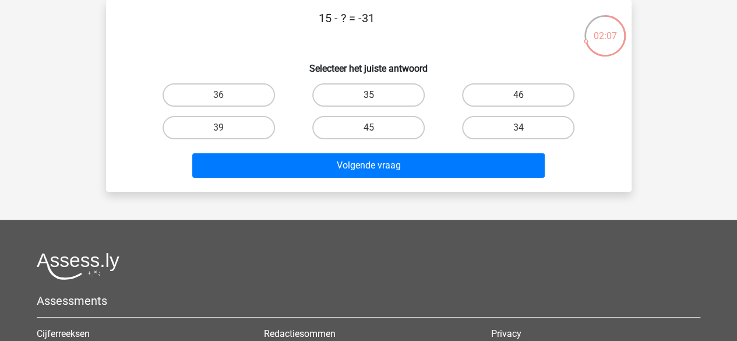
click at [494, 93] on label "46" at bounding box center [518, 94] width 112 height 23
click at [519, 95] on input "46" at bounding box center [523, 99] width 8 height 8
radio input "true"
click at [220, 85] on label "36" at bounding box center [219, 94] width 112 height 23
click at [220, 95] on input "36" at bounding box center [223, 99] width 8 height 8
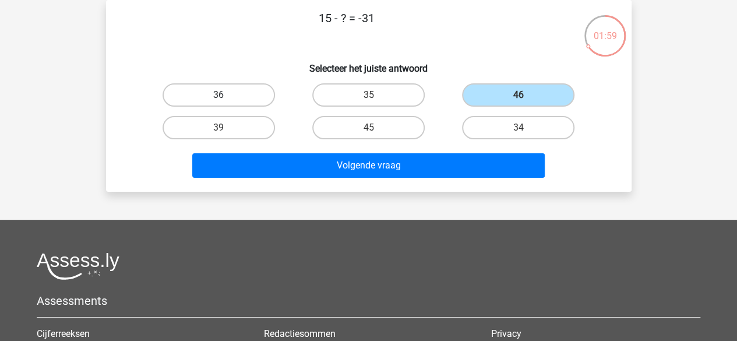
radio input "true"
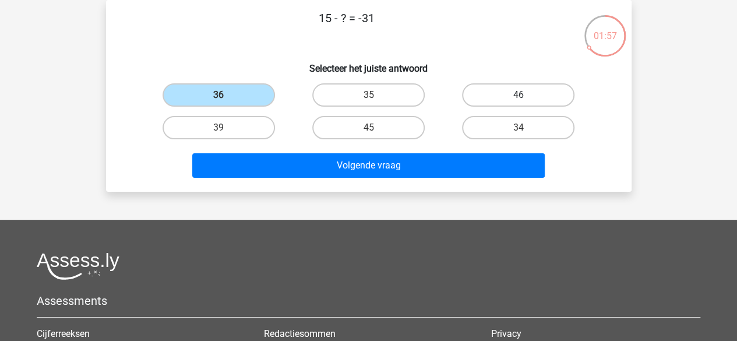
click at [487, 88] on label "46" at bounding box center [518, 94] width 112 height 23
click at [519, 95] on input "46" at bounding box center [523, 99] width 8 height 8
radio input "true"
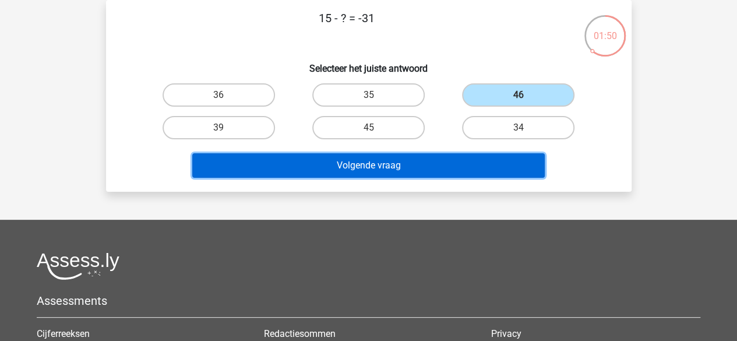
click at [409, 173] on button "Volgende vraag" at bounding box center [368, 165] width 353 height 24
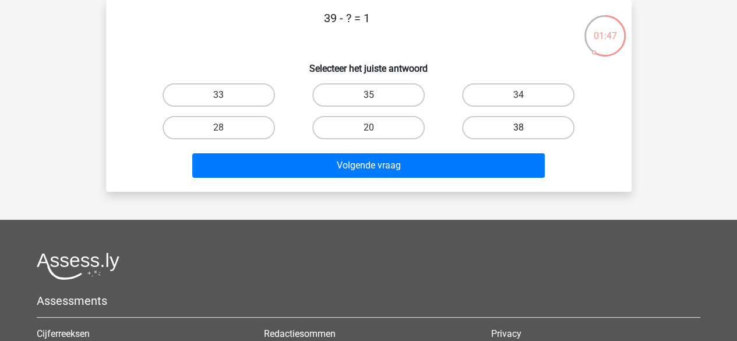
click at [477, 129] on label "38" at bounding box center [518, 127] width 112 height 23
click at [519, 129] on input "38" at bounding box center [523, 132] width 8 height 8
radio input "true"
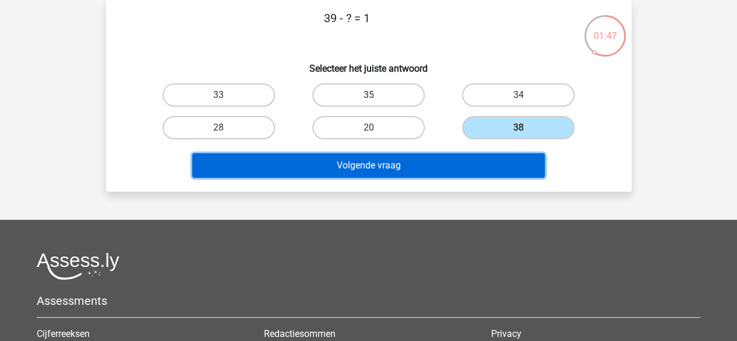
click at [467, 163] on button "Volgende vraag" at bounding box center [368, 165] width 353 height 24
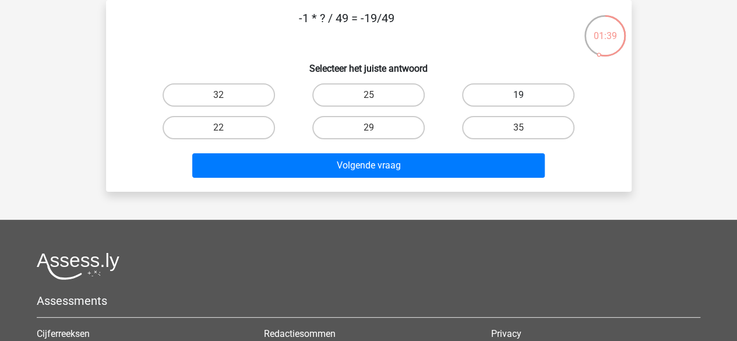
click at [487, 100] on label "19" at bounding box center [518, 94] width 112 height 23
click at [519, 100] on input "19" at bounding box center [523, 99] width 8 height 8
radio input "true"
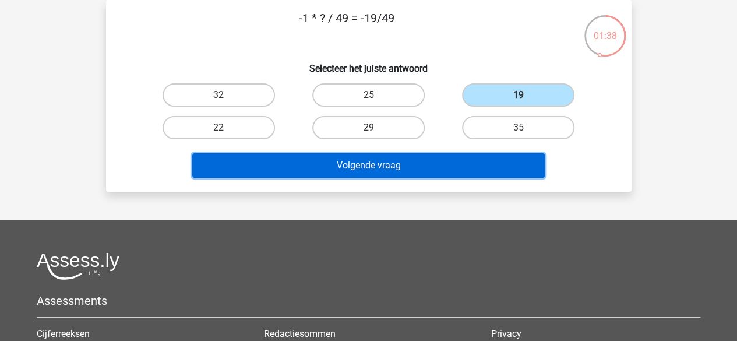
click at [455, 168] on button "Volgende vraag" at bounding box center [368, 165] width 353 height 24
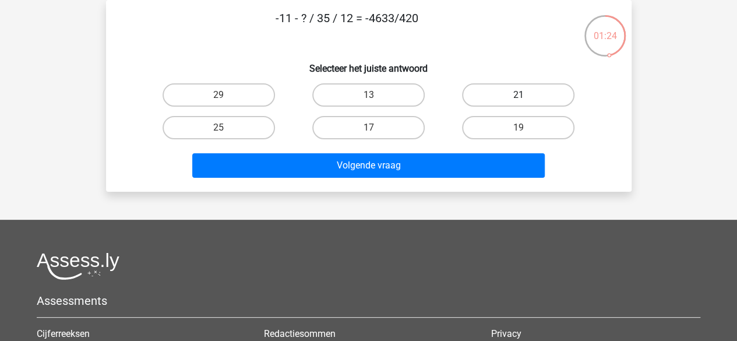
click at [479, 100] on label "21" at bounding box center [518, 94] width 112 height 23
click at [519, 100] on input "21" at bounding box center [523, 99] width 8 height 8
radio input "true"
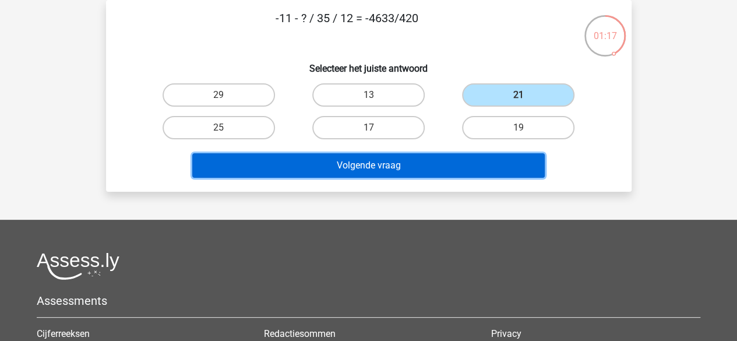
click at [463, 157] on button "Volgende vraag" at bounding box center [368, 165] width 353 height 24
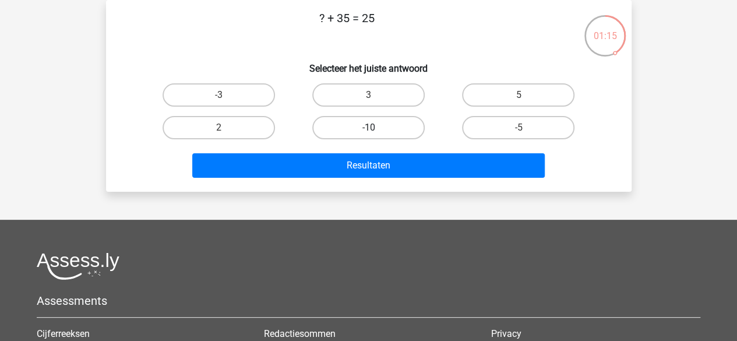
click at [341, 133] on label "-10" at bounding box center [368, 127] width 112 height 23
click at [368, 133] on input "-10" at bounding box center [372, 132] width 8 height 8
radio input "true"
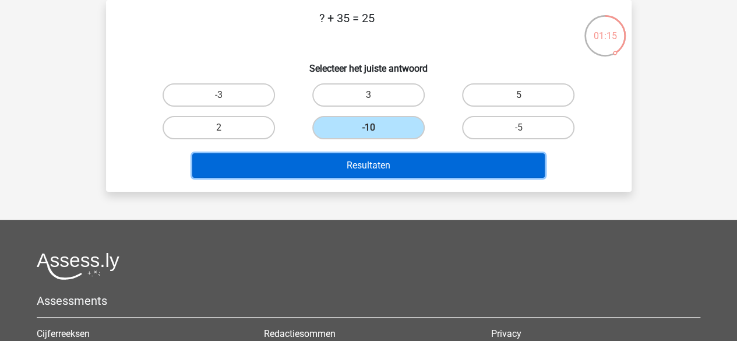
click at [343, 160] on button "Resultaten" at bounding box center [368, 165] width 353 height 24
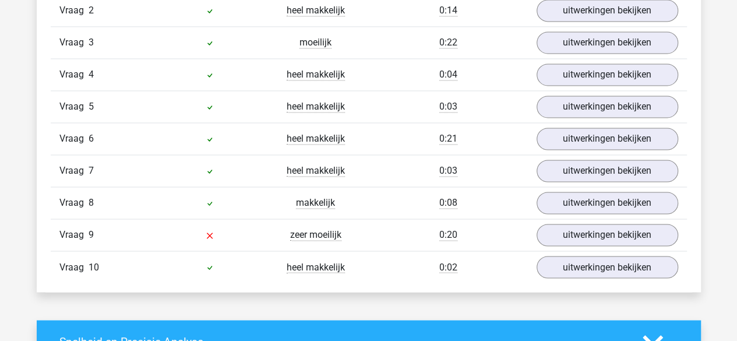
scroll to position [840, 0]
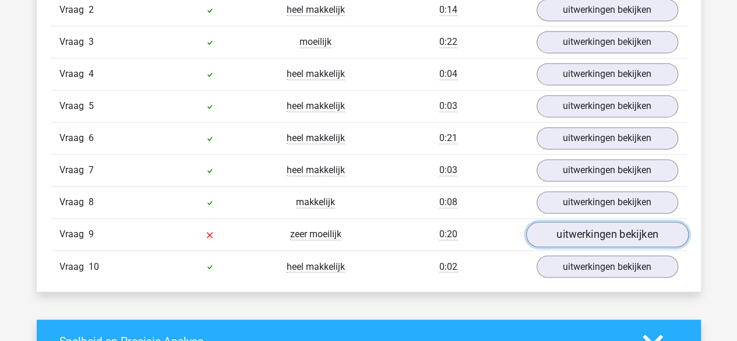
click at [544, 233] on link "uitwerkingen bekijken" at bounding box center [607, 234] width 163 height 26
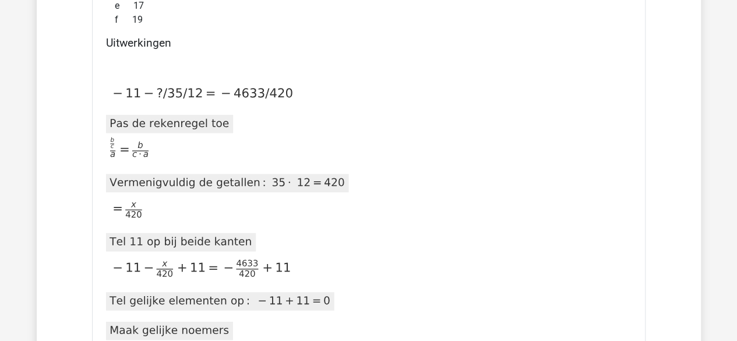
scroll to position [1198, 0]
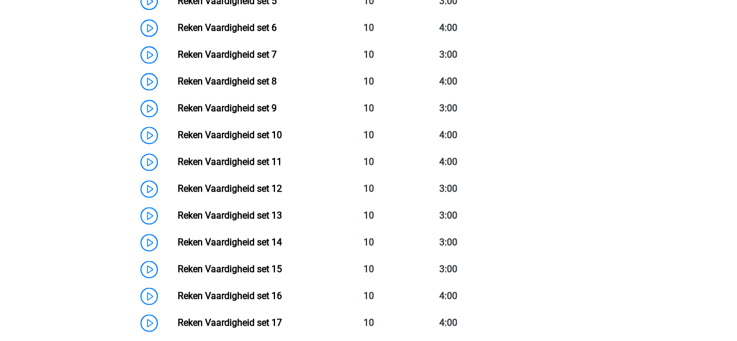
scroll to position [526, 0]
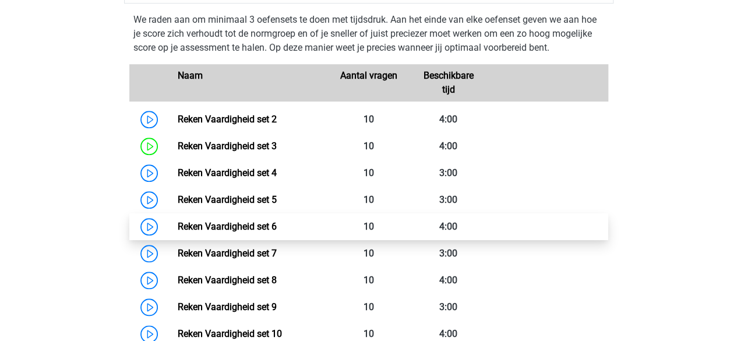
click at [209, 232] on link "Reken Vaardigheid set 6" at bounding box center [227, 226] width 99 height 11
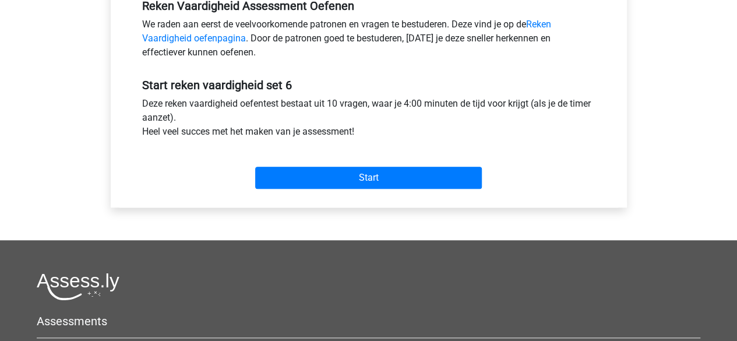
scroll to position [374, 0]
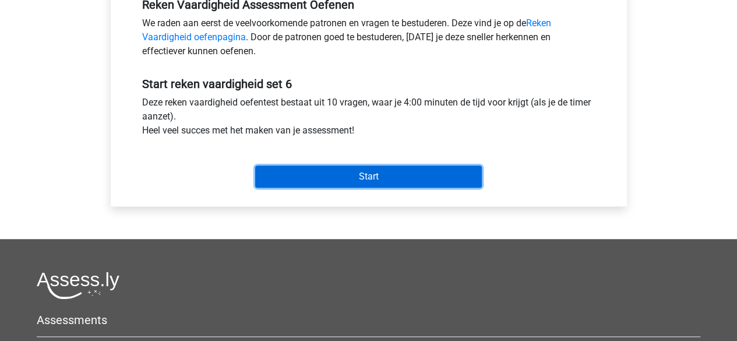
click at [296, 175] on input "Start" at bounding box center [368, 177] width 227 height 22
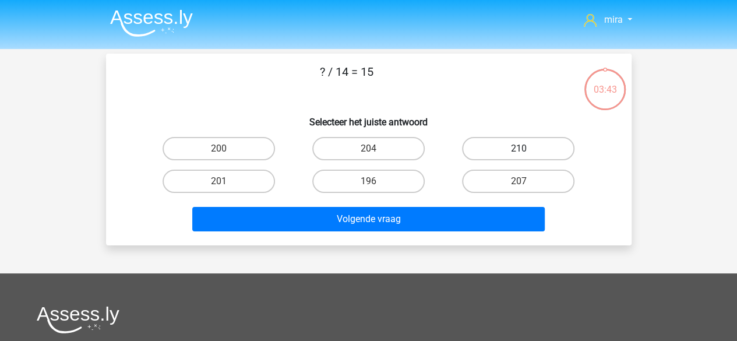
click at [516, 153] on label "210" at bounding box center [518, 148] width 112 height 23
click at [519, 153] on input "210" at bounding box center [523, 153] width 8 height 8
radio input "true"
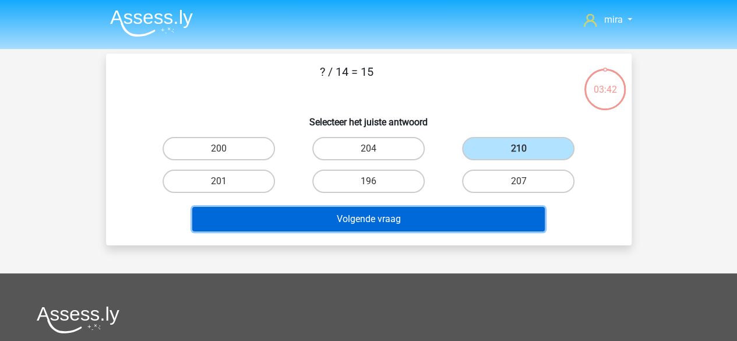
click at [448, 221] on button "Volgende vraag" at bounding box center [368, 219] width 353 height 24
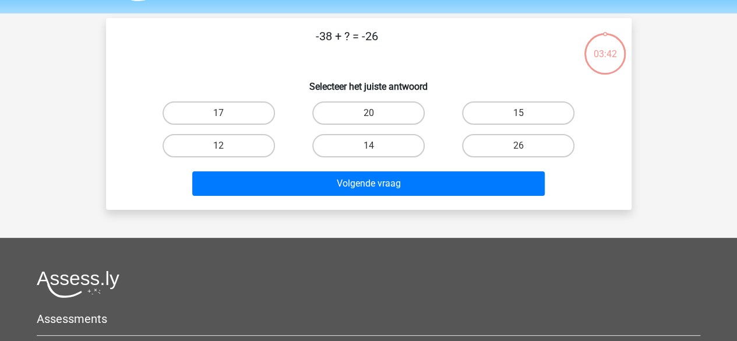
scroll to position [54, 0]
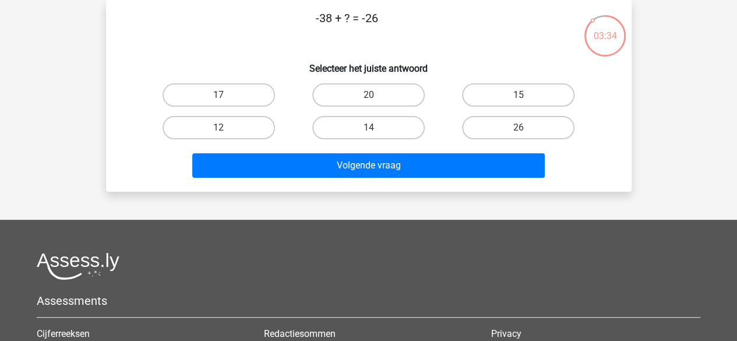
click at [253, 140] on div "12" at bounding box center [219, 127] width 150 height 33
click at [265, 132] on label "12" at bounding box center [219, 127] width 112 height 23
click at [226, 132] on input "12" at bounding box center [223, 132] width 8 height 8
radio input "true"
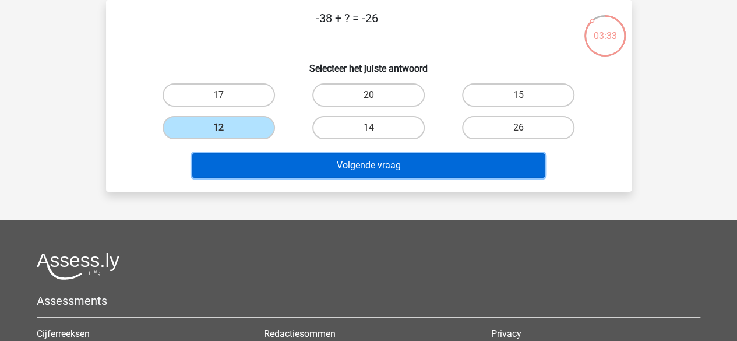
click at [282, 161] on button "Volgende vraag" at bounding box center [368, 165] width 353 height 24
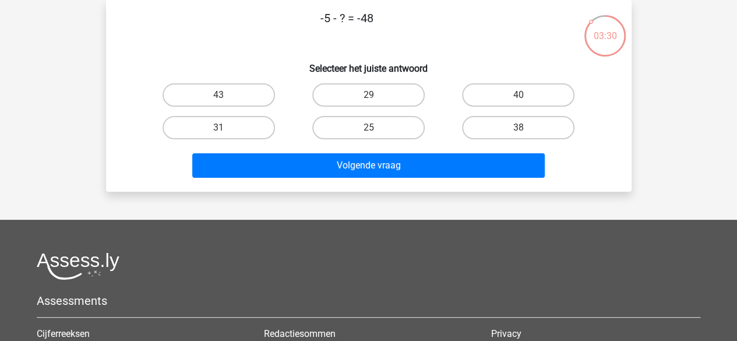
click at [230, 107] on div "43" at bounding box center [219, 95] width 150 height 33
click at [235, 102] on label "43" at bounding box center [219, 94] width 112 height 23
click at [226, 102] on input "43" at bounding box center [223, 99] width 8 height 8
radio input "true"
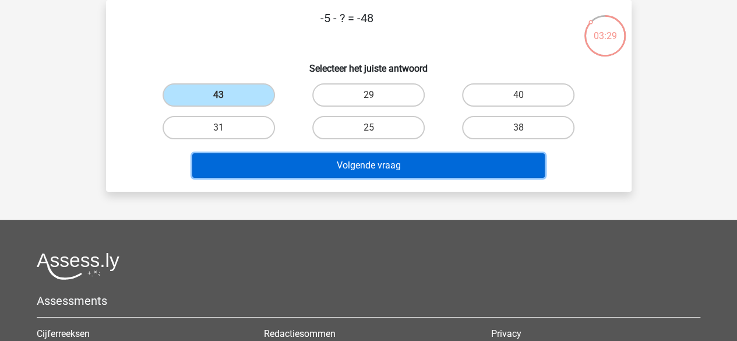
click at [256, 172] on button "Volgende vraag" at bounding box center [368, 165] width 353 height 24
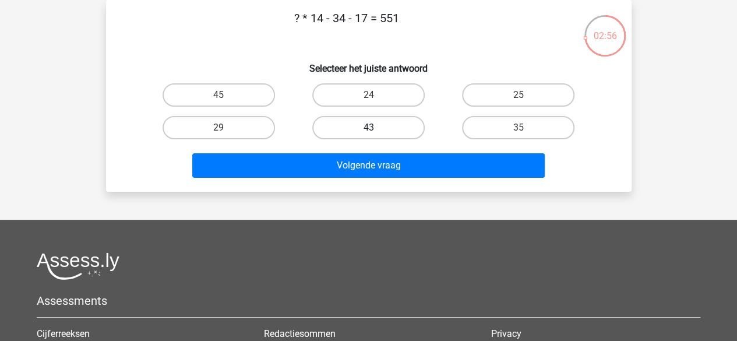
click at [346, 122] on label "43" at bounding box center [368, 127] width 112 height 23
click at [368, 128] on input "43" at bounding box center [372, 132] width 8 height 8
radio input "true"
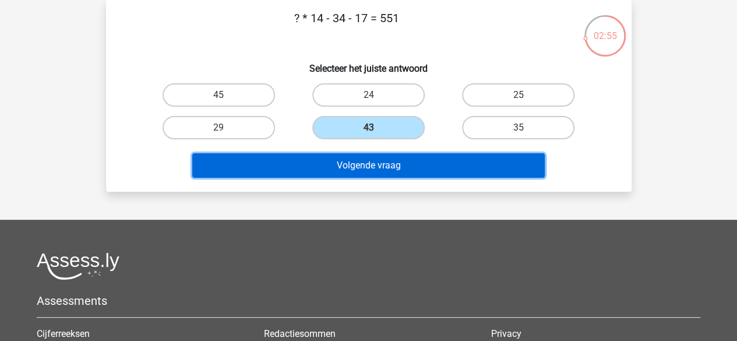
click at [325, 162] on button "Volgende vraag" at bounding box center [368, 165] width 353 height 24
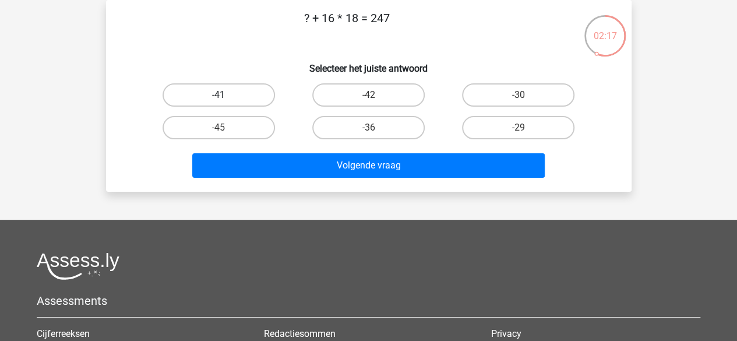
click at [230, 96] on label "-41" at bounding box center [219, 94] width 112 height 23
click at [226, 96] on input "-41" at bounding box center [223, 99] width 8 height 8
radio input "true"
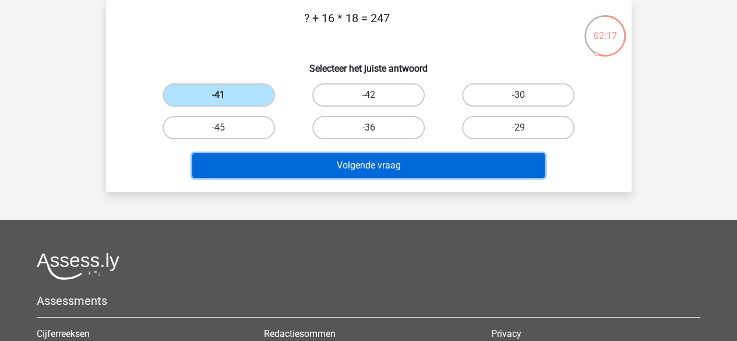
click at [245, 158] on button "Volgende vraag" at bounding box center [368, 165] width 353 height 24
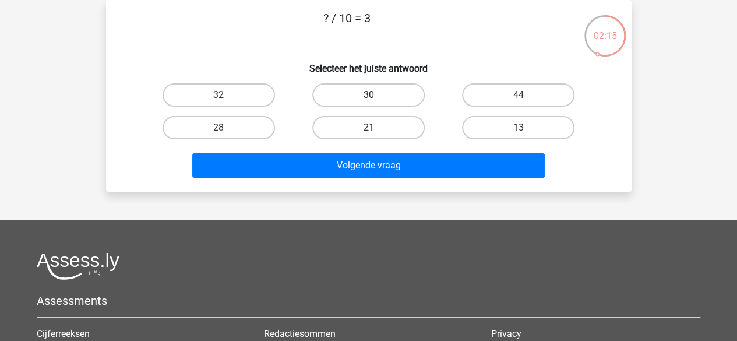
click at [353, 89] on label "30" at bounding box center [368, 94] width 112 height 23
click at [368, 95] on input "30" at bounding box center [372, 99] width 8 height 8
radio input "true"
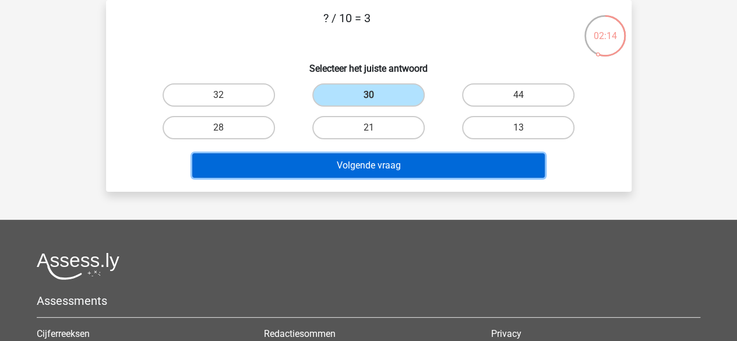
click at [326, 166] on button "Volgende vraag" at bounding box center [368, 165] width 353 height 24
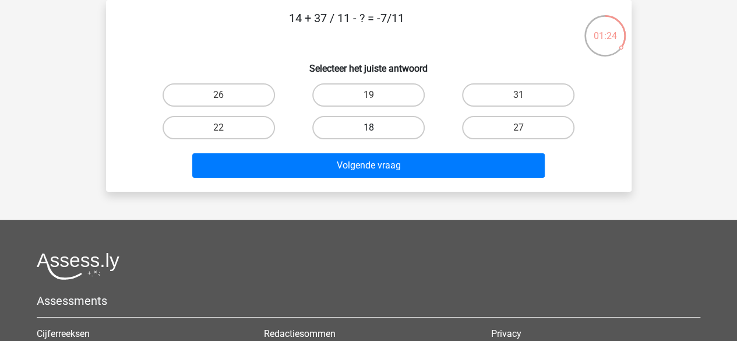
click at [373, 122] on label "18" at bounding box center [368, 127] width 112 height 23
click at [373, 128] on input "18" at bounding box center [372, 132] width 8 height 8
radio input "true"
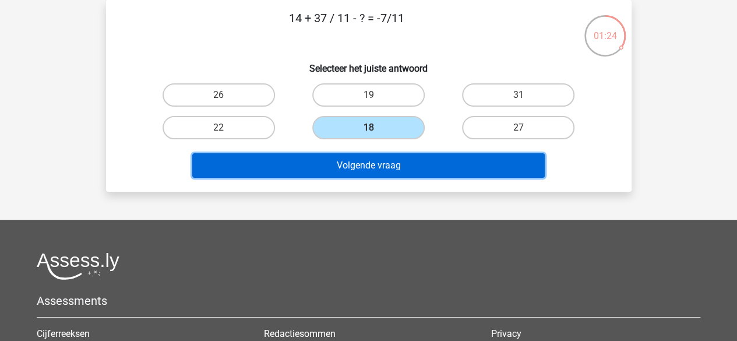
click at [361, 156] on button "Volgende vraag" at bounding box center [368, 165] width 353 height 24
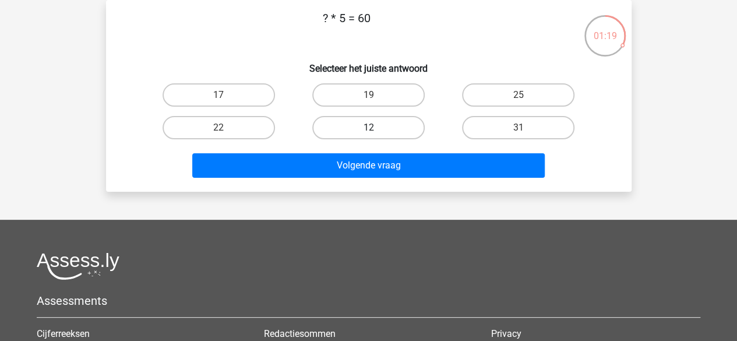
click at [343, 124] on label "12" at bounding box center [368, 127] width 112 height 23
click at [368, 128] on input "12" at bounding box center [372, 132] width 8 height 8
radio input "true"
click at [339, 146] on div "Volgende vraag" at bounding box center [369, 163] width 488 height 38
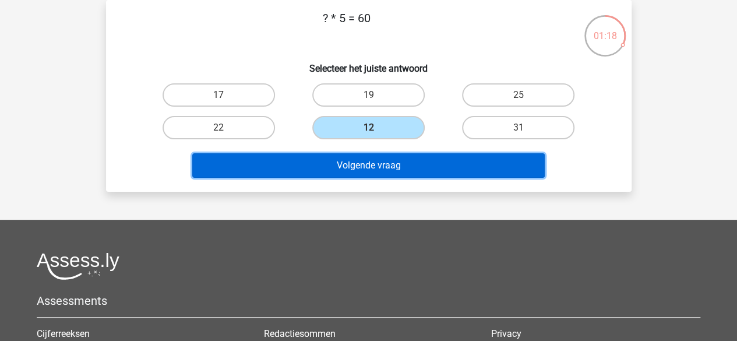
click at [328, 177] on button "Volgende vraag" at bounding box center [368, 165] width 353 height 24
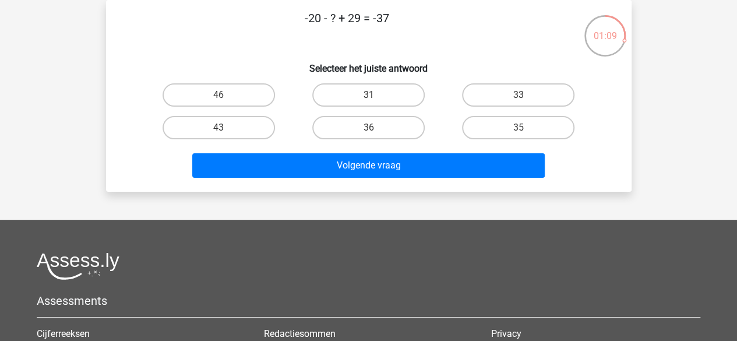
drag, startPoint x: 347, startPoint y: 18, endPoint x: 360, endPoint y: 24, distance: 14.1
click at [360, 24] on p "-20 - ? + 29 = -37" at bounding box center [347, 26] width 445 height 35
click at [282, 86] on div "46" at bounding box center [219, 94] width 140 height 23
click at [265, 87] on label "46" at bounding box center [219, 94] width 112 height 23
click at [226, 95] on input "46" at bounding box center [223, 99] width 8 height 8
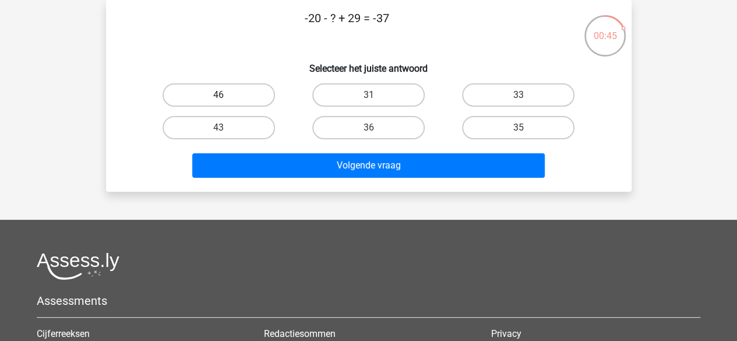
radio input "true"
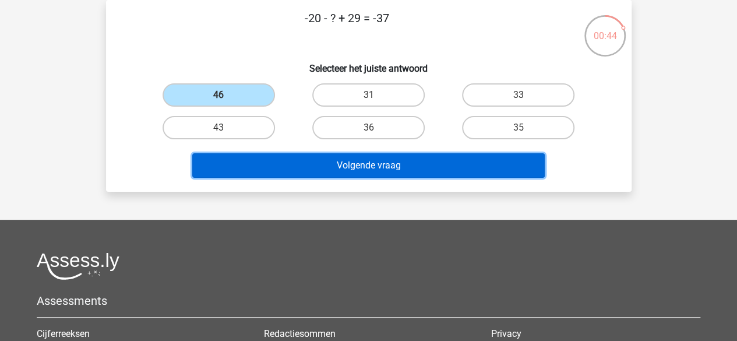
click at [288, 177] on button "Volgende vraag" at bounding box center [368, 165] width 353 height 24
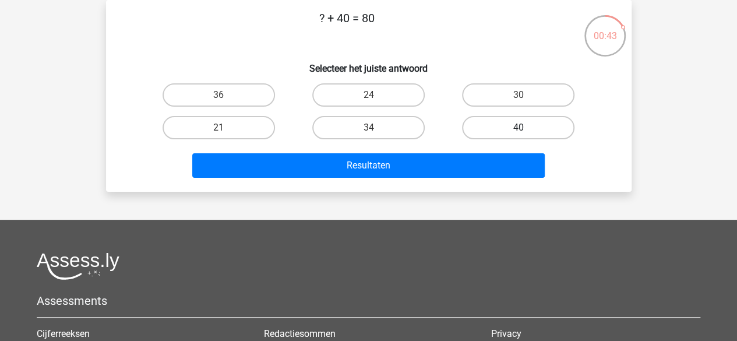
click at [500, 120] on label "40" at bounding box center [518, 127] width 112 height 23
click at [519, 128] on input "40" at bounding box center [523, 132] width 8 height 8
radio input "true"
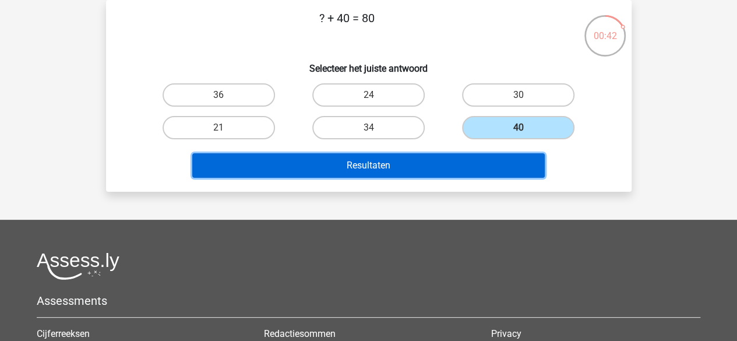
click at [473, 161] on button "Resultaten" at bounding box center [368, 165] width 353 height 24
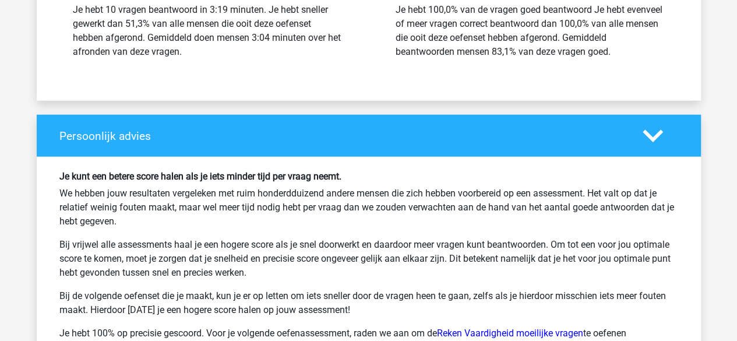
scroll to position [1447, 0]
